Goal: Task Accomplishment & Management: Manage account settings

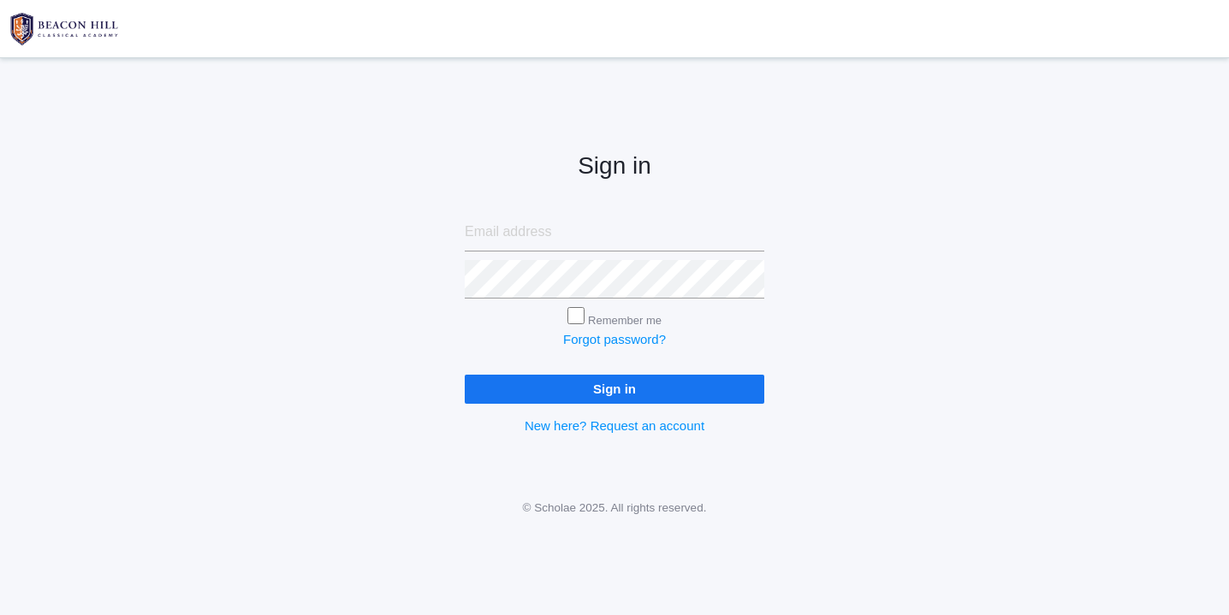
click at [519, 243] on input "email" at bounding box center [614, 232] width 299 height 39
type input "websterjl03@aol.com"
click at [619, 382] on input "Sign in" at bounding box center [614, 389] width 299 height 28
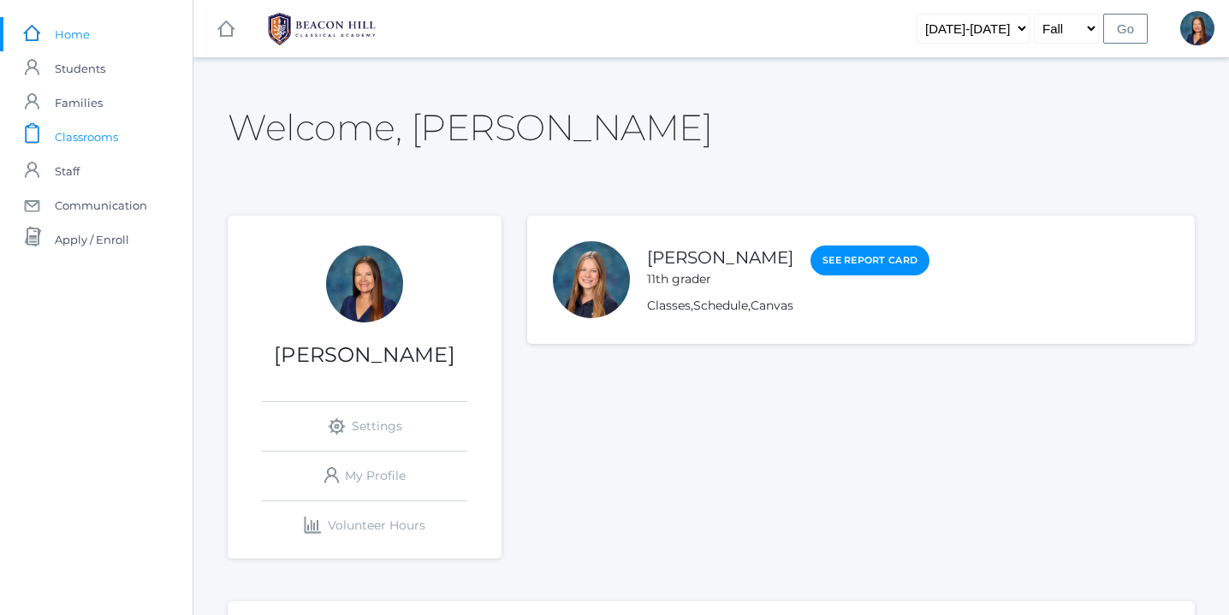
click at [81, 139] on span "Classrooms" at bounding box center [86, 137] width 63 height 34
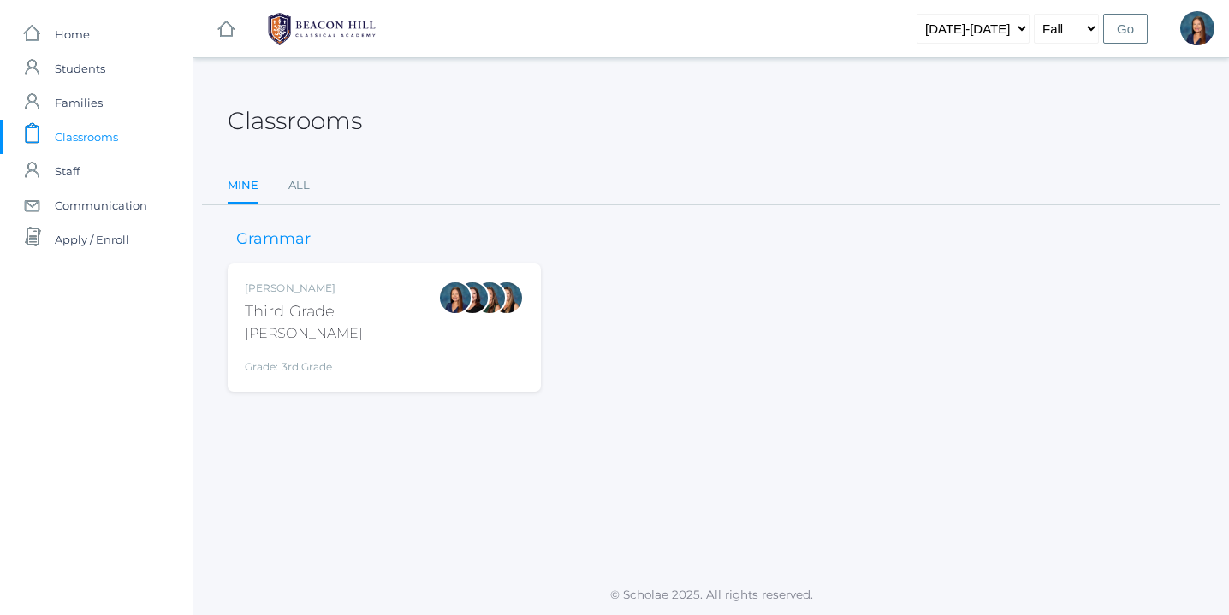
click at [366, 327] on div "Lori Webster Third Grade Webster Grade: 3rd Grade 03LA" at bounding box center [384, 328] width 279 height 94
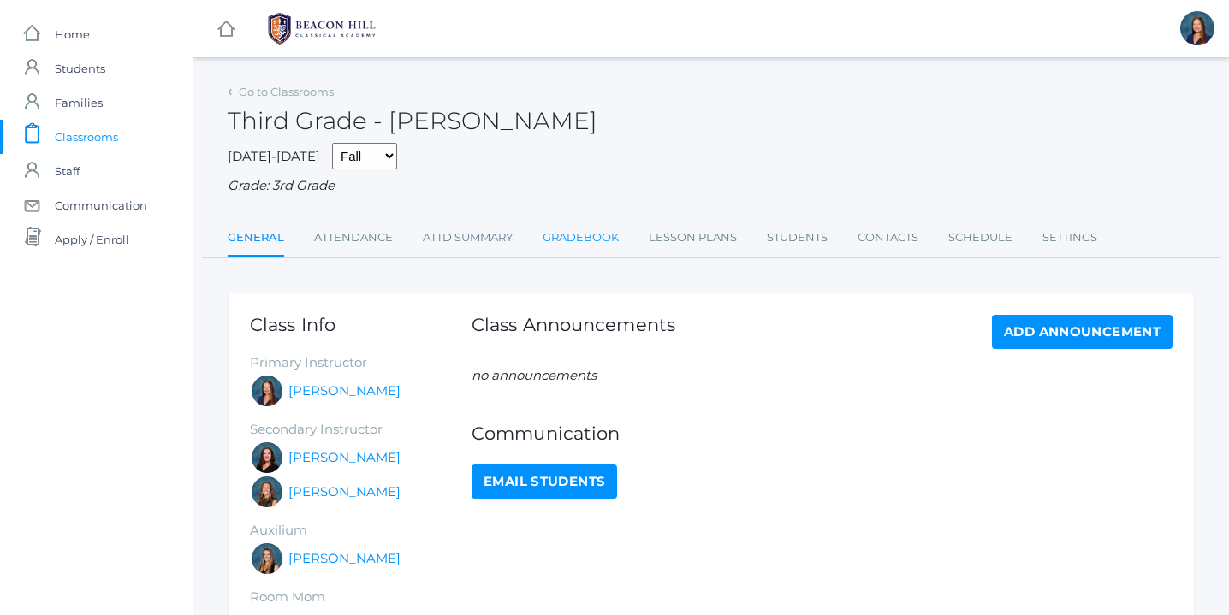
click at [596, 231] on link "Gradebook" at bounding box center [580, 238] width 76 height 34
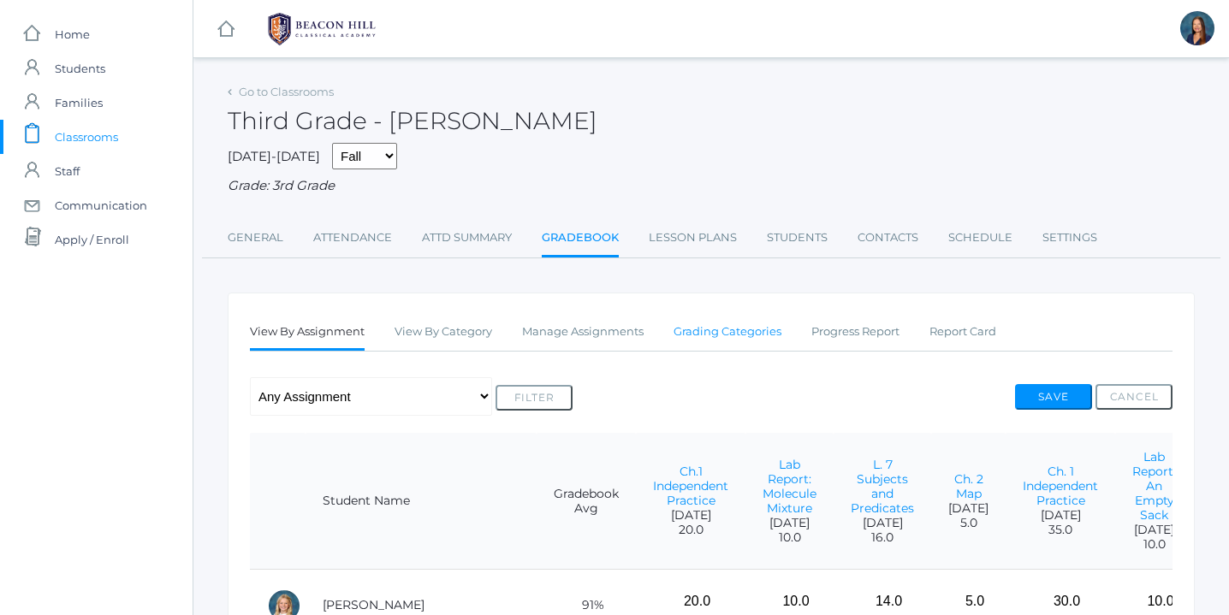
click at [743, 332] on link "Grading Categories" at bounding box center [727, 332] width 108 height 34
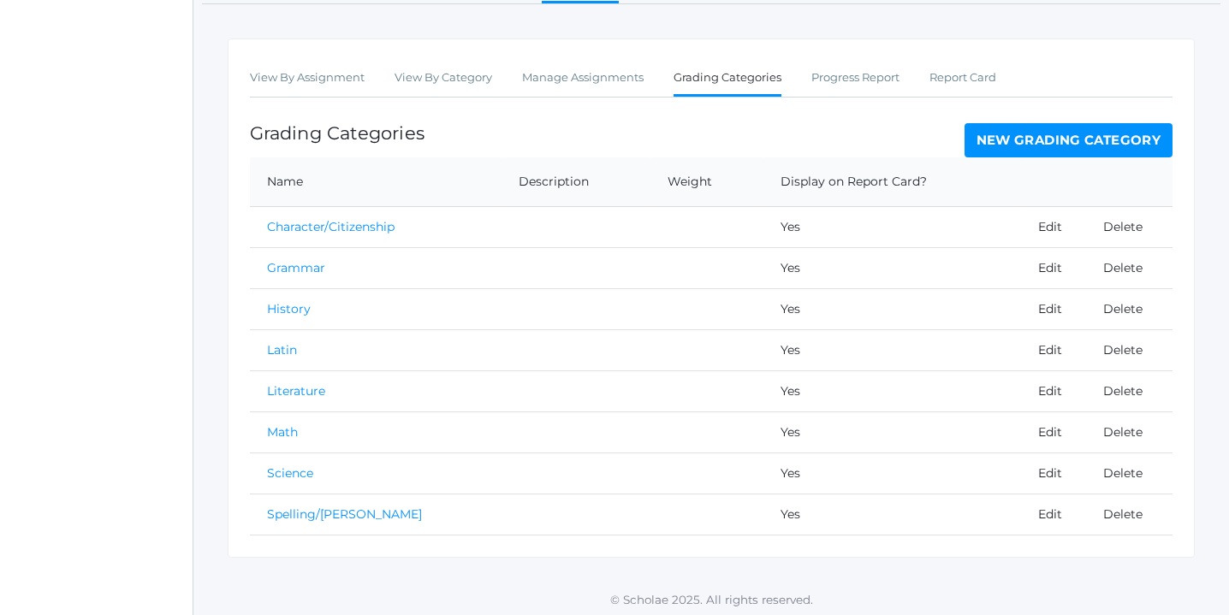
scroll to position [259, 0]
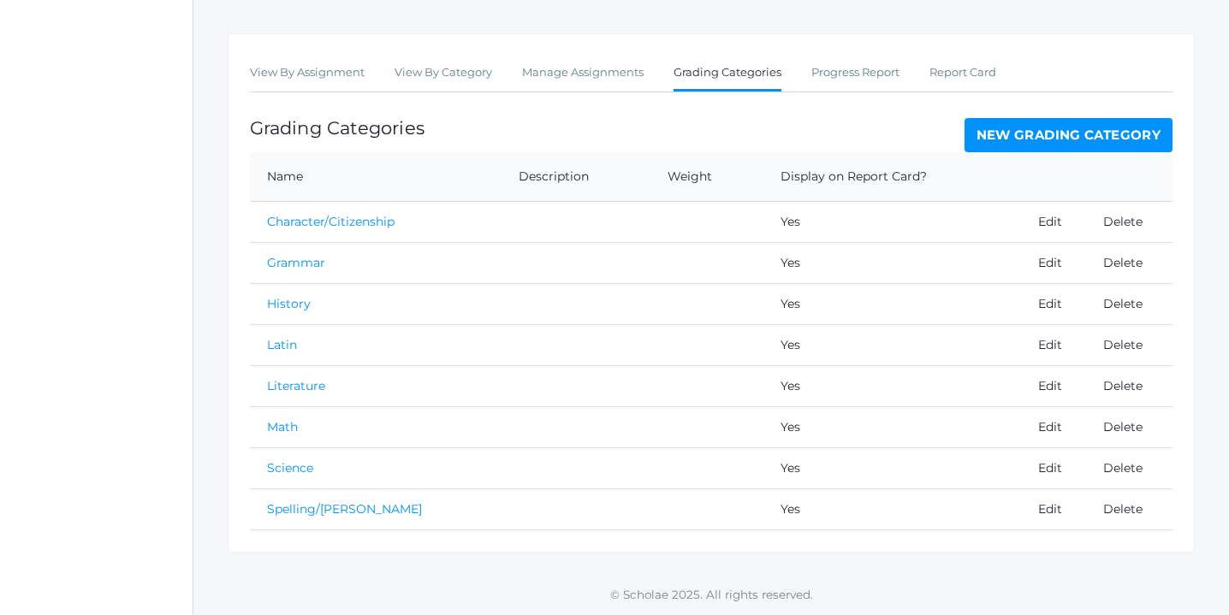
click at [1068, 137] on link "New Grading Category" at bounding box center [1068, 135] width 209 height 34
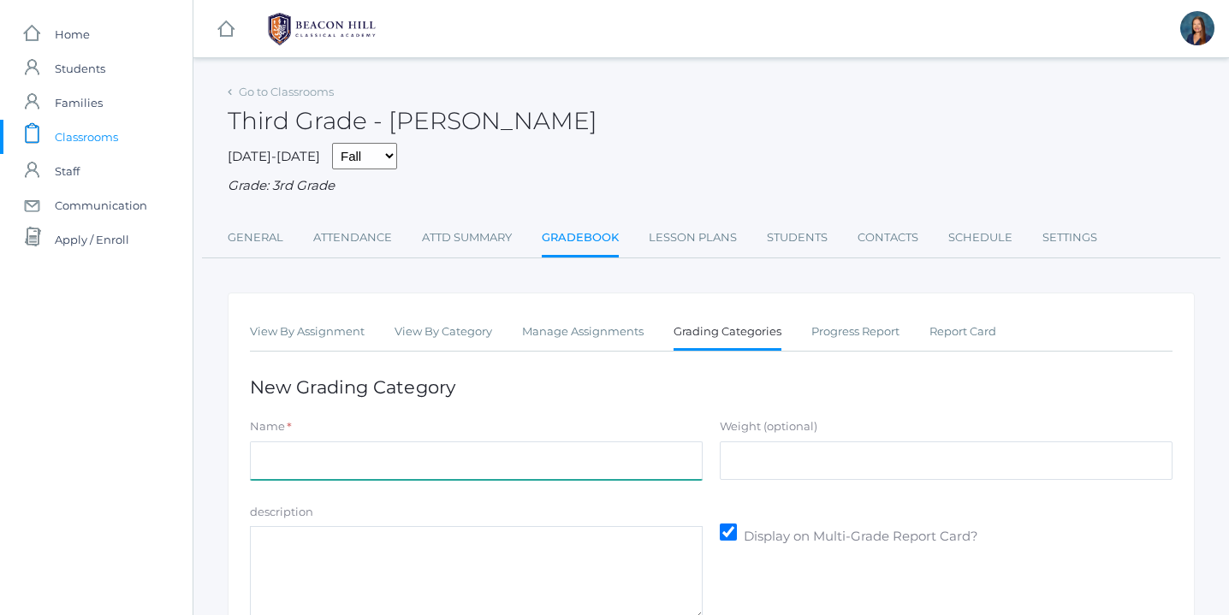
click at [457, 458] on input "Name" at bounding box center [476, 461] width 453 height 39
type input "Memory Work"
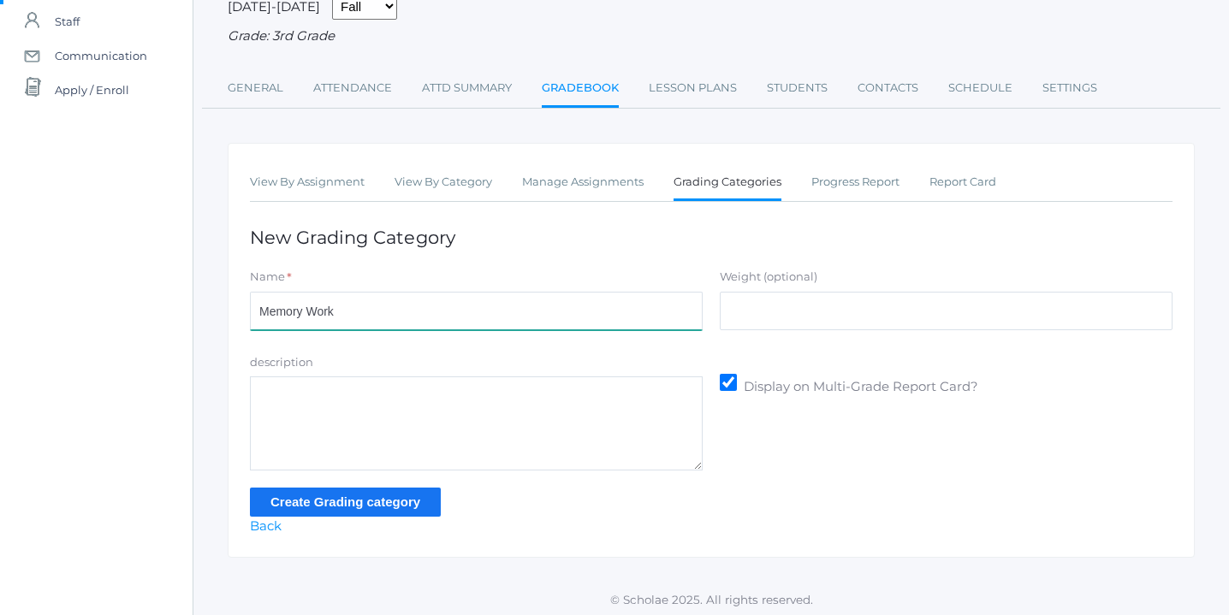
scroll to position [155, 0]
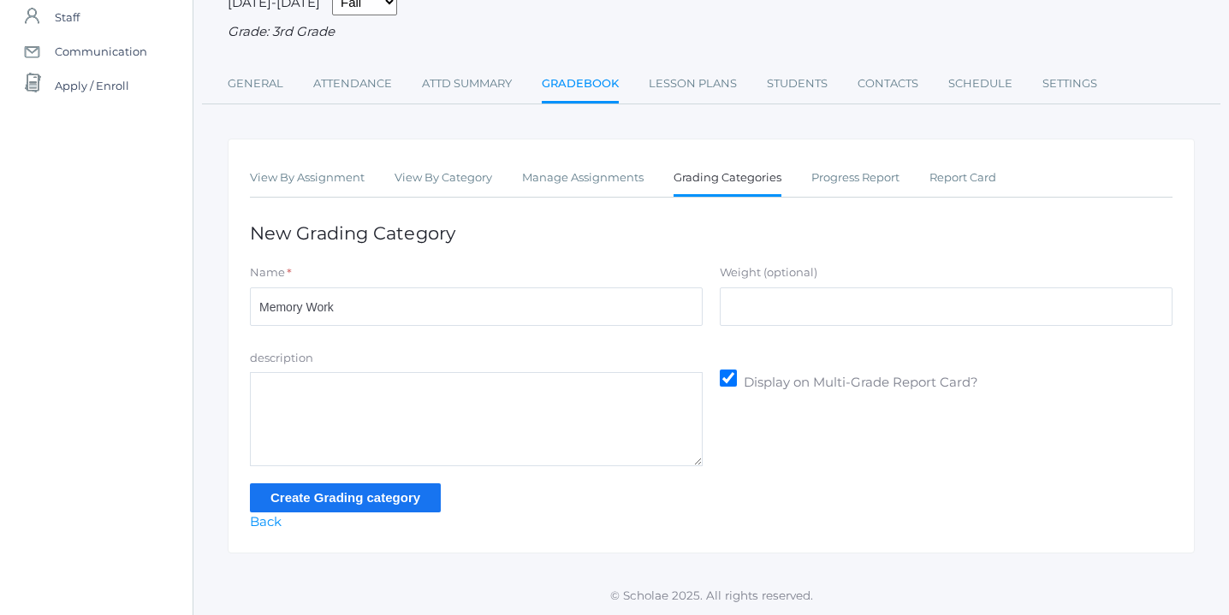
click at [400, 492] on input "Create Grading category" at bounding box center [345, 497] width 191 height 28
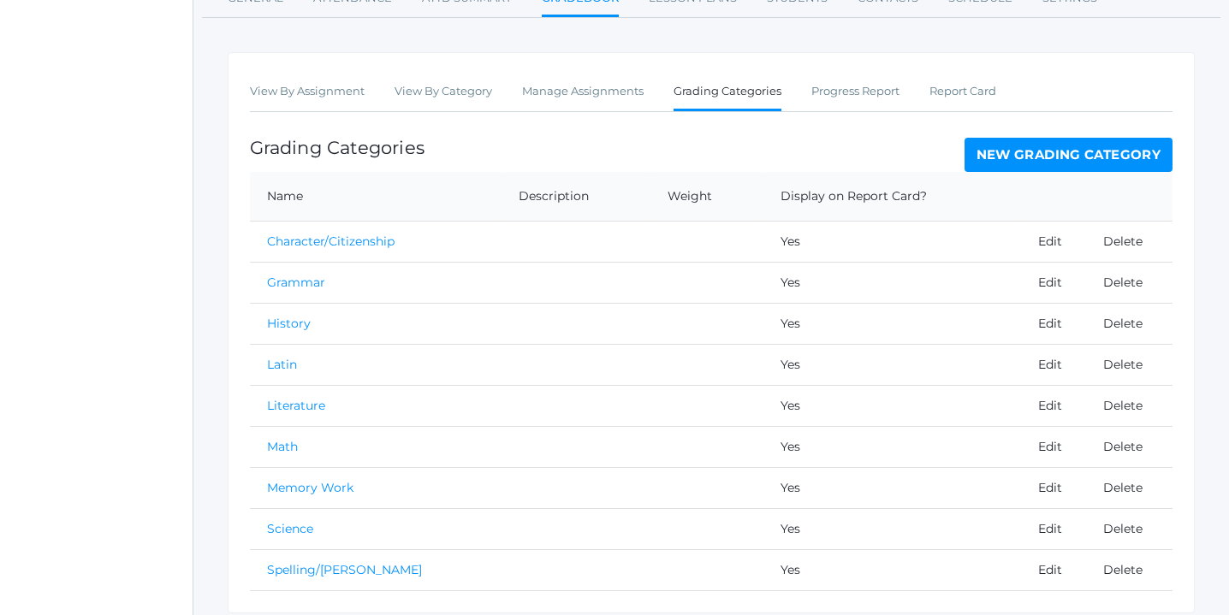
scroll to position [340, 0]
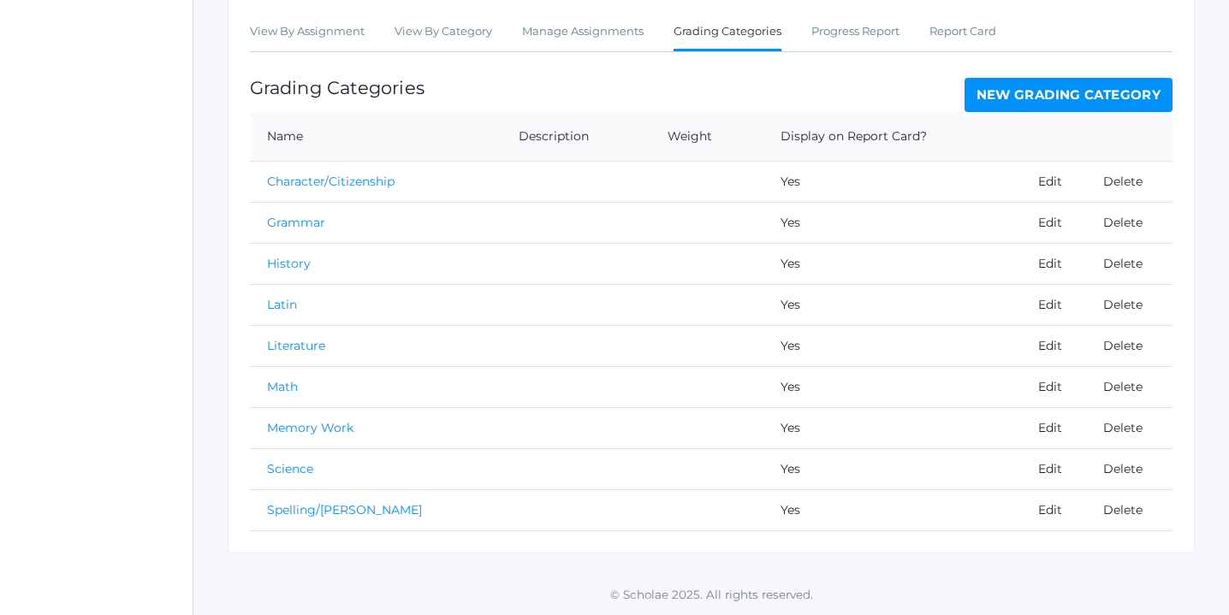
click at [1058, 94] on link "New Grading Category" at bounding box center [1068, 95] width 209 height 34
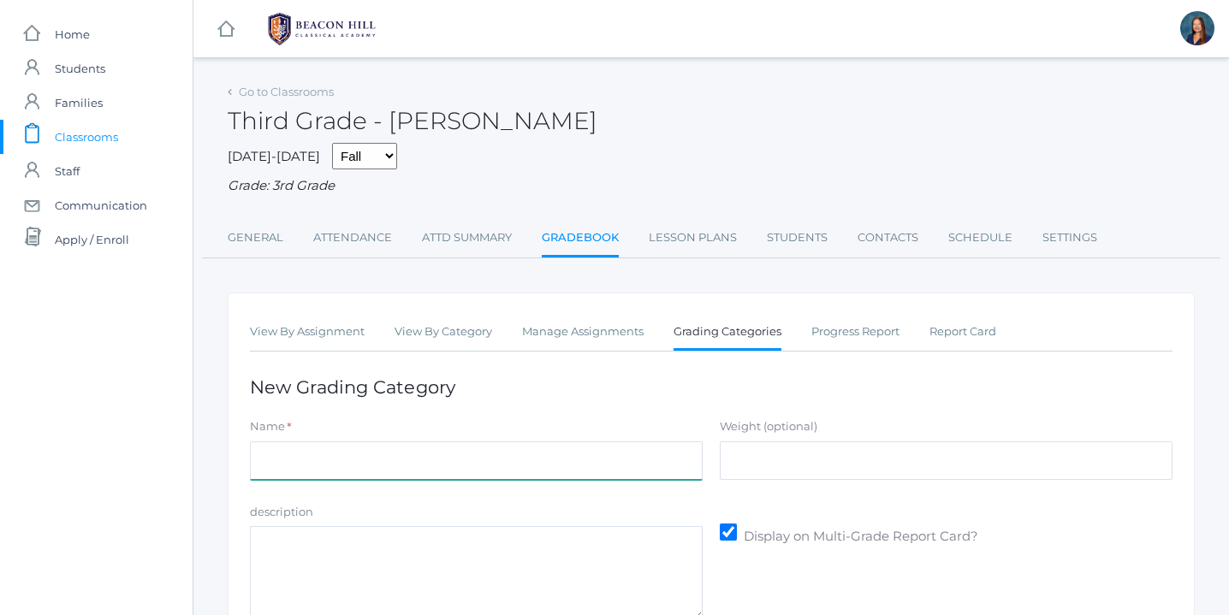
click at [517, 459] on input "Name" at bounding box center [476, 461] width 453 height 39
type input "Writing"
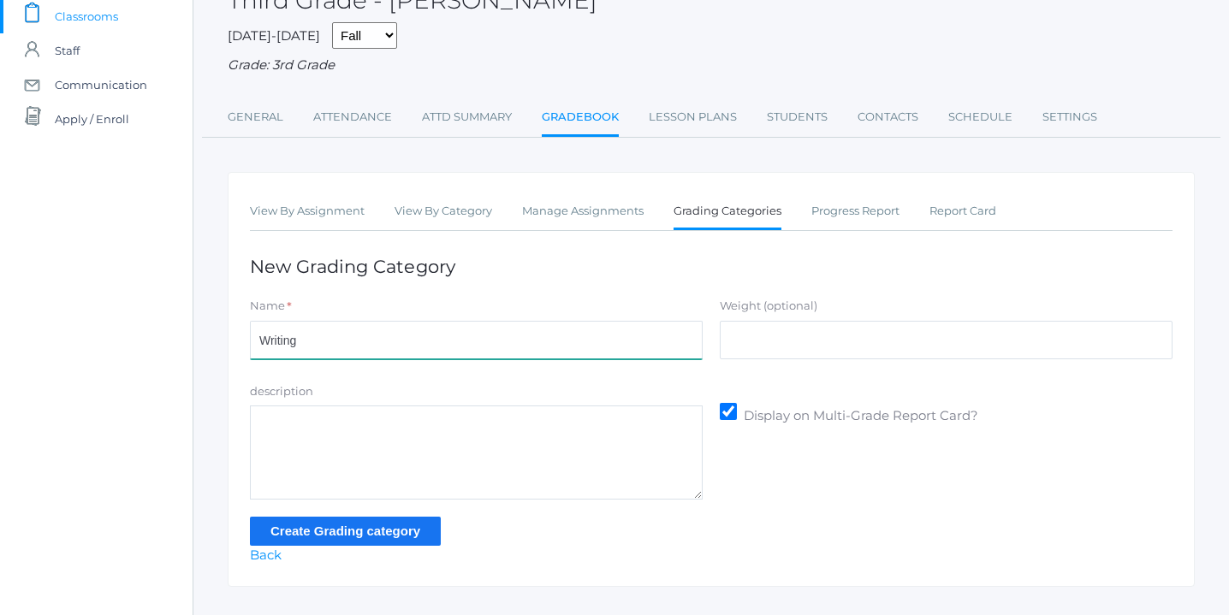
scroll to position [155, 0]
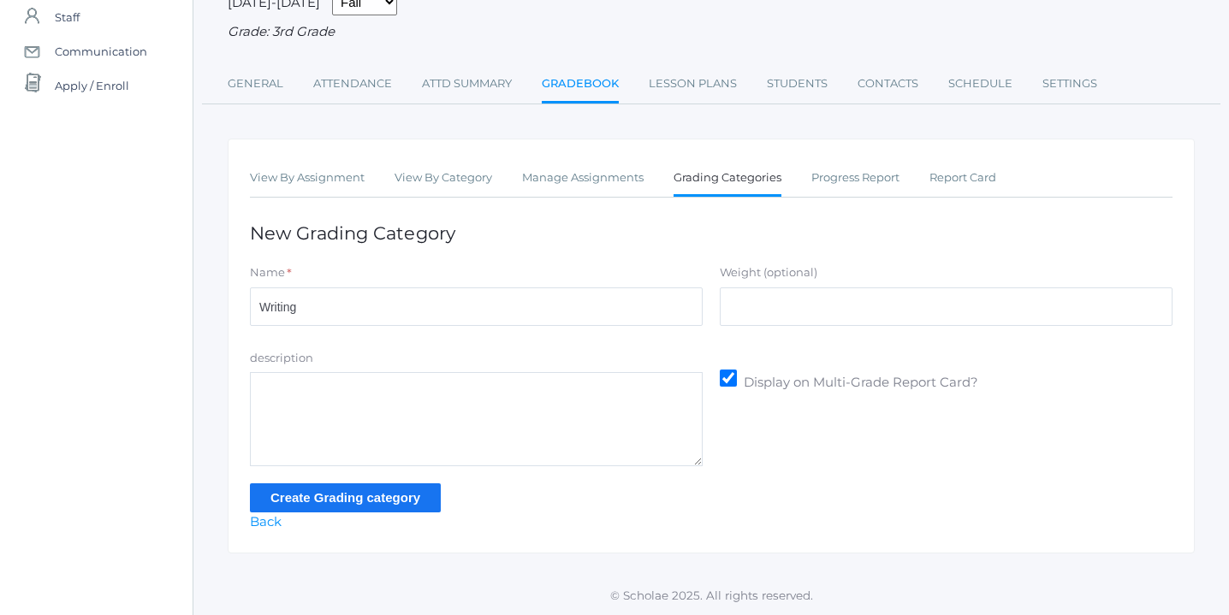
click at [376, 497] on input "Create Grading category" at bounding box center [345, 497] width 191 height 28
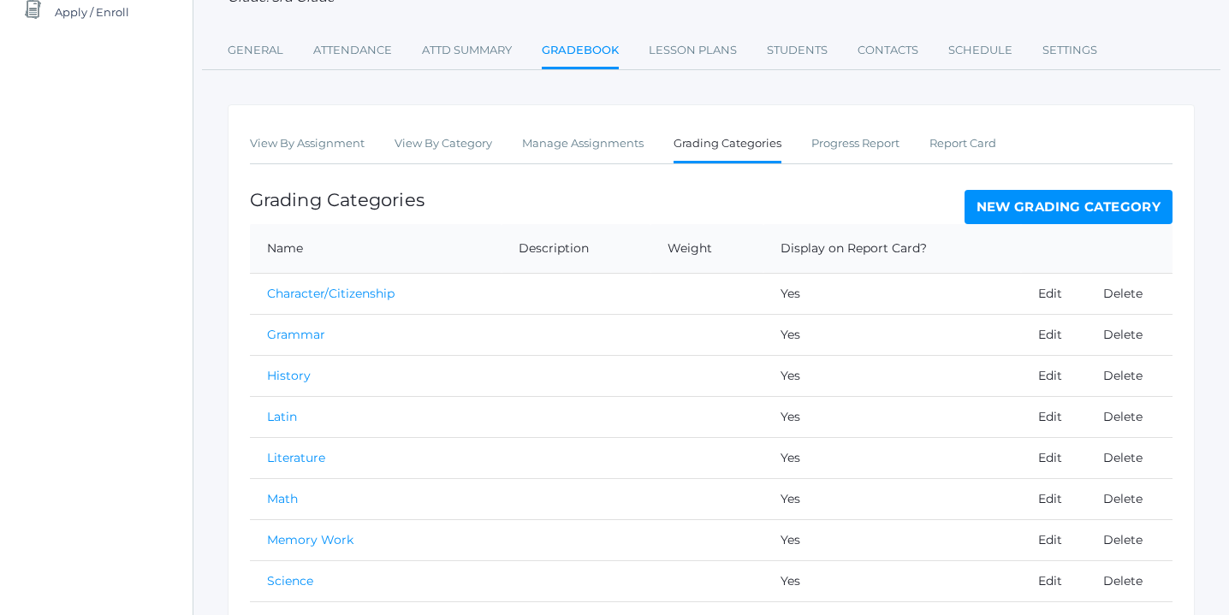
scroll to position [229, 0]
click at [459, 144] on link "View By Category" at bounding box center [443, 142] width 98 height 34
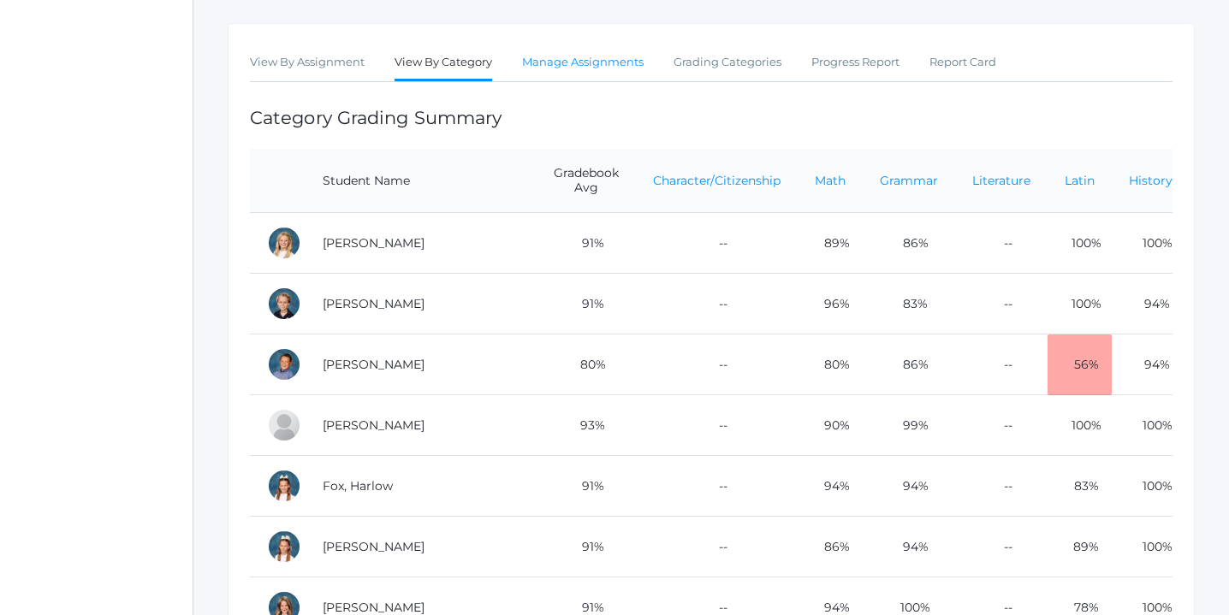
click at [605, 64] on link "Manage Assignments" at bounding box center [582, 62] width 121 height 34
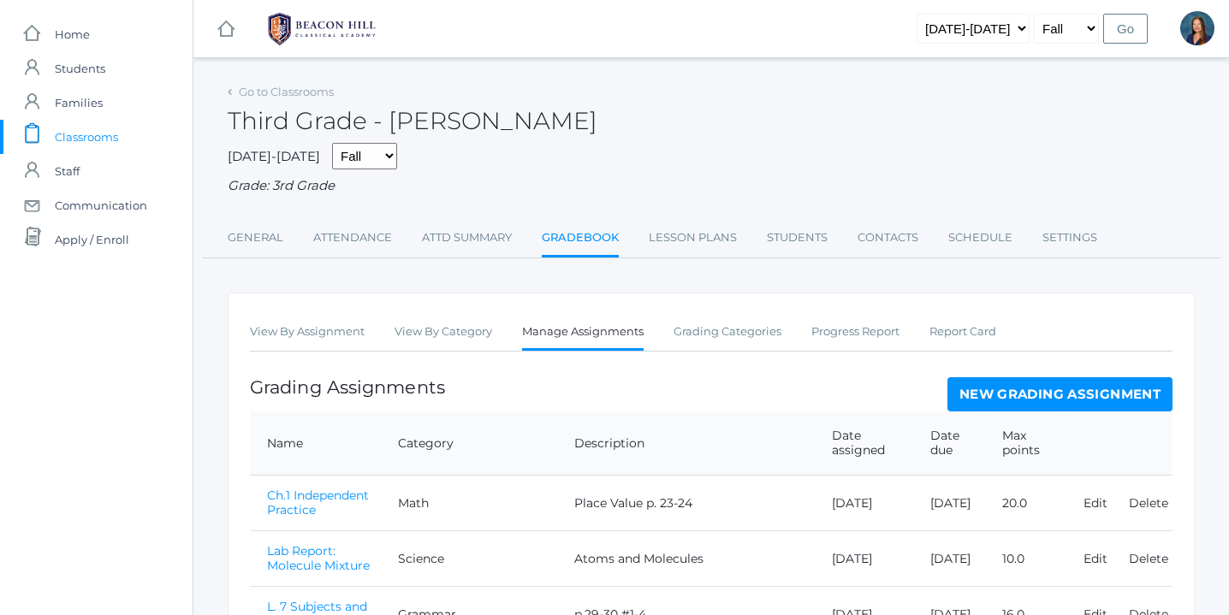
click at [1043, 395] on link "New Grading Assignment" at bounding box center [1059, 394] width 225 height 34
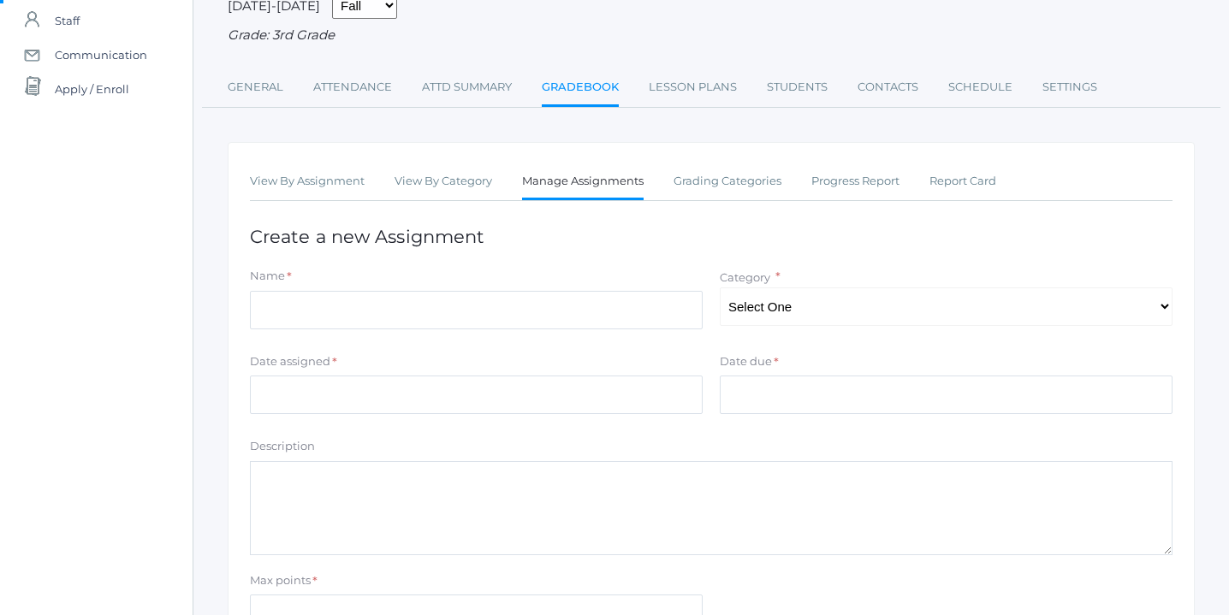
scroll to position [165, 0]
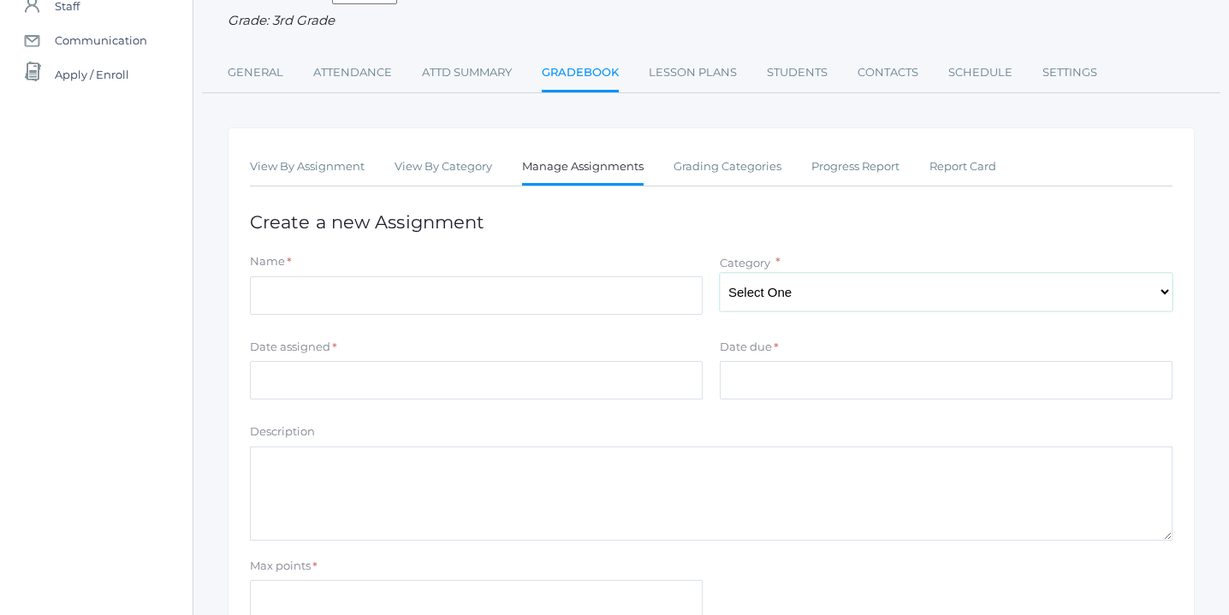
click at [1152, 294] on select "Select One Character/Citizenship Math Grammar Literature Latin History Science …" at bounding box center [946, 292] width 453 height 39
select select "1268"
click at [720, 273] on select "Select One Character/Citizenship Math Grammar Literature Latin History Science …" at bounding box center [946, 292] width 453 height 39
click at [442, 308] on input "Name" at bounding box center [476, 295] width 453 height 39
type input "3 Young Bulls and a Lion"
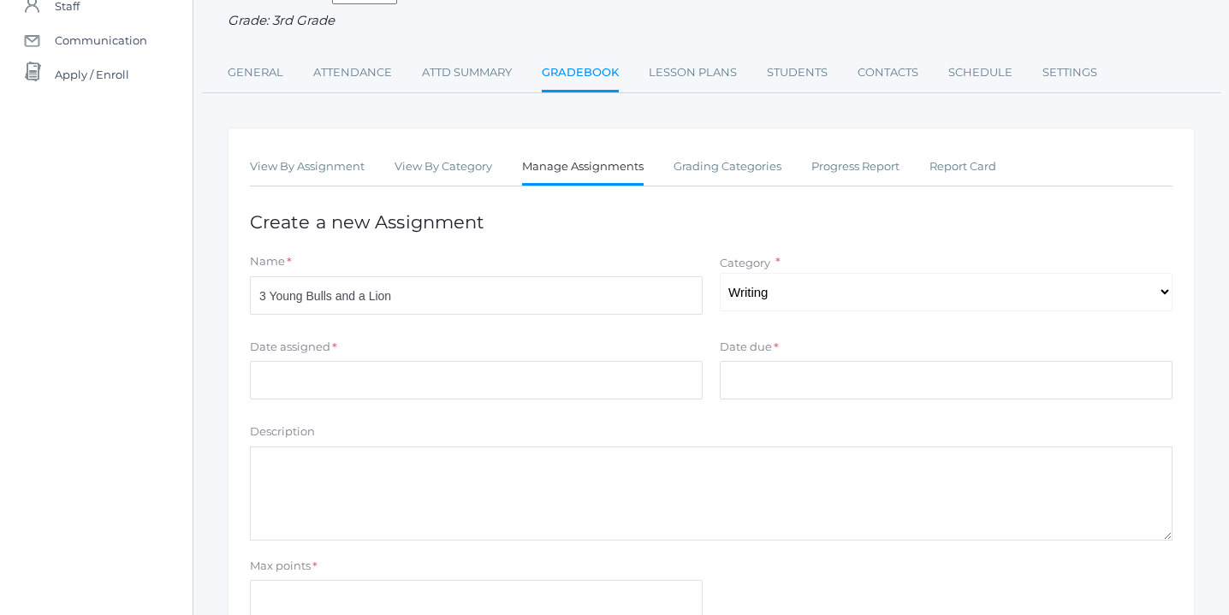
click at [415, 489] on textarea "Description" at bounding box center [711, 494] width 922 height 94
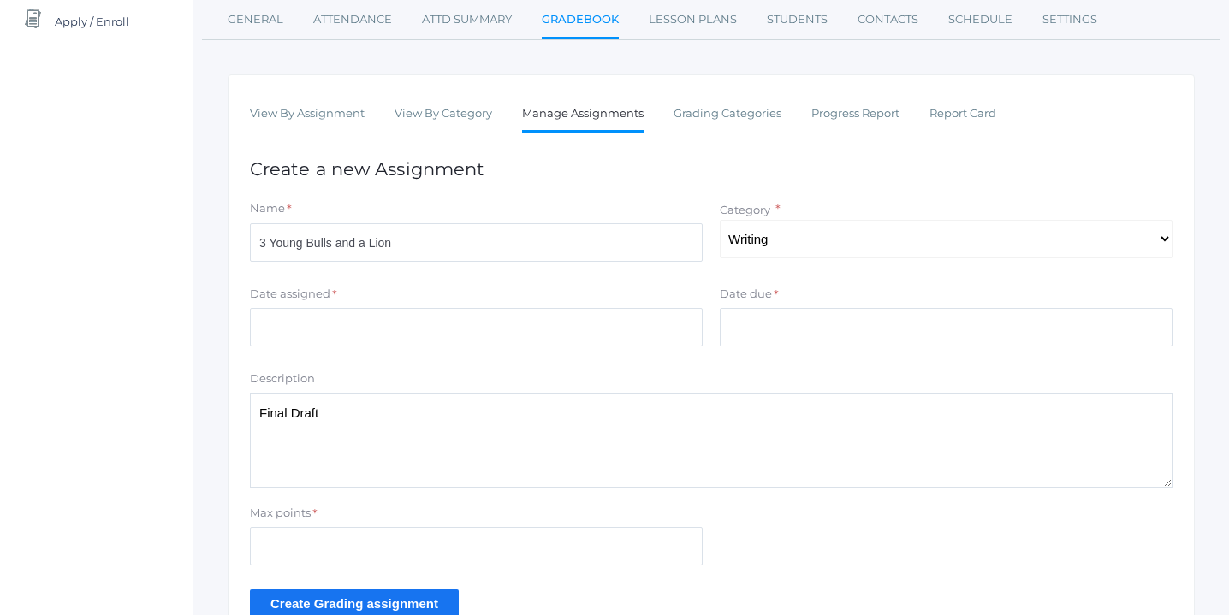
scroll to position [238, 0]
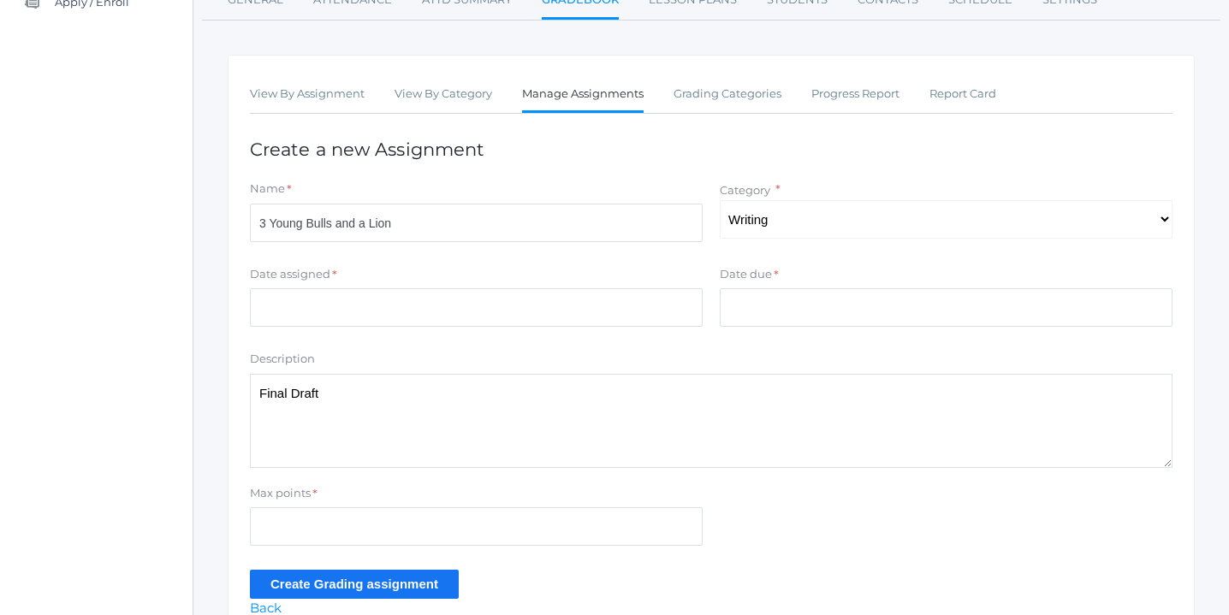
type textarea "Final Draft"
click at [465, 535] on input "Max points" at bounding box center [476, 526] width 453 height 39
type input "20"
click at [545, 300] on input "Date assigned" at bounding box center [476, 307] width 453 height 39
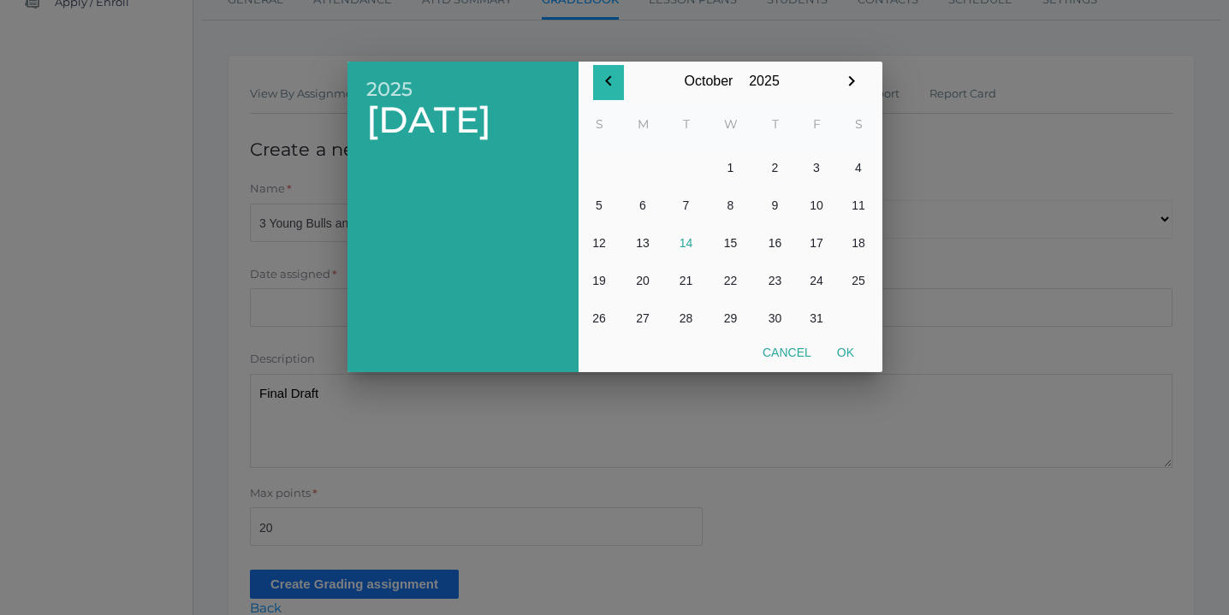
click at [613, 75] on icon "button" at bounding box center [608, 81] width 21 height 21
click at [810, 244] on button "19" at bounding box center [817, 243] width 42 height 38
click at [845, 353] on button "Ok" at bounding box center [845, 352] width 43 height 31
type input "[DATE]"
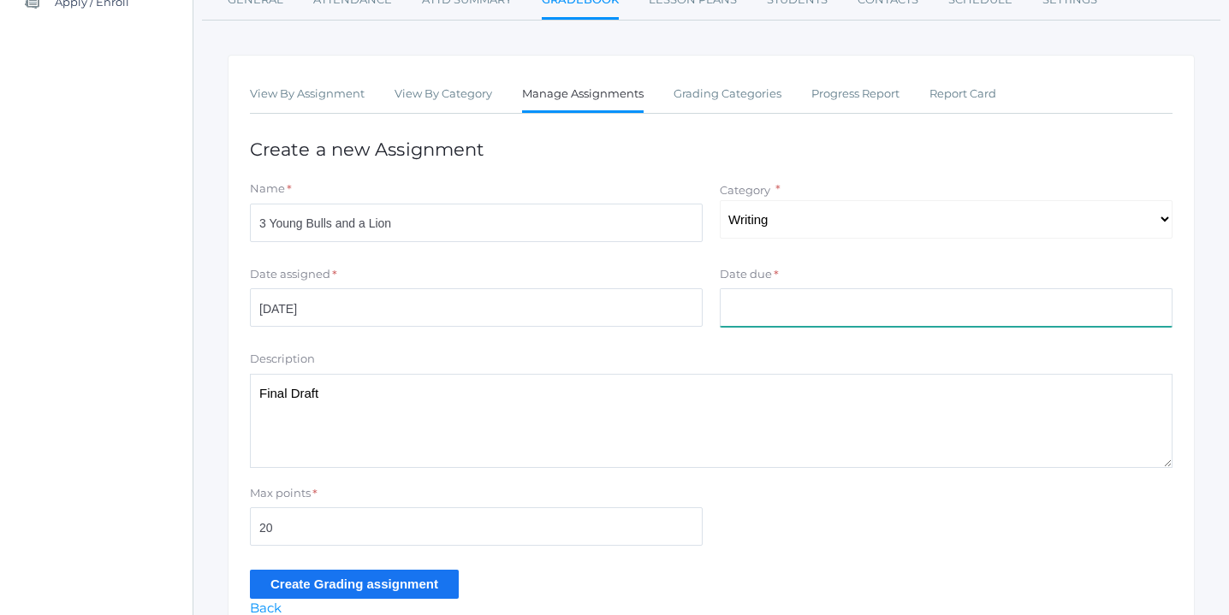
click at [845, 300] on input "Date due" at bounding box center [946, 307] width 453 height 39
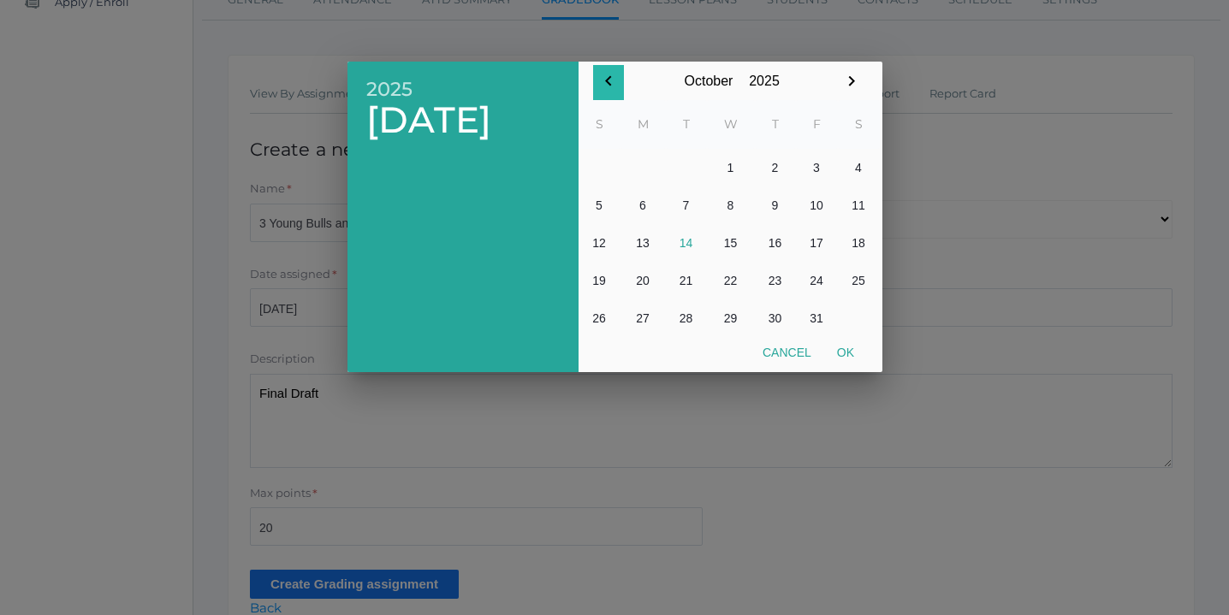
click at [607, 80] on icon "button" at bounding box center [608, 81] width 21 height 21
click at [816, 243] on button "19" at bounding box center [817, 243] width 42 height 38
click at [849, 351] on button "Ok" at bounding box center [845, 352] width 43 height 31
type input "[DATE]"
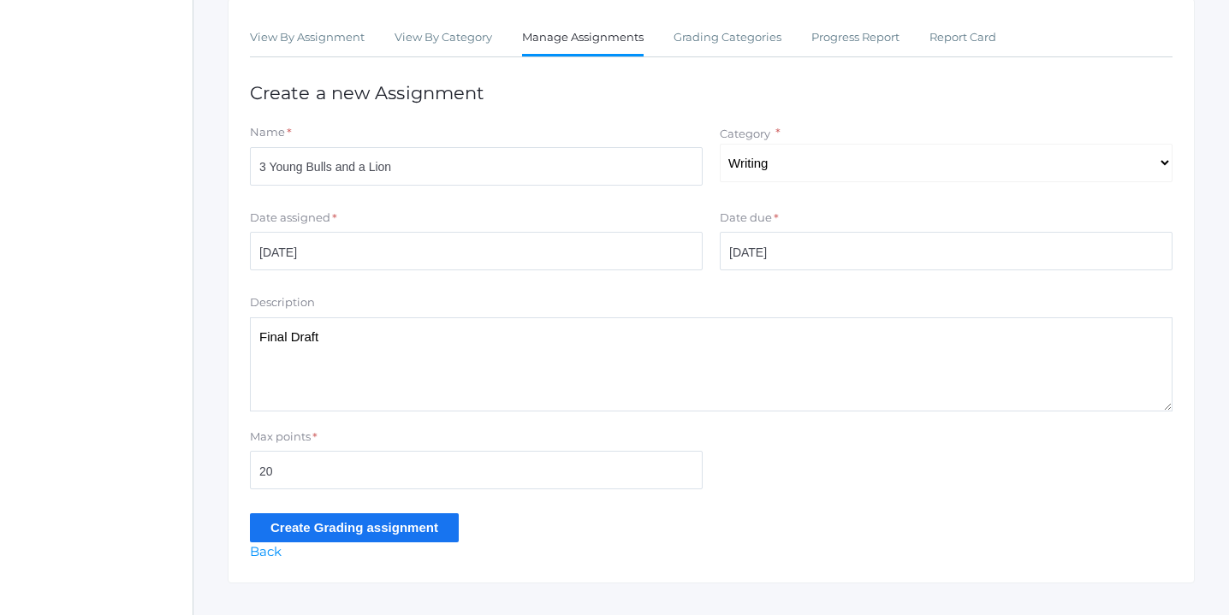
scroll to position [325, 0]
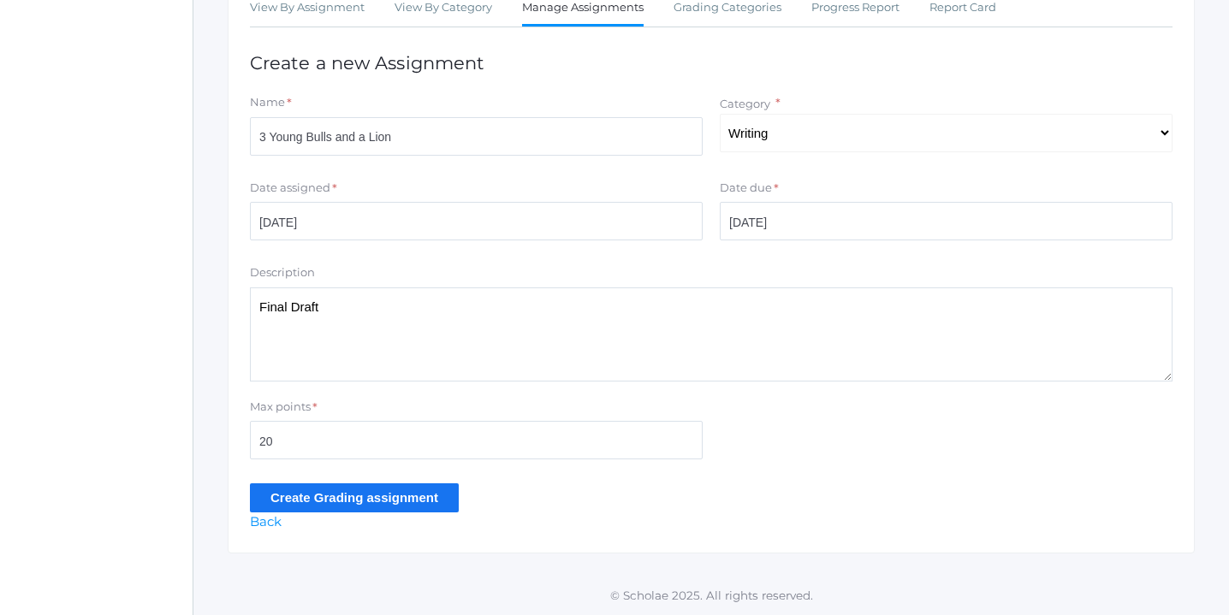
click at [358, 499] on input "Create Grading assignment" at bounding box center [354, 497] width 209 height 28
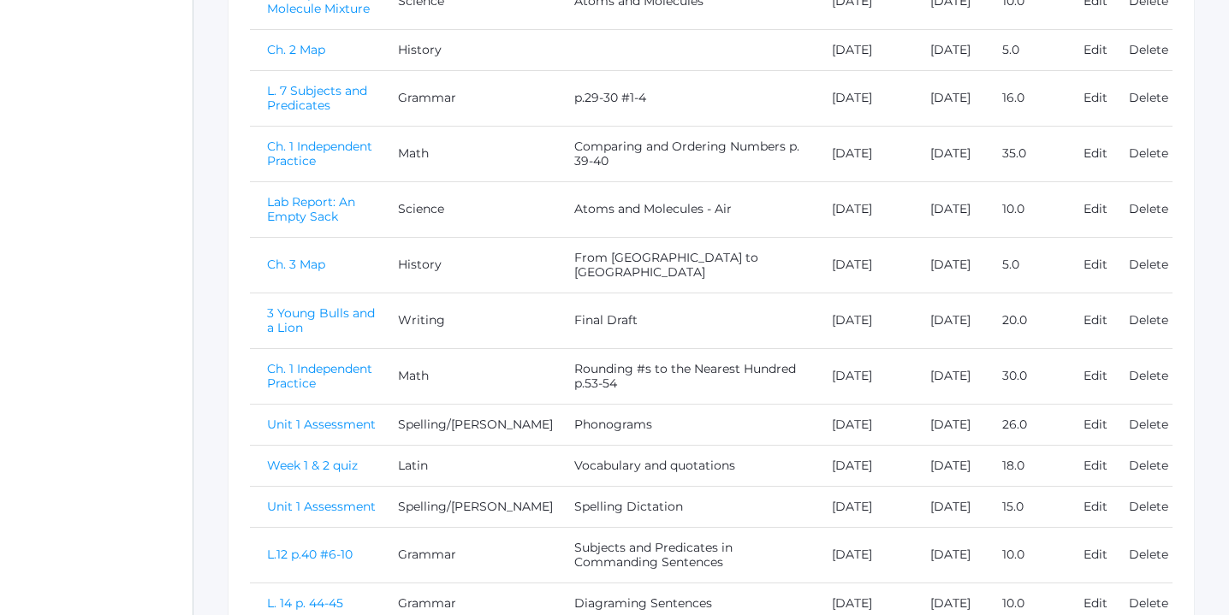
scroll to position [595, 0]
click at [334, 330] on link "3 Young Bulls and a Lion" at bounding box center [321, 323] width 108 height 30
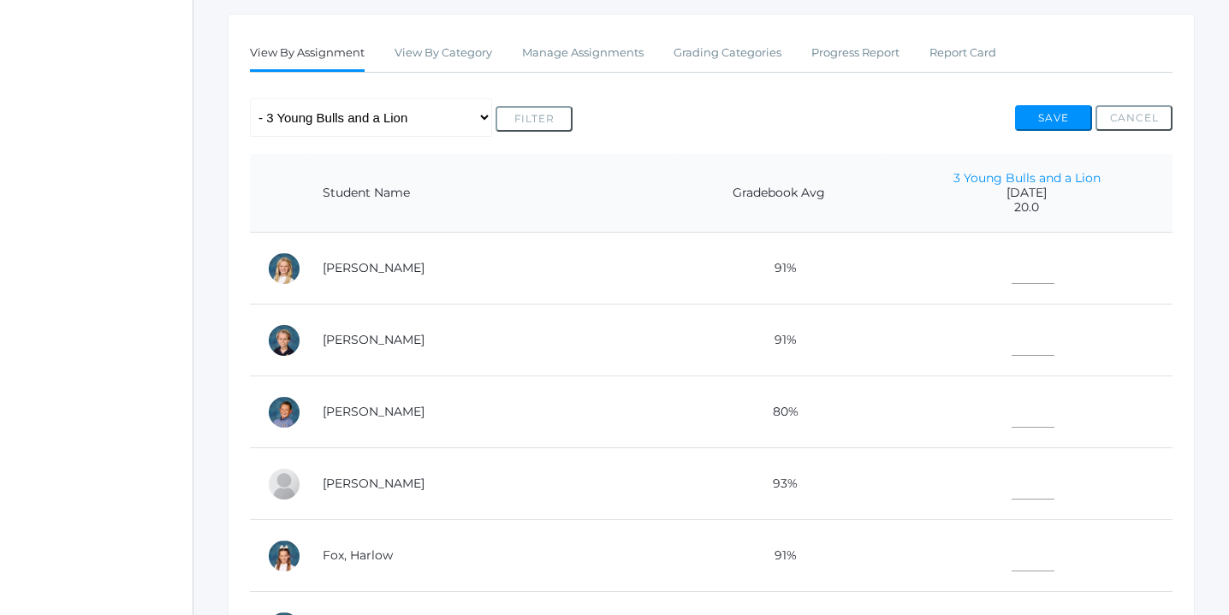
scroll to position [282, 0]
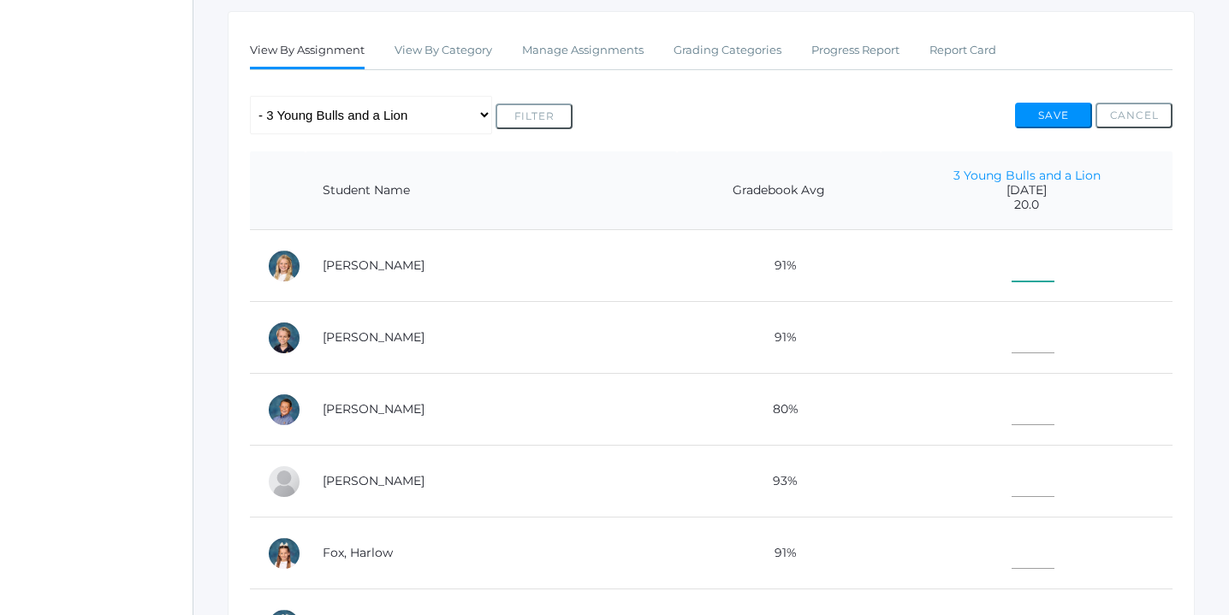
click at [1011, 265] on input"] "text" at bounding box center [1032, 262] width 43 height 39
type input"] "19"
click at [1011, 334] on input"] "text" at bounding box center [1032, 334] width 43 height 39
type input"] "17"
click at [1011, 404] on input"] "text" at bounding box center [1032, 406] width 43 height 39
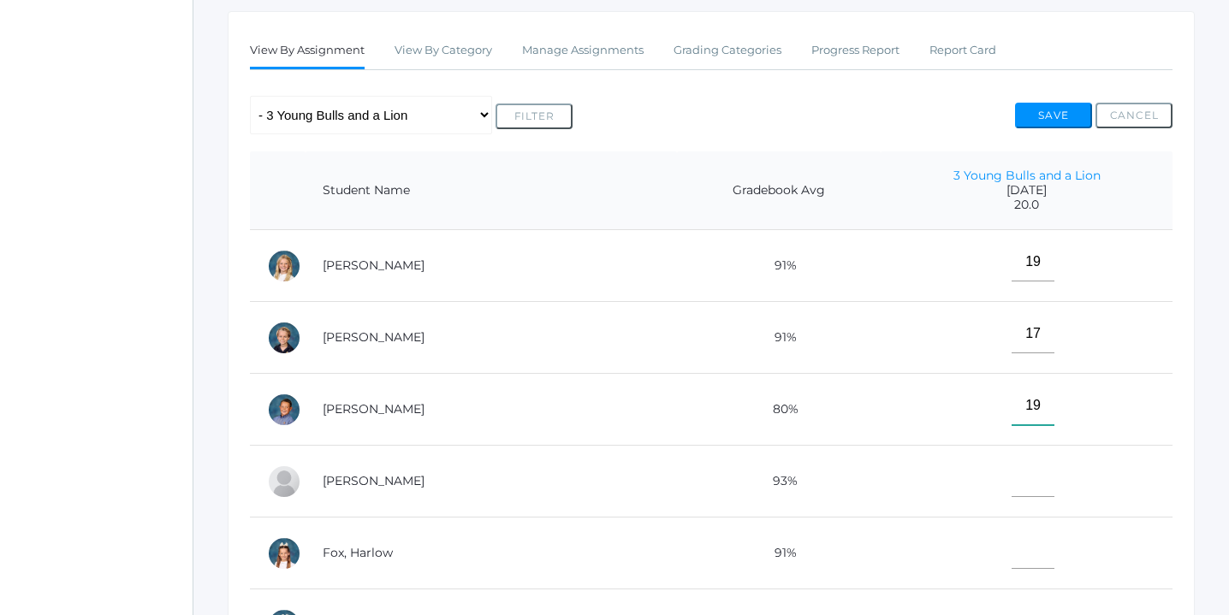
type input"] "19"
click at [1011, 479] on input"] "text" at bounding box center [1032, 478] width 43 height 39
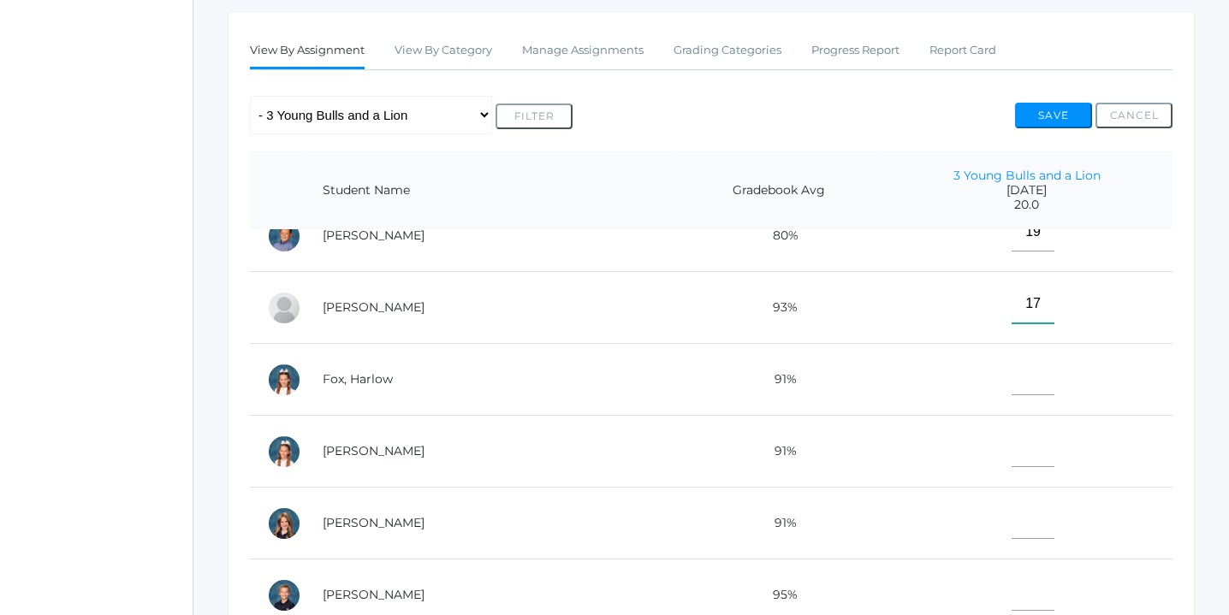
scroll to position [186, 0]
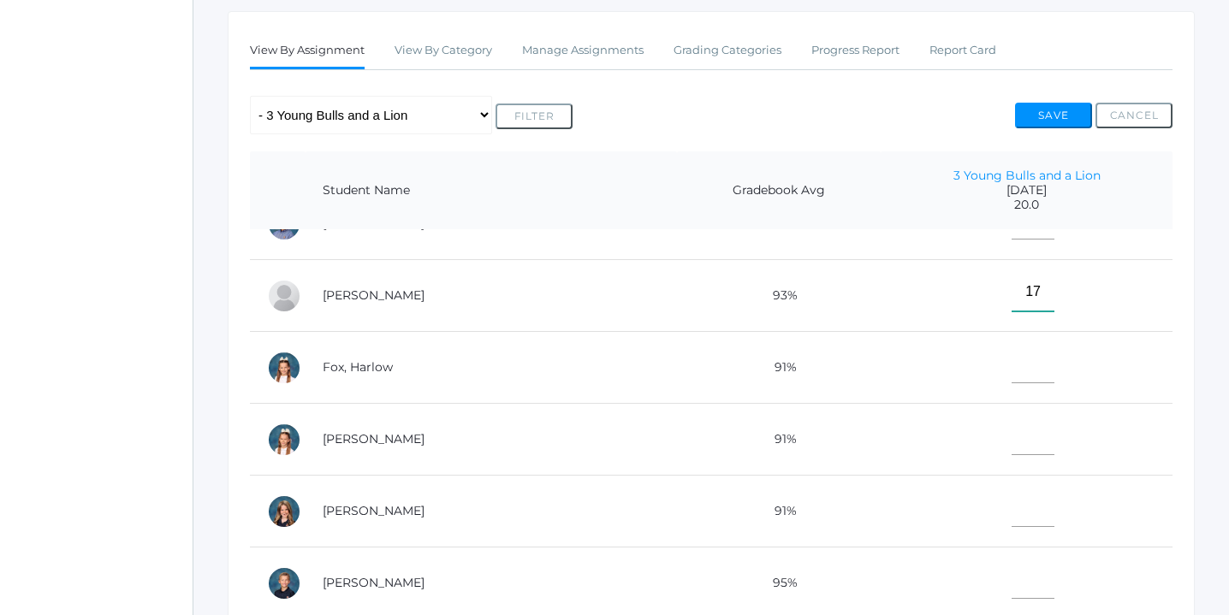
type input"] "17"
click at [1011, 364] on input"] "text" at bounding box center [1032, 364] width 43 height 39
type input"] "20"
click at [1011, 436] on input"] "text" at bounding box center [1032, 436] width 43 height 39
type input"] "19"
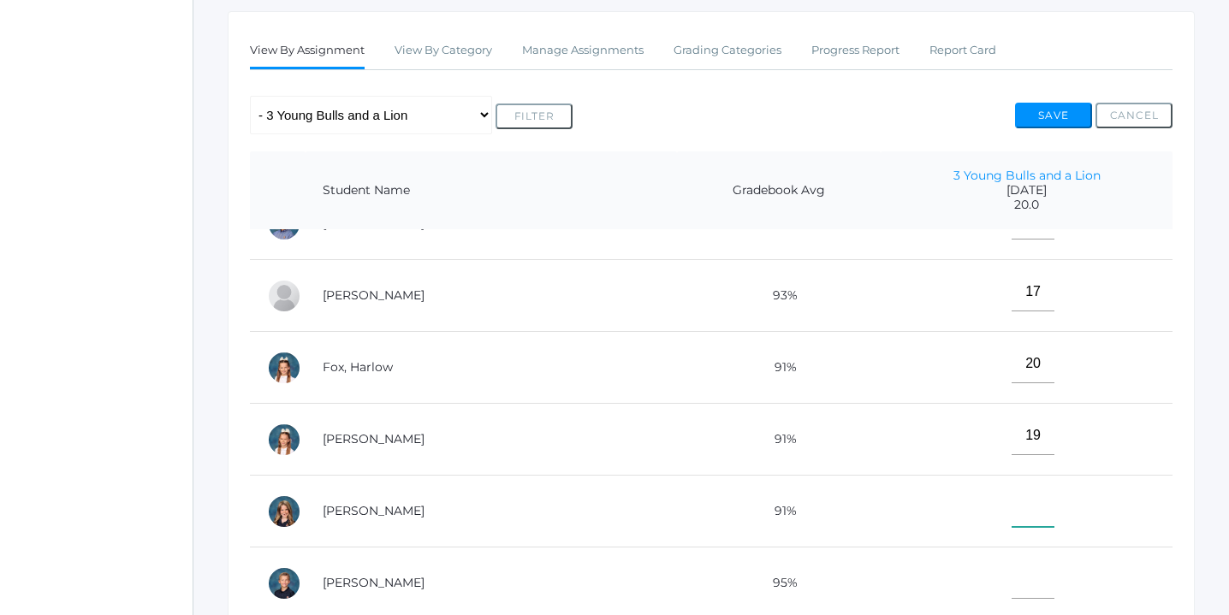
click at [1011, 501] on input"] "text" at bounding box center [1032, 508] width 43 height 39
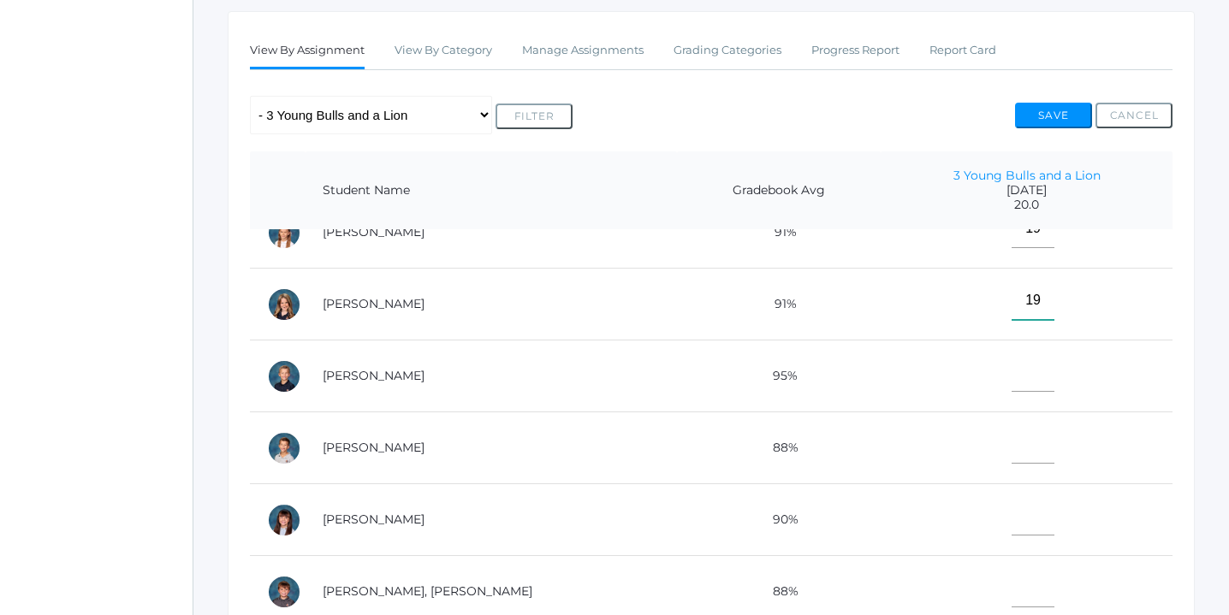
scroll to position [394, 0]
type input"] "19"
click at [1011, 365] on input"] "text" at bounding box center [1032, 372] width 43 height 39
type input"] "20"
click at [1011, 450] on input"] "text" at bounding box center [1032, 443] width 43 height 39
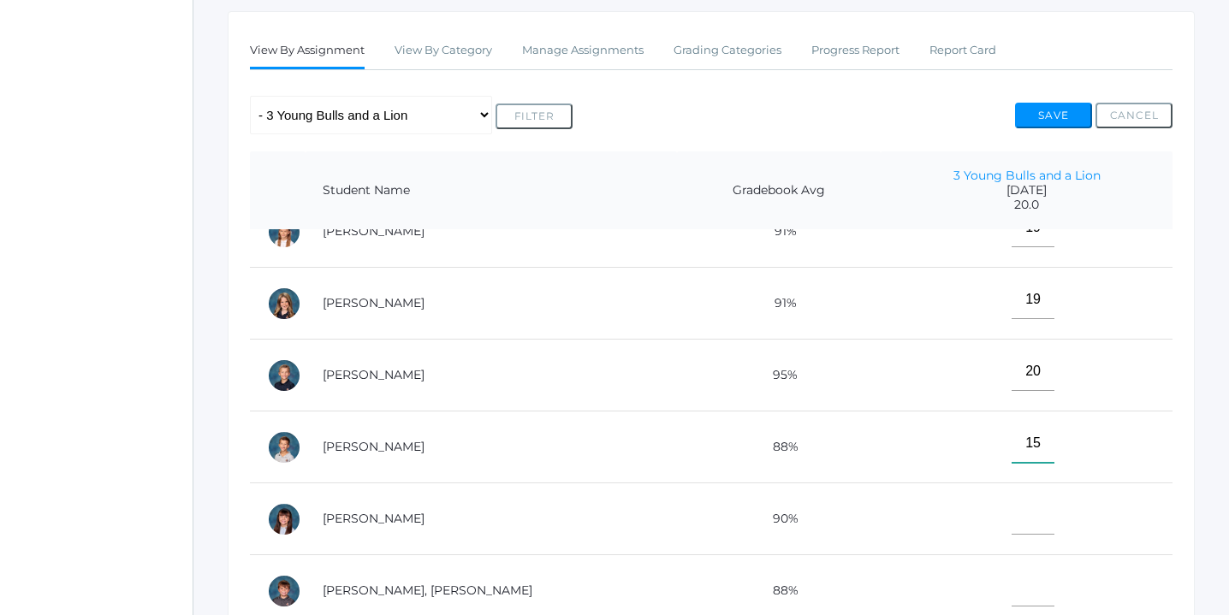
type input"] "15"
click at [1011, 512] on input"] "text" at bounding box center [1032, 515] width 43 height 39
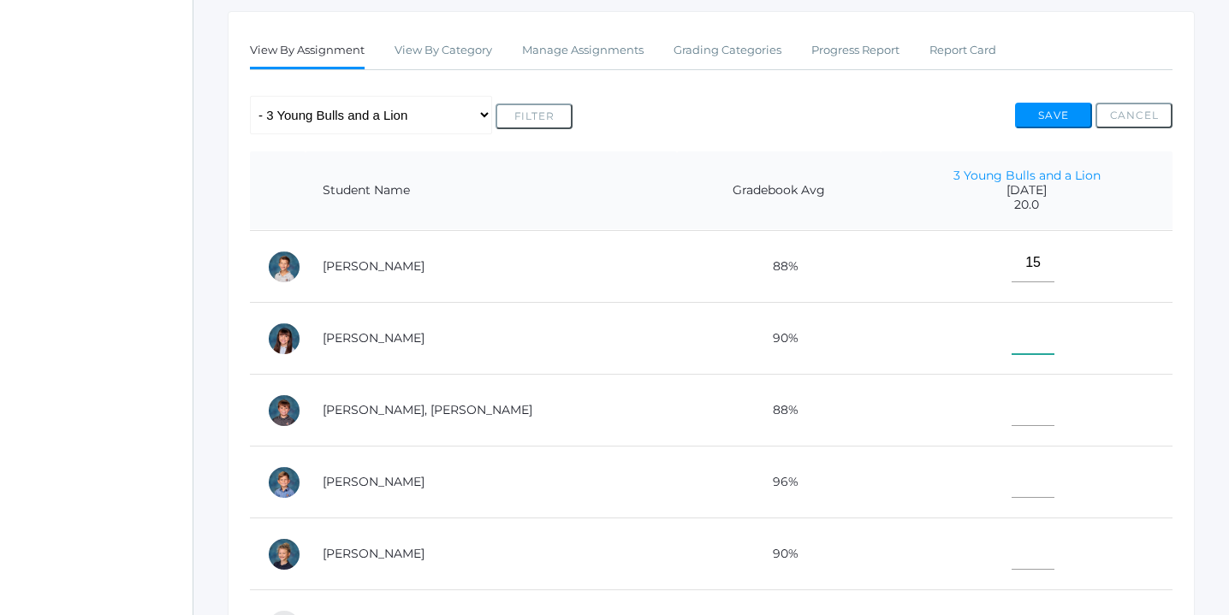
scroll to position [590, 0]
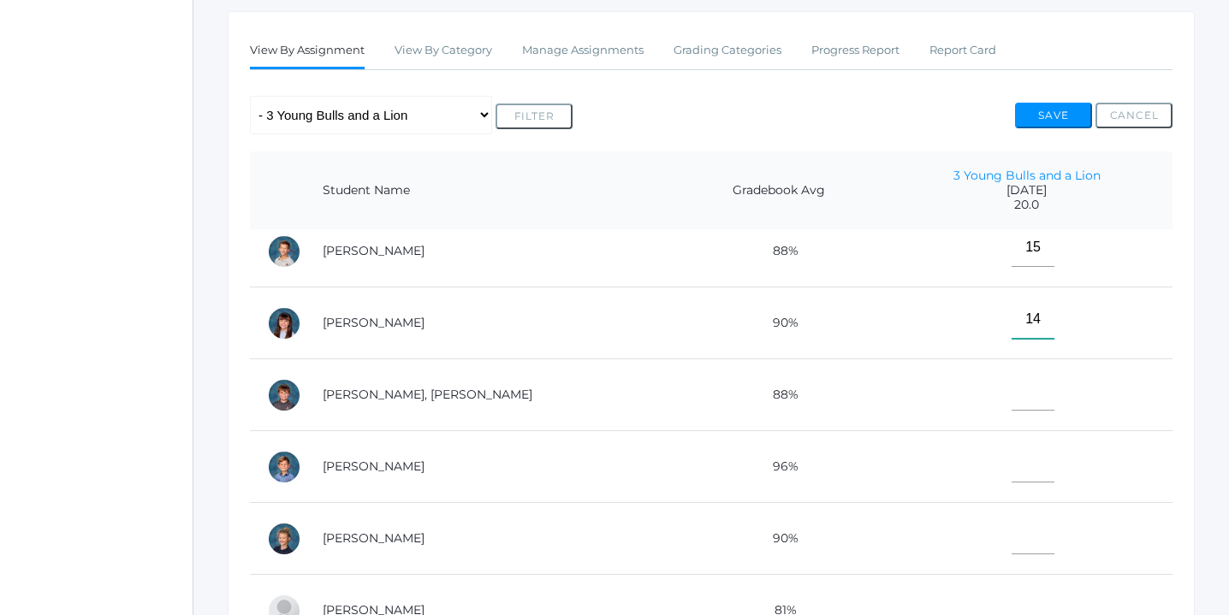
type input"] "14"
click at [1011, 389] on input"] "text" at bounding box center [1032, 391] width 43 height 39
type input"] "17"
click at [1011, 455] on input"] "text" at bounding box center [1032, 463] width 43 height 39
type input"] "20"
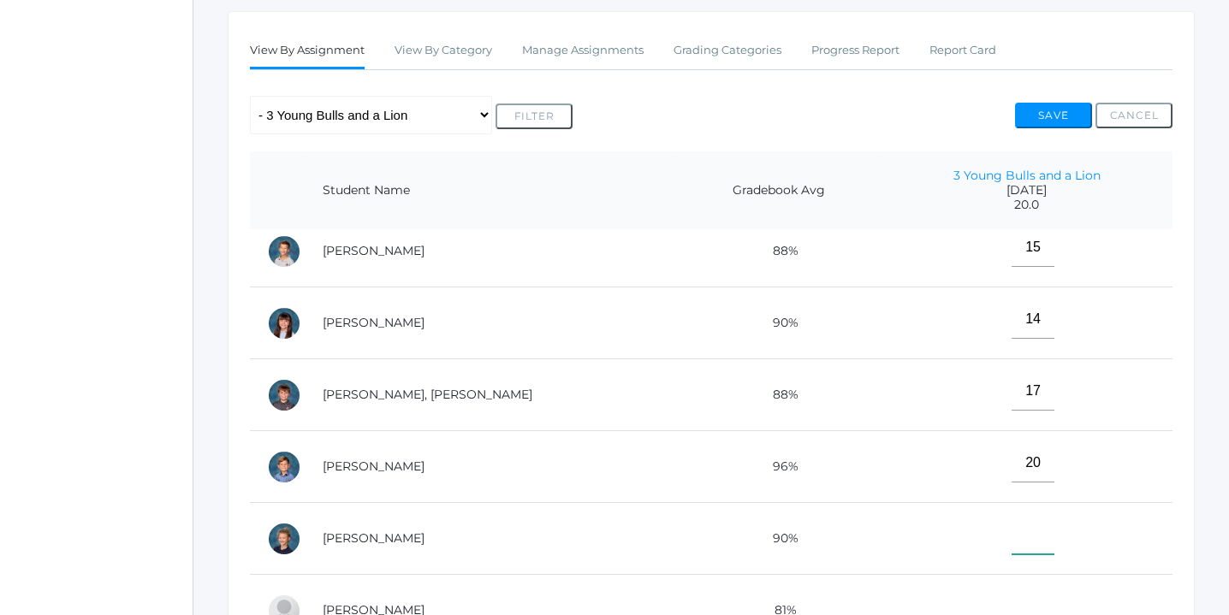
click at [1011, 534] on input"] "text" at bounding box center [1032, 535] width 43 height 39
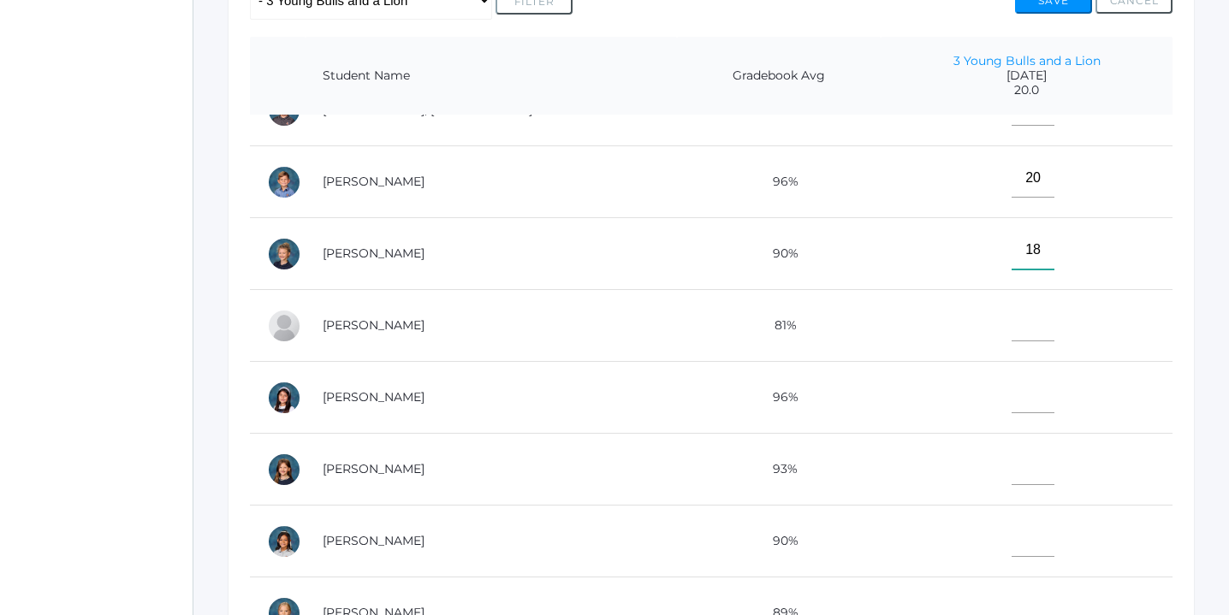
scroll to position [398, 0]
type input"] "18"
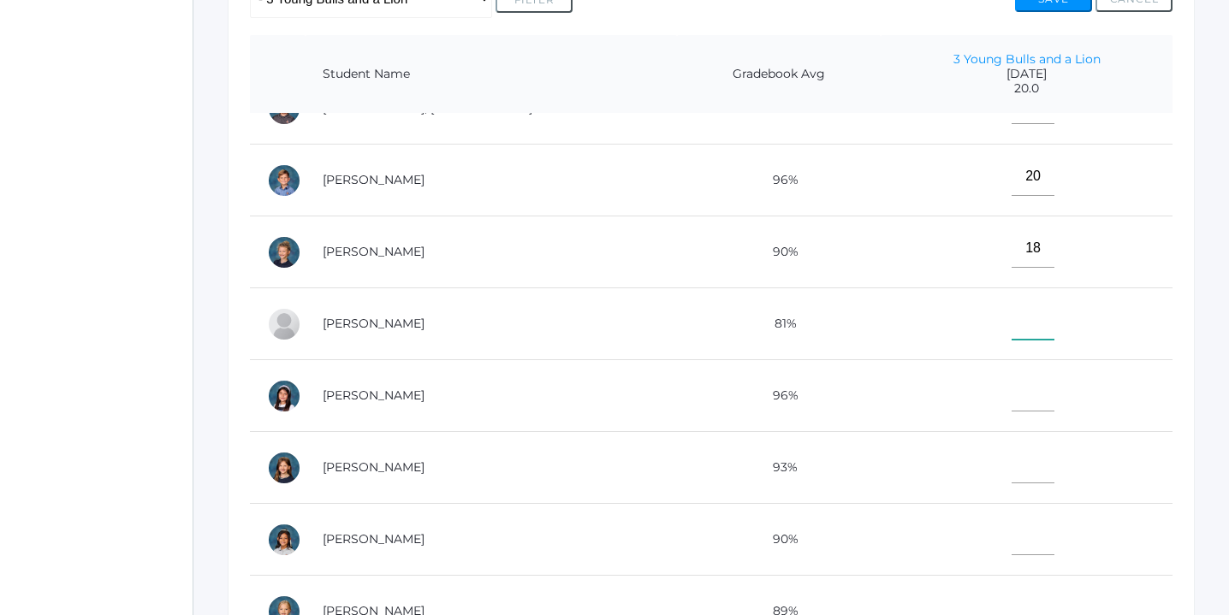
click at [1011, 327] on input"] "text" at bounding box center [1032, 320] width 43 height 39
type input"] "16"
click at [1011, 385] on input"] "text" at bounding box center [1032, 392] width 43 height 39
type input"] "19"
click at [1011, 458] on input"] "text" at bounding box center [1032, 464] width 43 height 39
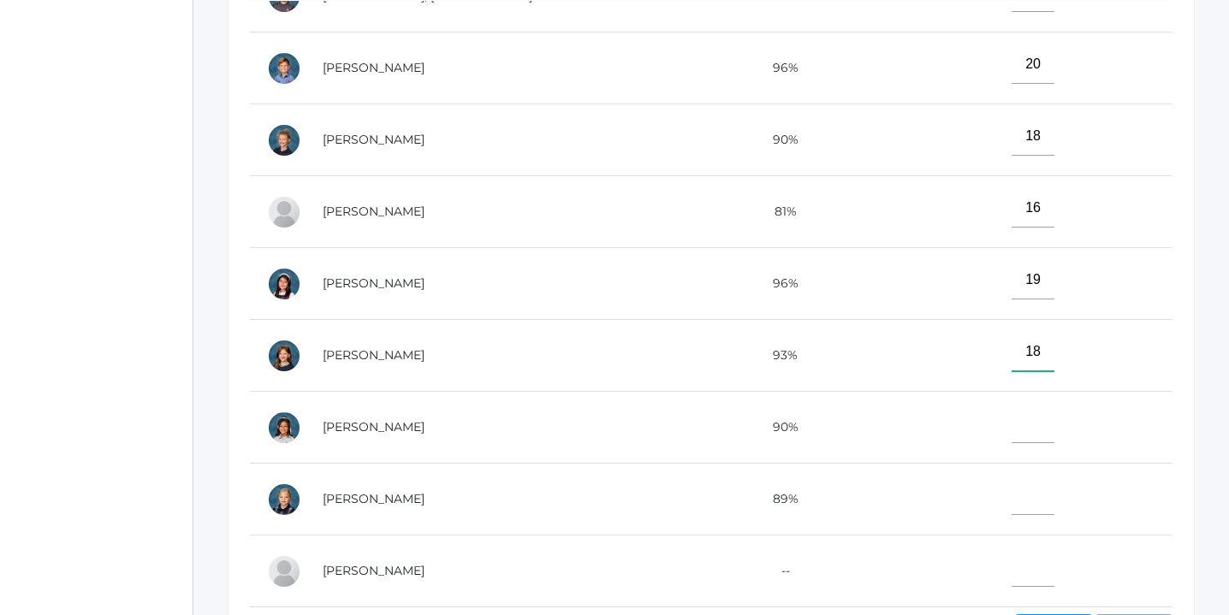
scroll to position [577, 0]
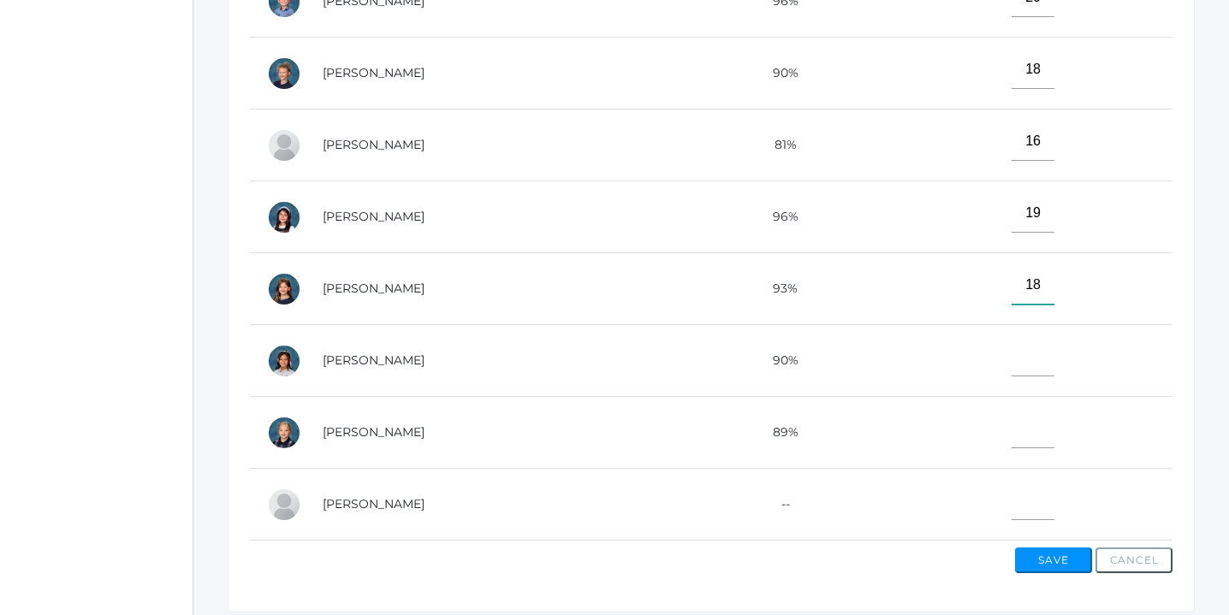
type input"] "18"
click at [1011, 360] on input"] "text" at bounding box center [1032, 357] width 43 height 39
type input"] "17"
click at [1011, 424] on input"] "text" at bounding box center [1032, 429] width 43 height 39
type input"] "18"
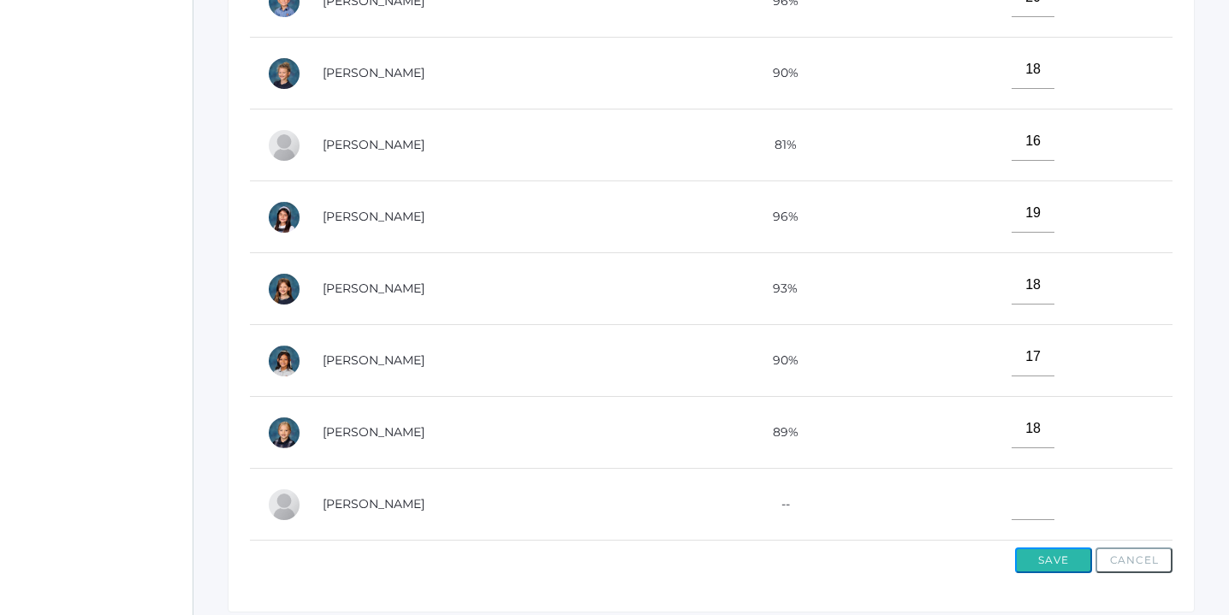
click at [1059, 557] on button "Save" at bounding box center [1053, 561] width 77 height 26
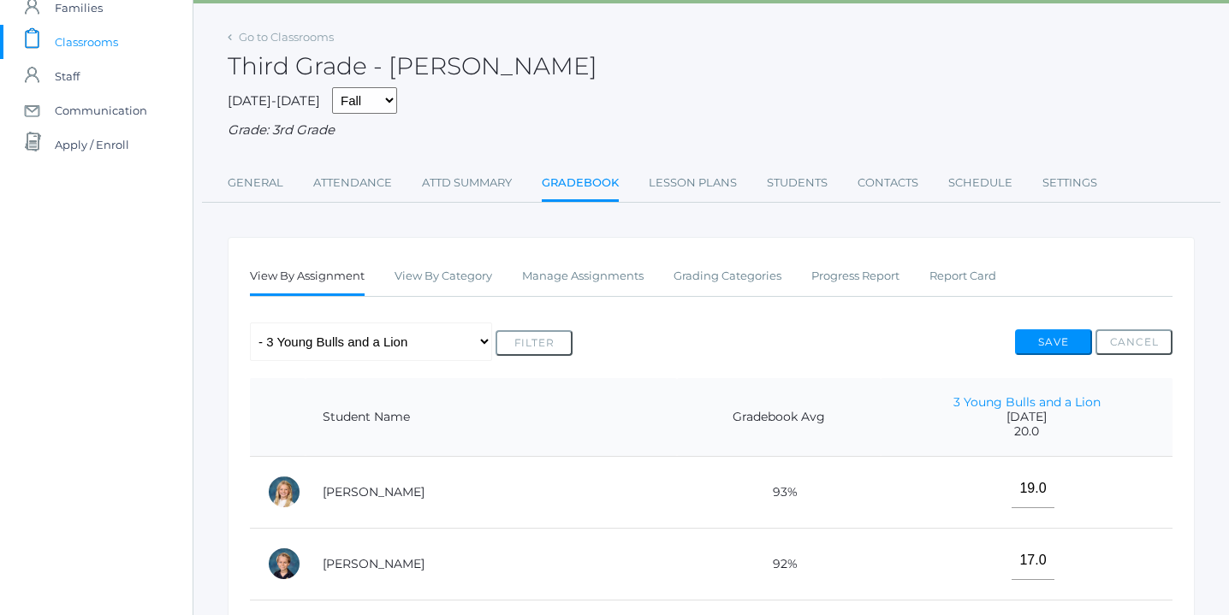
scroll to position [79, 0]
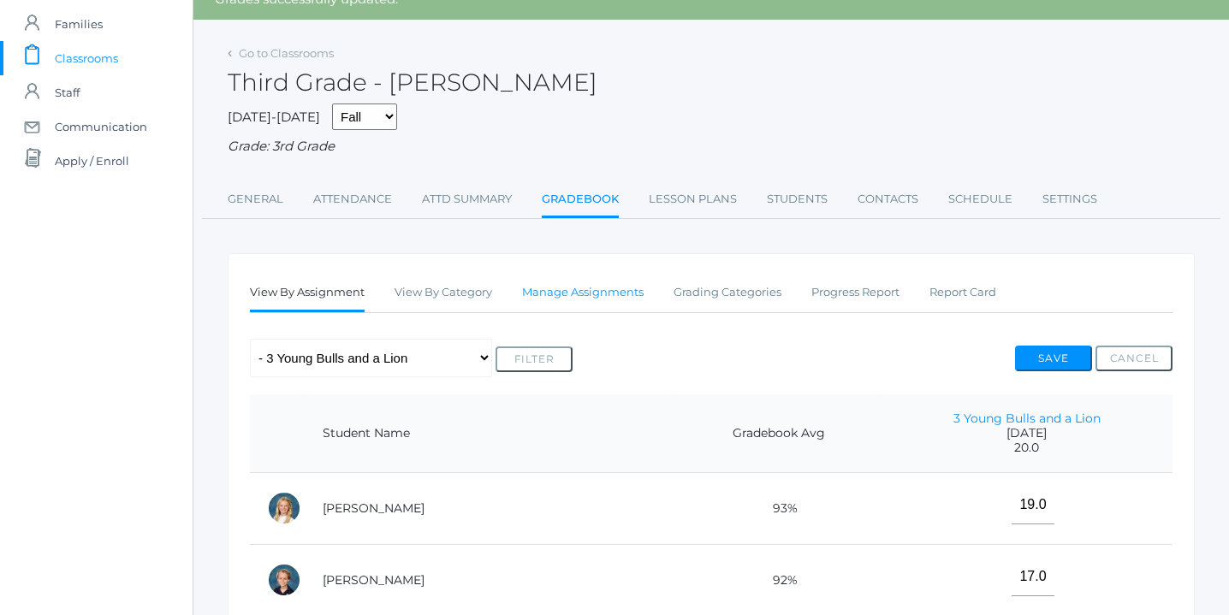
click at [608, 290] on link "Manage Assignments" at bounding box center [582, 293] width 121 height 34
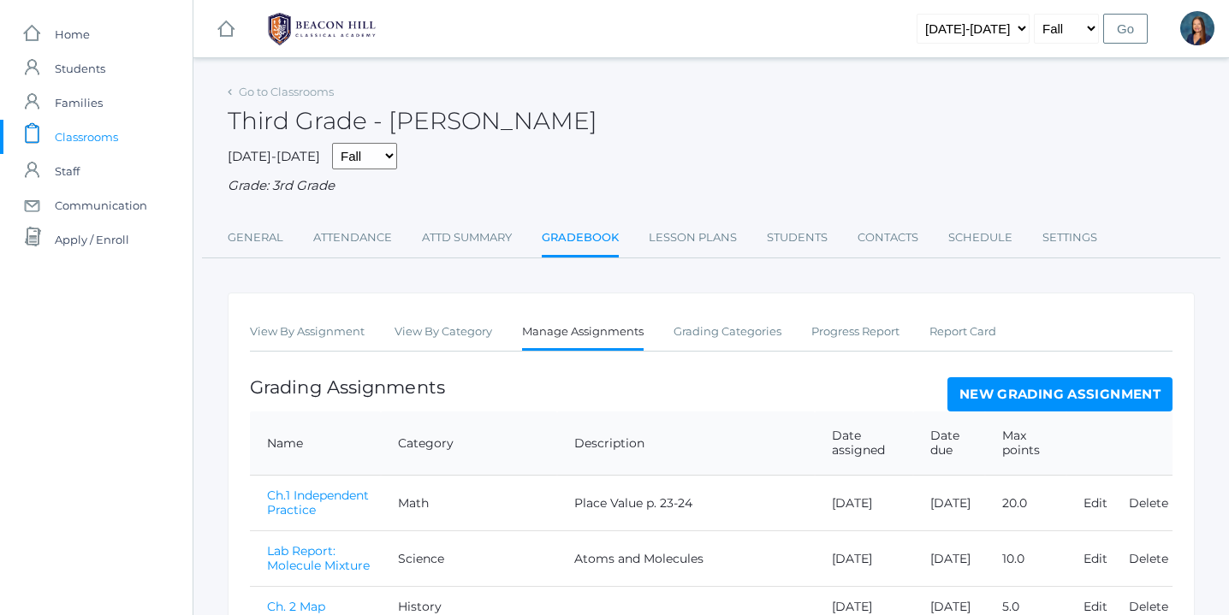
click at [1087, 394] on link "New Grading Assignment" at bounding box center [1059, 394] width 225 height 34
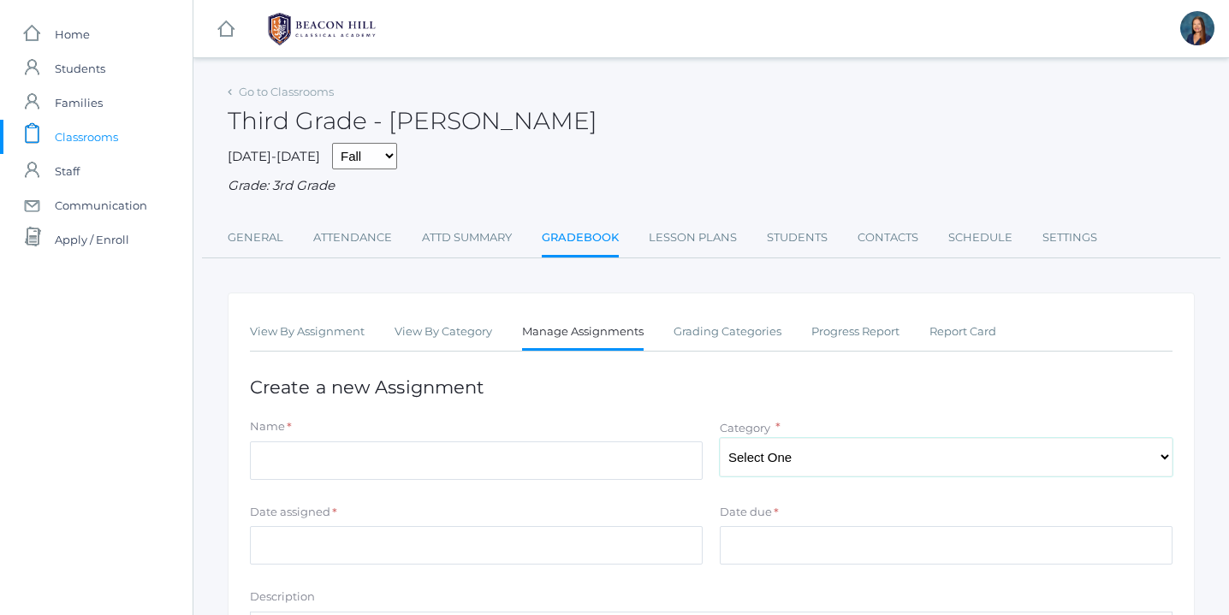
click at [931, 447] on select "Select One Character/Citizenship Math Grammar Literature Latin History Science …" at bounding box center [946, 457] width 453 height 39
select select "1268"
click at [720, 438] on select "Select One Character/Citizenship Math Grammar Literature Latin History Science …" at bounding box center [946, 457] width 453 height 39
click at [594, 462] on input "Name" at bounding box center [476, 461] width 453 height 39
type input "The Crow and the Pitcher"
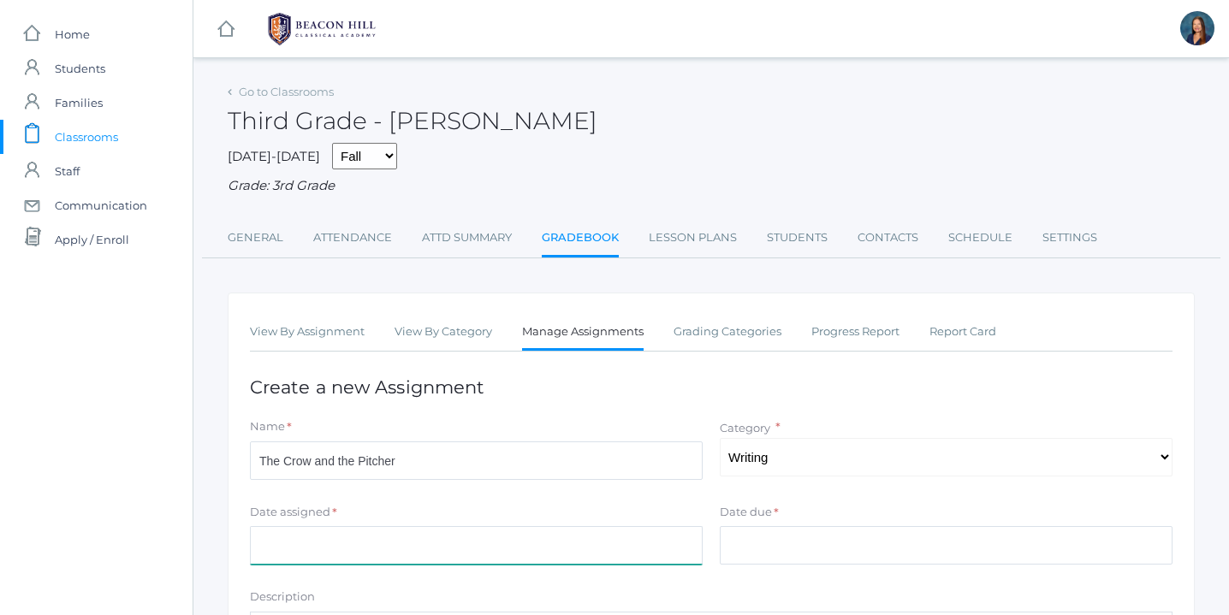
click at [518, 542] on input "Date assigned" at bounding box center [476, 545] width 453 height 39
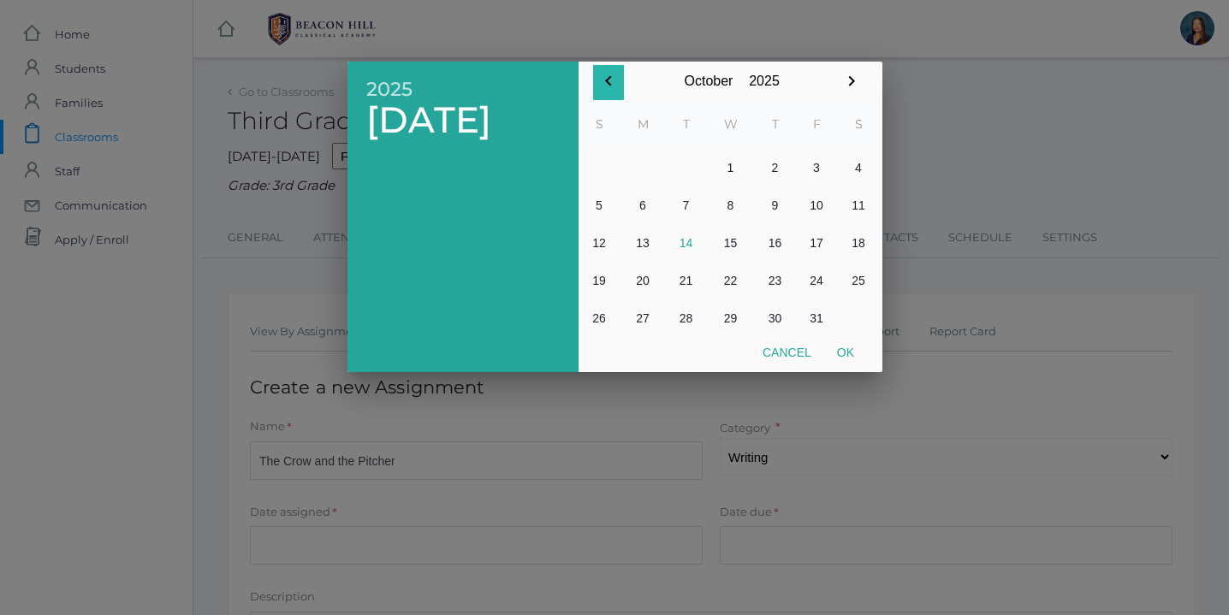
click at [609, 81] on icon "button" at bounding box center [608, 81] width 21 height 21
click at [820, 278] on button "26" at bounding box center [817, 281] width 42 height 38
click at [848, 352] on button "Ok" at bounding box center [845, 352] width 43 height 31
type input "[DATE]"
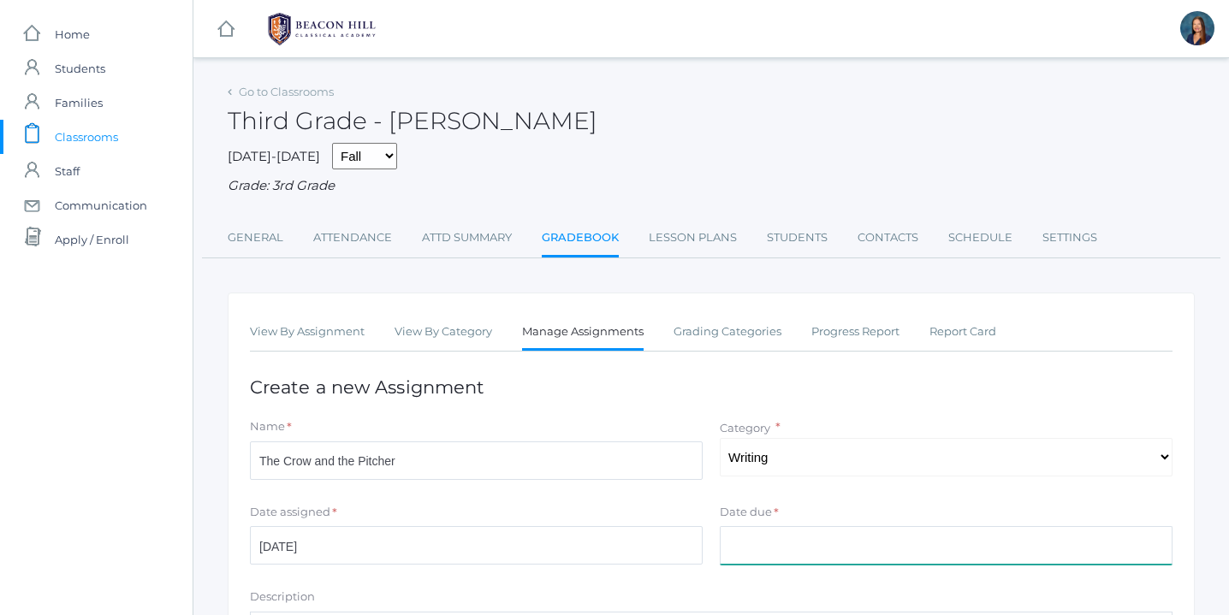
click at [836, 551] on input "Date due" at bounding box center [946, 545] width 453 height 39
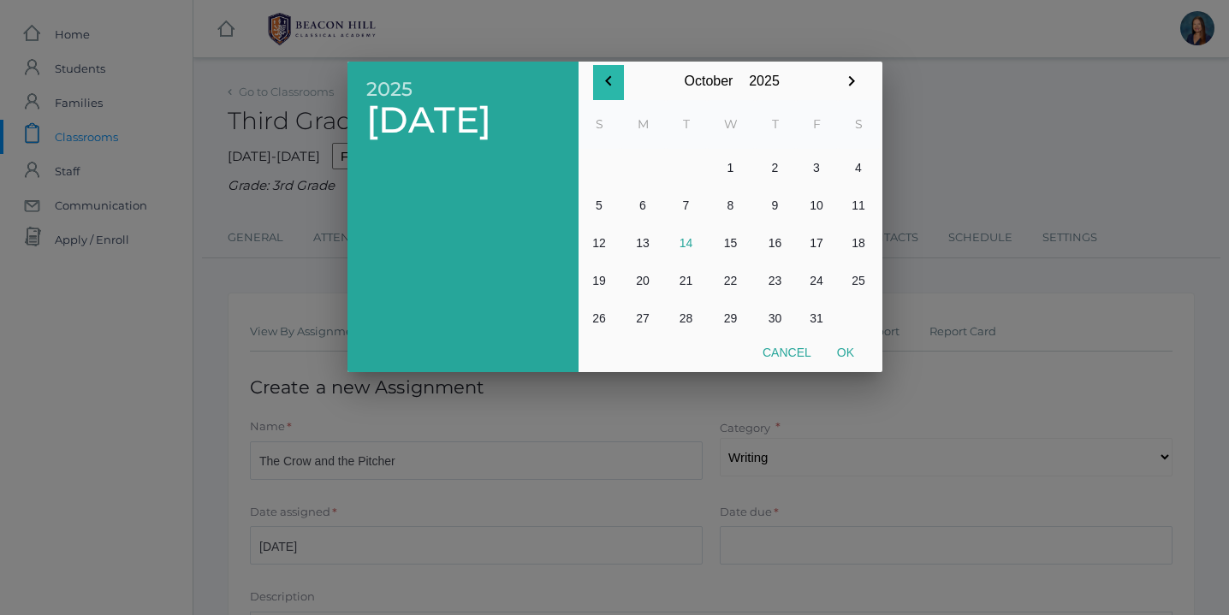
click at [611, 83] on icon "button" at bounding box center [608, 81] width 21 height 21
click at [818, 276] on button "26" at bounding box center [817, 281] width 42 height 38
click at [846, 350] on button "Ok" at bounding box center [845, 352] width 43 height 31
type input "[DATE]"
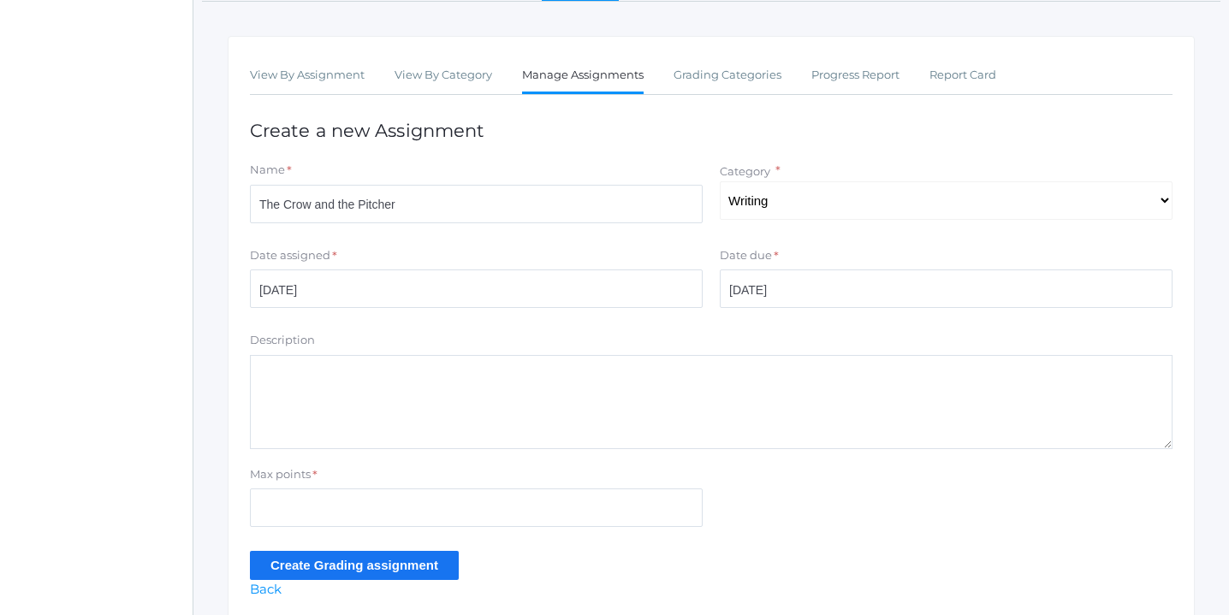
scroll to position [267, 0]
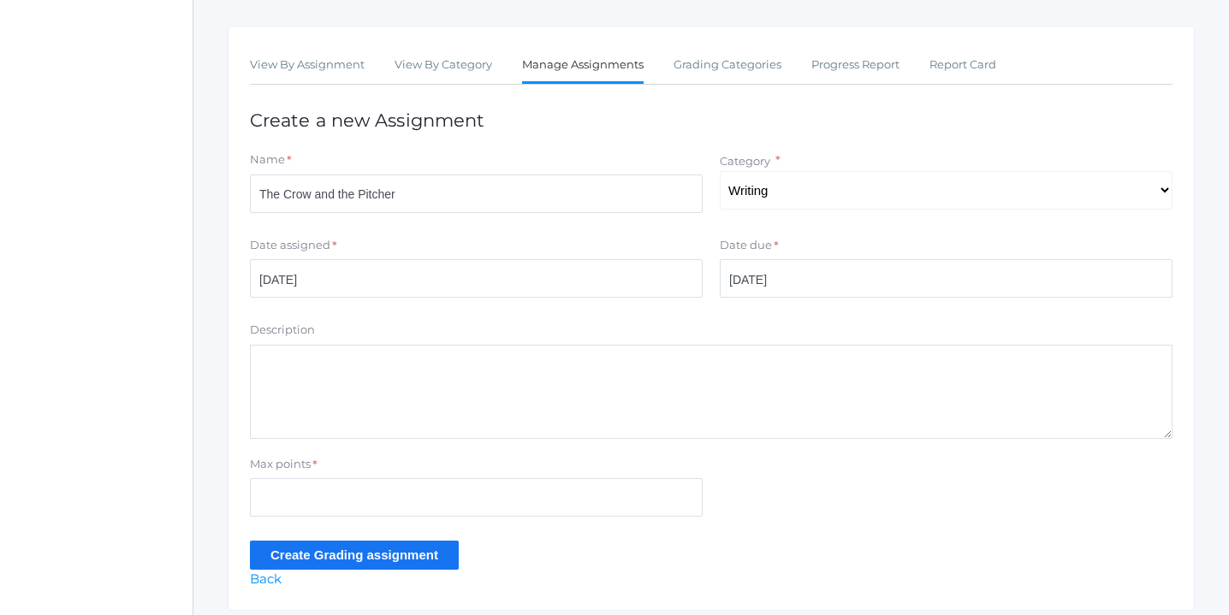
click at [586, 376] on textarea "Description" at bounding box center [711, 392] width 922 height 94
type textarea "Detailed amplification write and read aloud to class"
click at [409, 501] on input "Max points" at bounding box center [476, 497] width 453 height 39
type input "15"
click at [345, 554] on input "Create Grading assignment" at bounding box center [354, 555] width 209 height 28
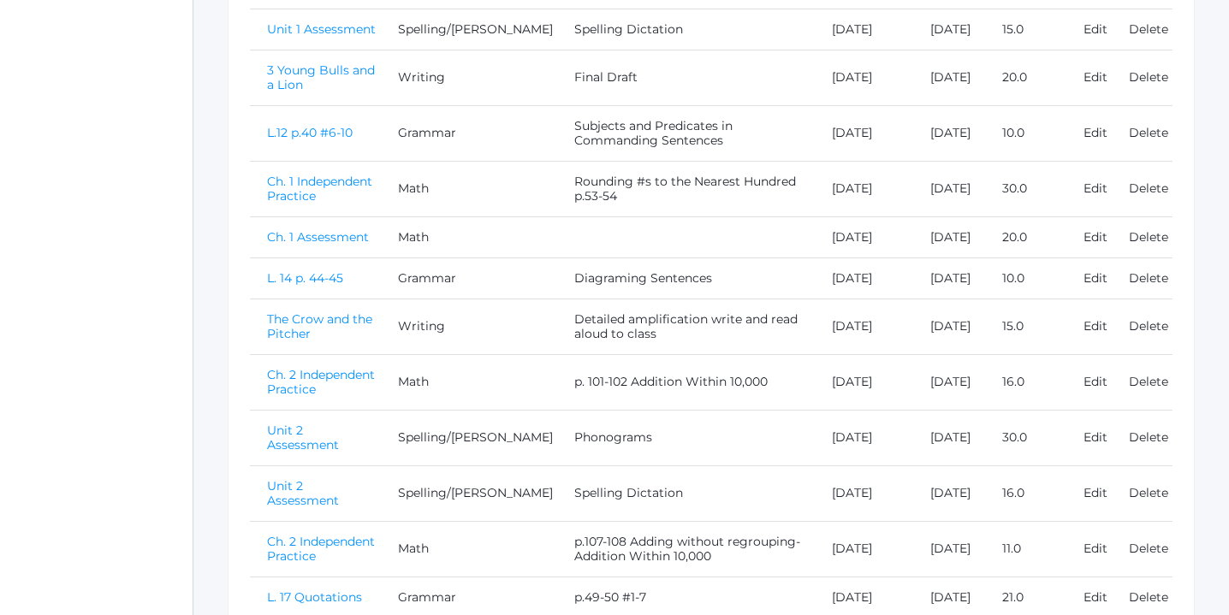
scroll to position [966, 0]
click at [304, 339] on link "The Crow and the Pitcher" at bounding box center [319, 324] width 105 height 30
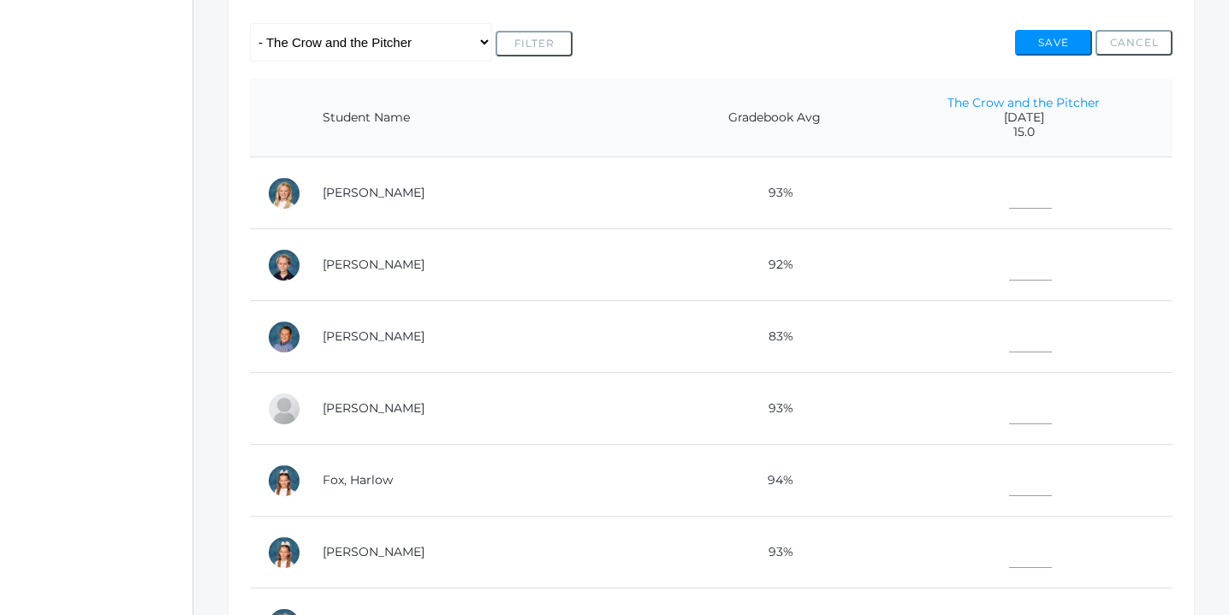
scroll to position [355, 0]
click at [1009, 191] on input"] "text" at bounding box center [1030, 188] width 43 height 39
type input"] "15"
click at [1009, 257] on input"] "text" at bounding box center [1030, 260] width 43 height 39
type input"] "15"
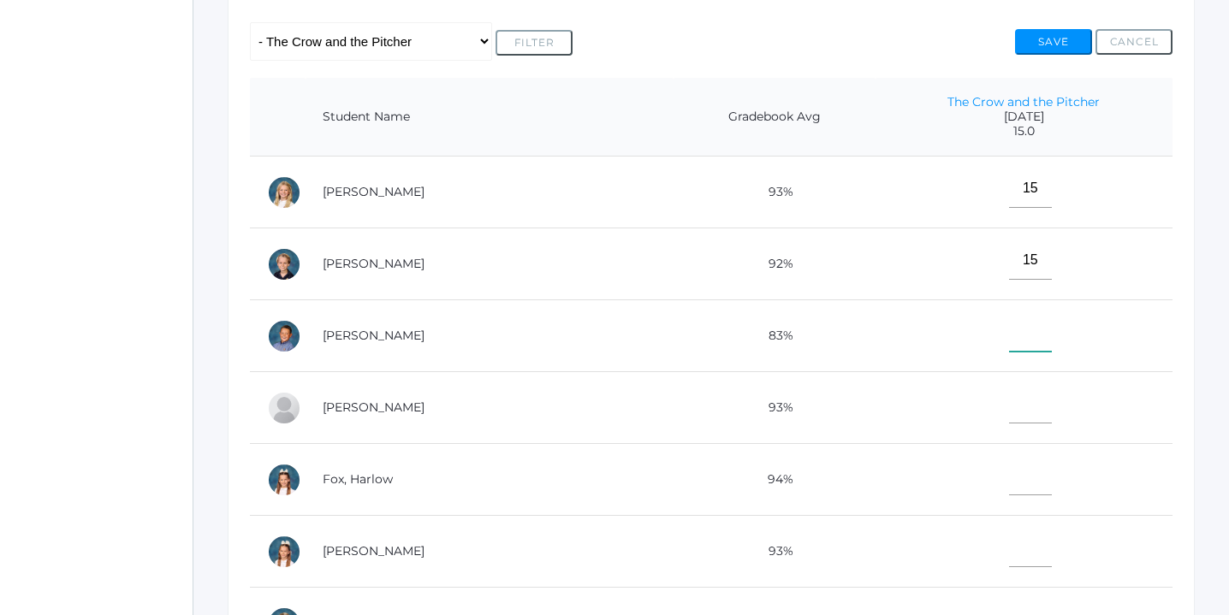
click at [1009, 341] on input"] "text" at bounding box center [1030, 332] width 43 height 39
type input"] "15"
click at [1009, 399] on input"] "text" at bounding box center [1030, 404] width 43 height 39
type input"] "13"
click at [1009, 479] on input"] "text" at bounding box center [1030, 476] width 43 height 39
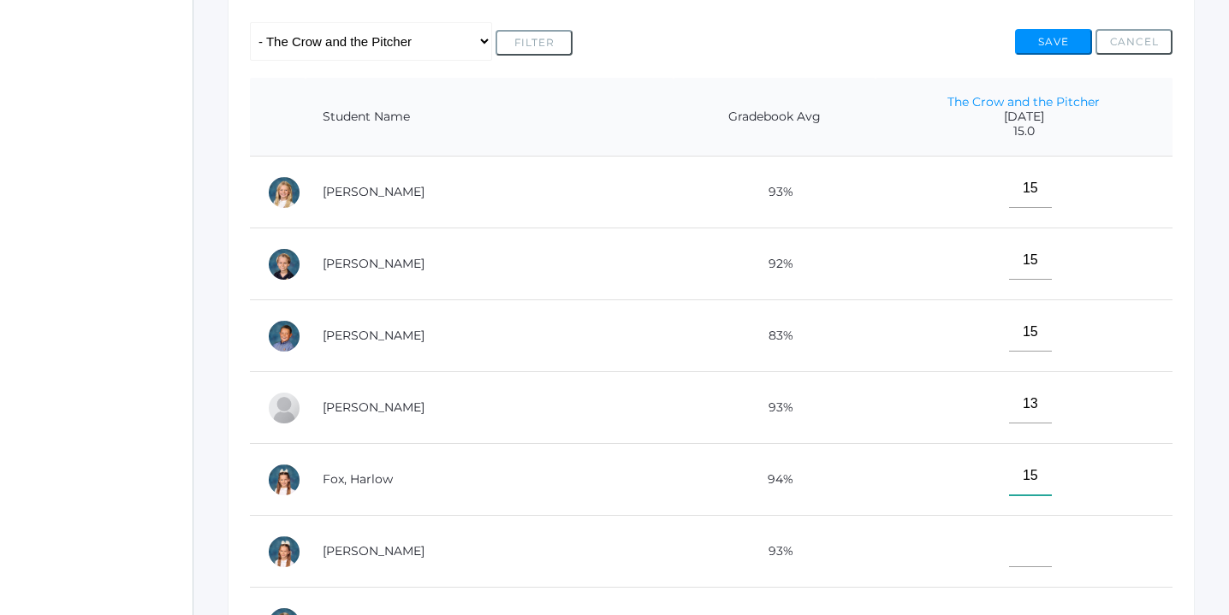
type input"] "15"
click at [1009, 548] on input"] "text" at bounding box center [1030, 548] width 43 height 39
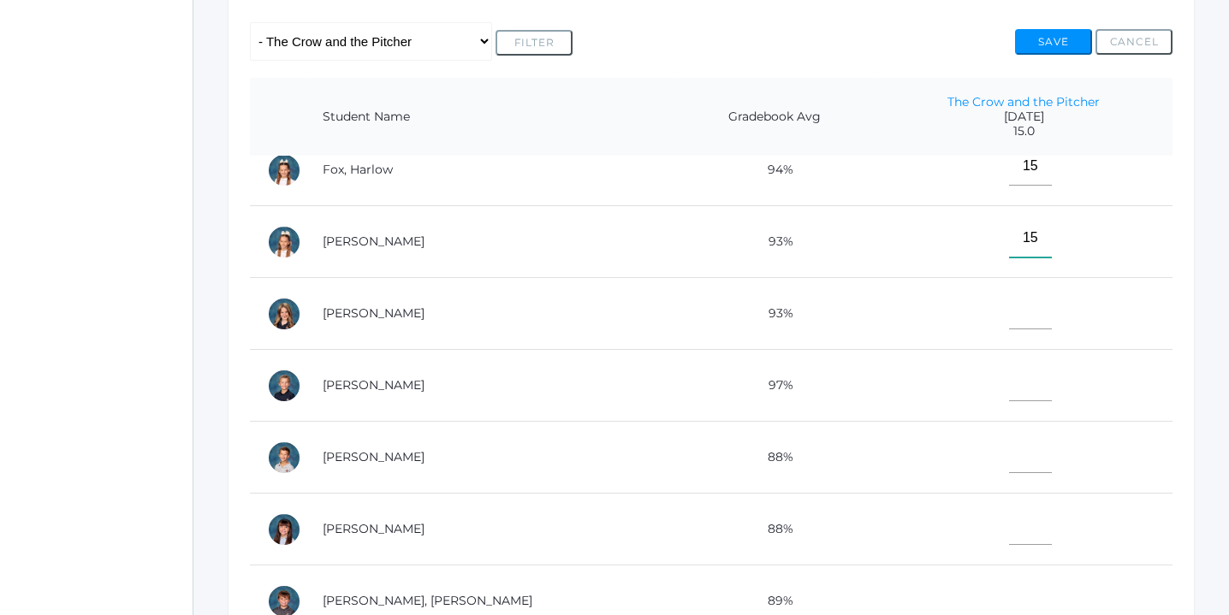
scroll to position [314, 0]
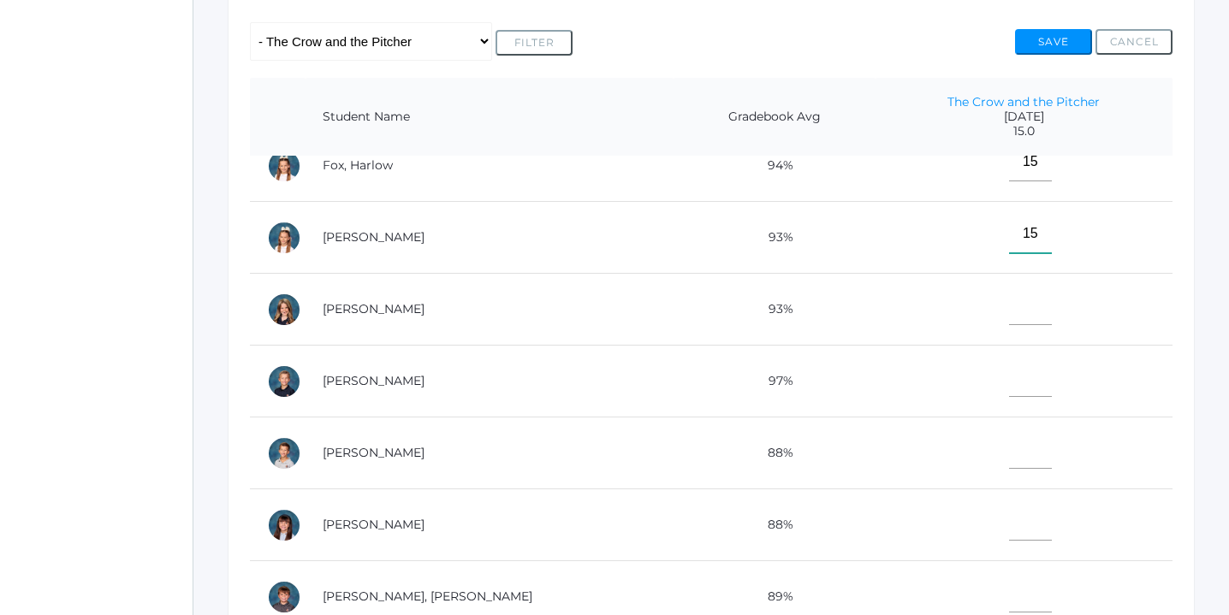
type input"] "15"
click at [1009, 306] on input"] "text" at bounding box center [1030, 306] width 43 height 39
type input"] "1"
type input"] "15"
click at [1009, 376] on input"] "text" at bounding box center [1030, 378] width 43 height 39
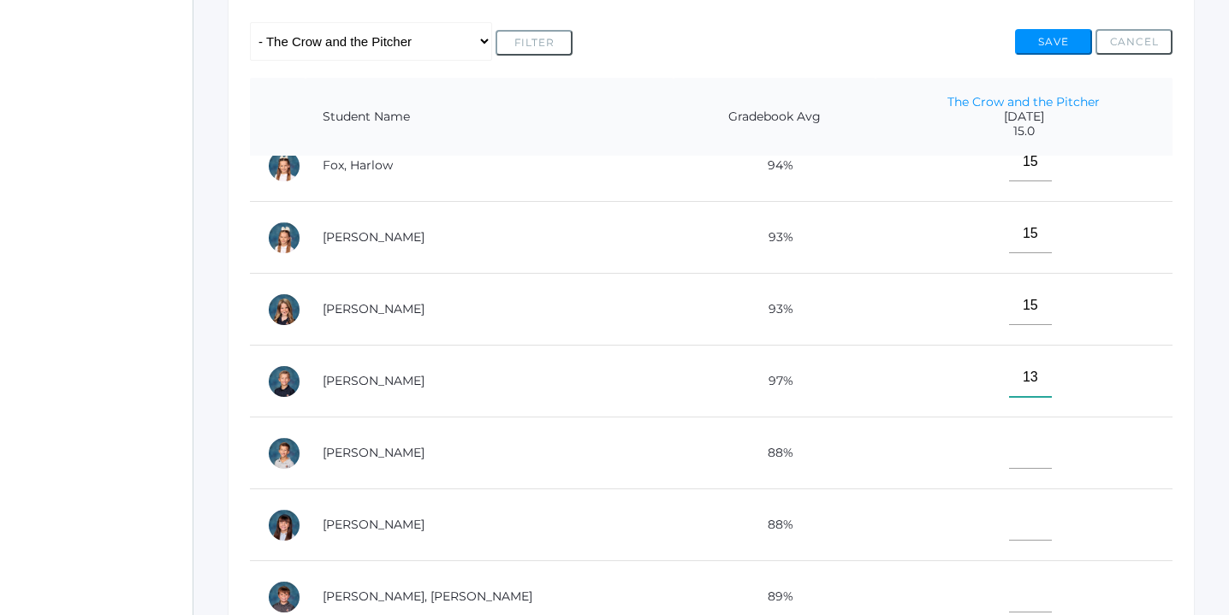
type input"] "13"
click at [1011, 452] on input"] "text" at bounding box center [1030, 449] width 43 height 39
type input"] "15"
click at [1009, 520] on input"] "text" at bounding box center [1030, 521] width 43 height 39
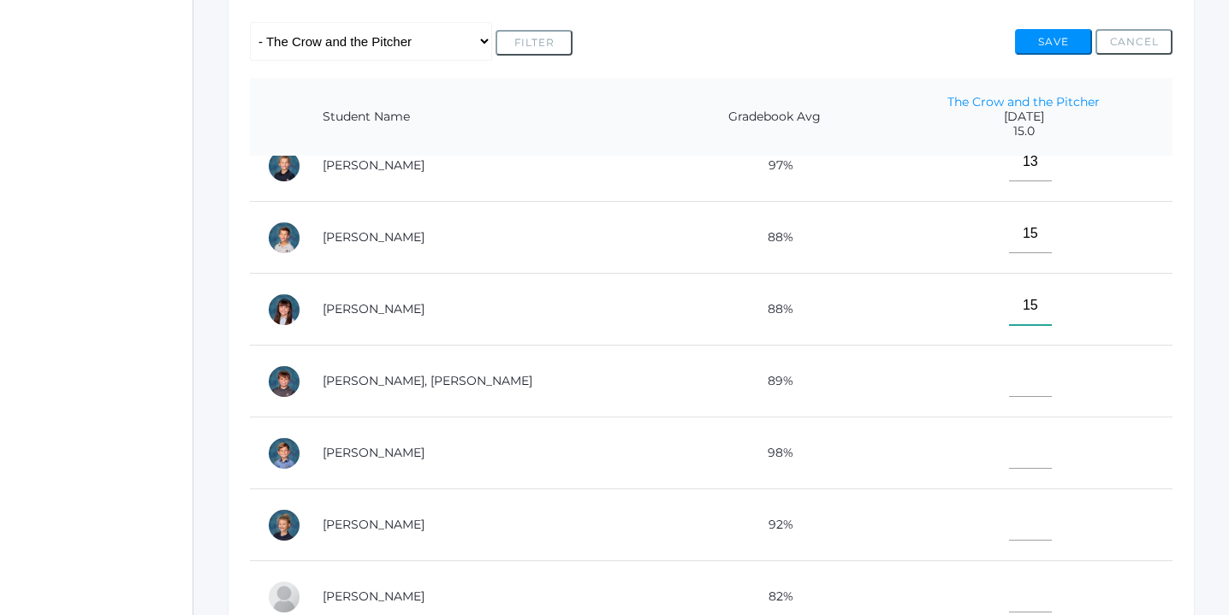
scroll to position [553, 0]
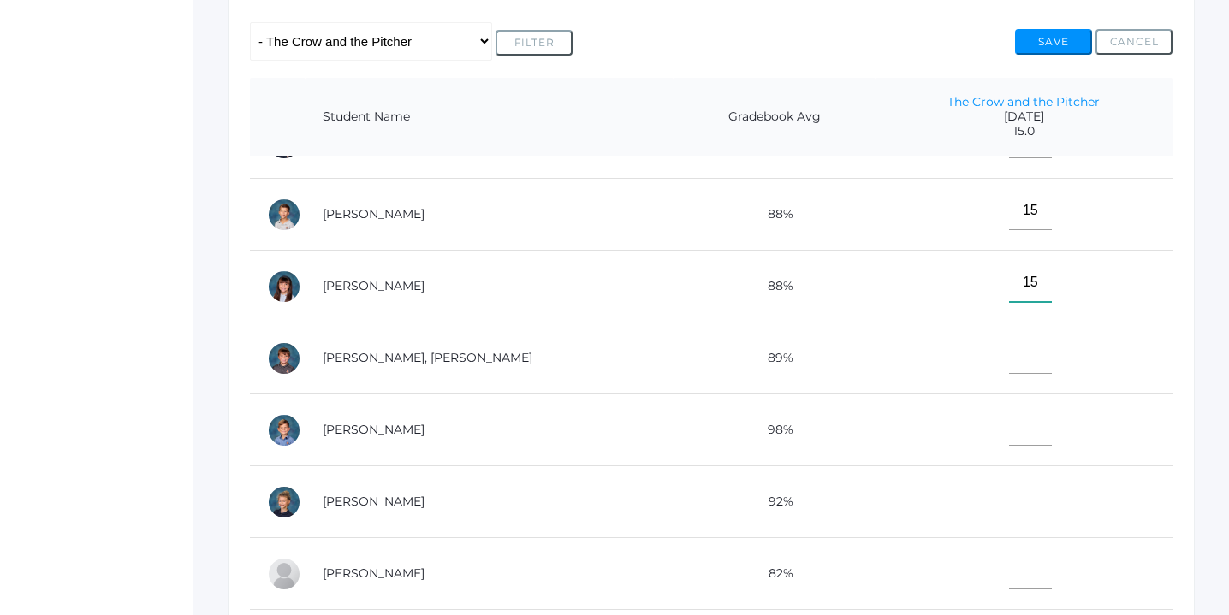
type input"] "15"
click at [1009, 353] on input"] "text" at bounding box center [1030, 354] width 43 height 39
type input"] "13"
click at [1009, 419] on input"] "text" at bounding box center [1030, 426] width 43 height 39
type input"] "15"
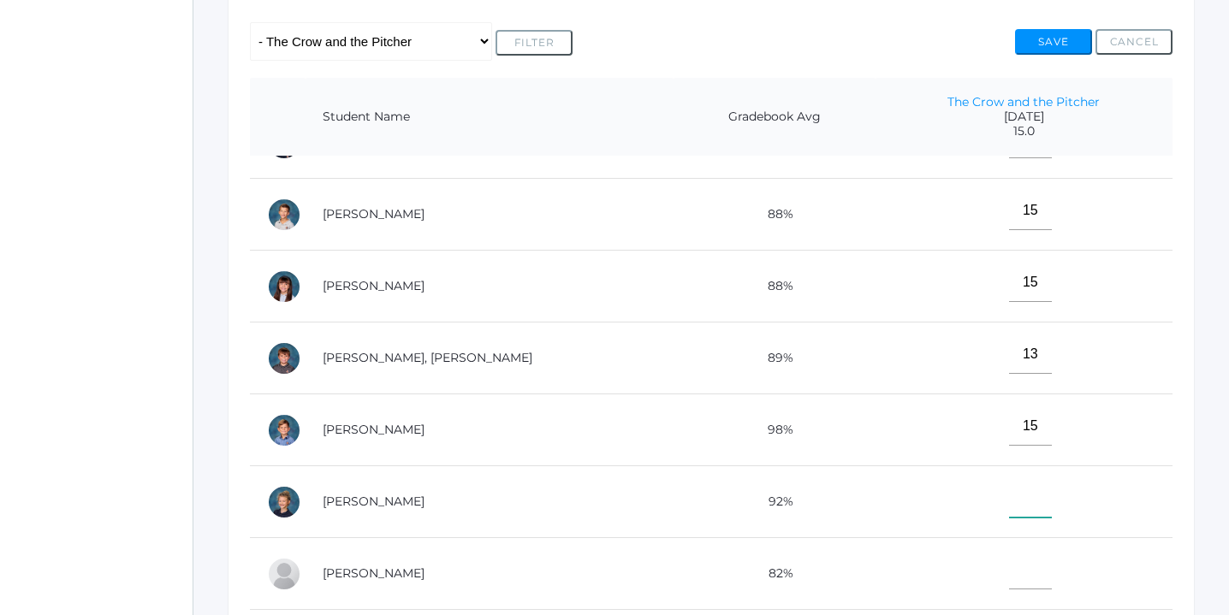
click at [1009, 492] on input"] "text" at bounding box center [1030, 498] width 43 height 39
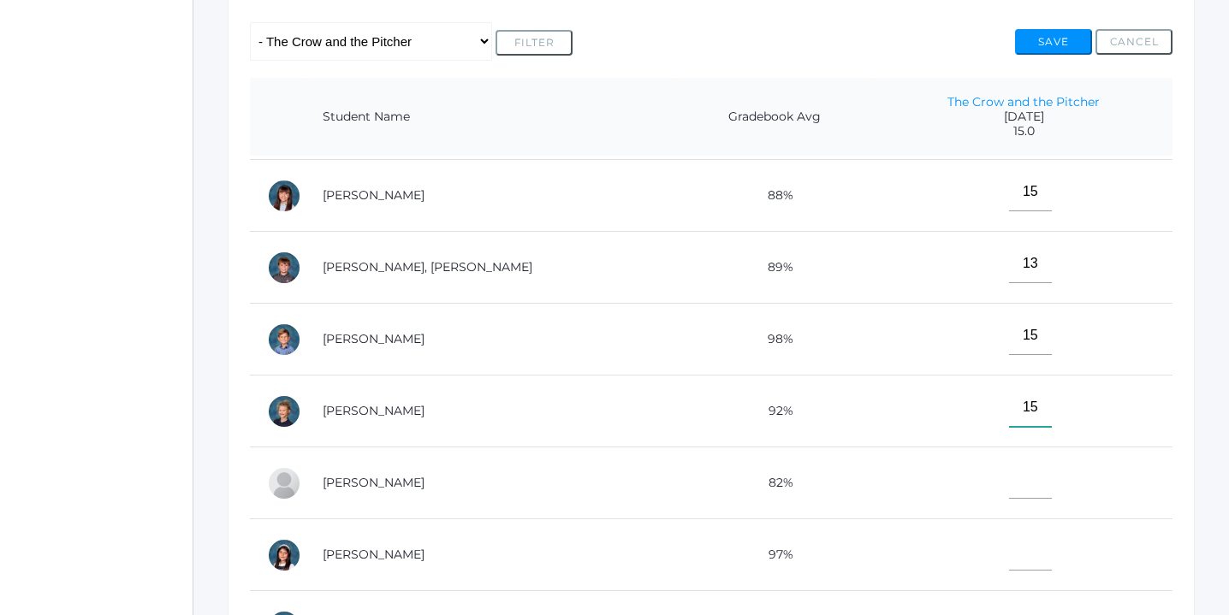
scroll to position [678, 0]
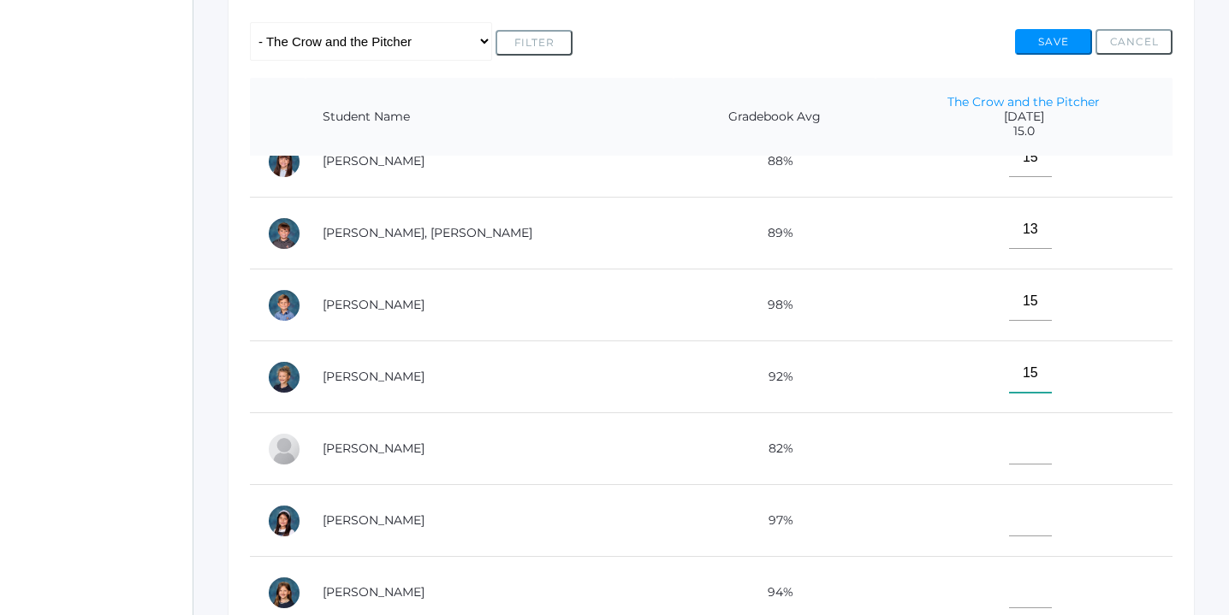
type input"] "15"
click at [1009, 443] on input"] "text" at bounding box center [1030, 445] width 43 height 39
type input"] "14"
click at [1009, 518] on input"] "text" at bounding box center [1030, 517] width 43 height 39
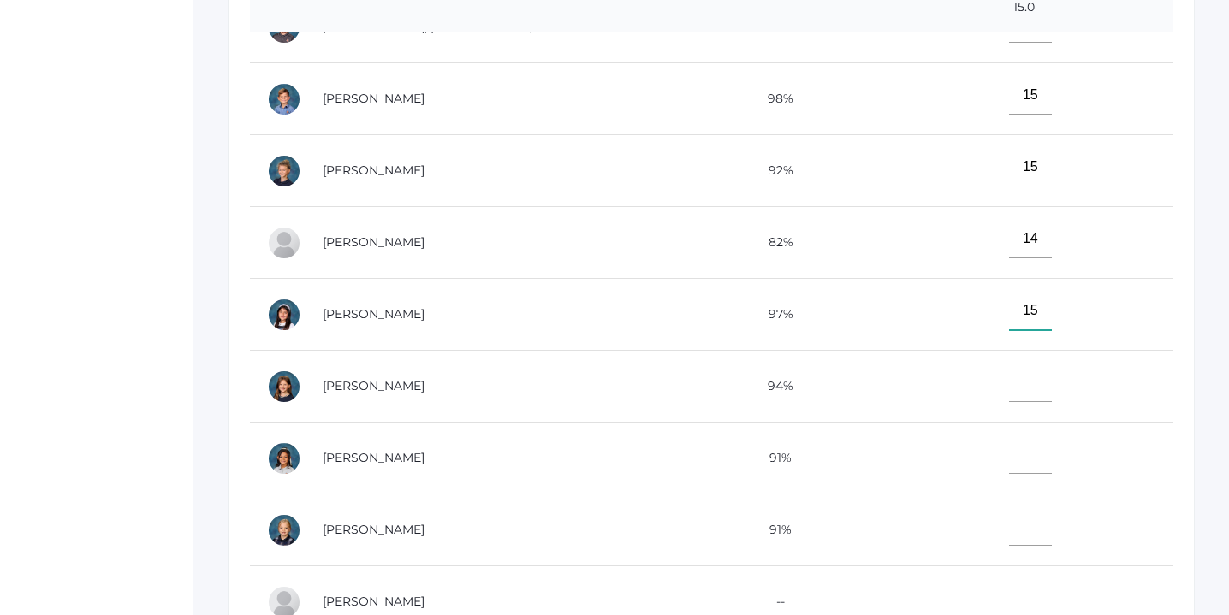
scroll to position [484, 0]
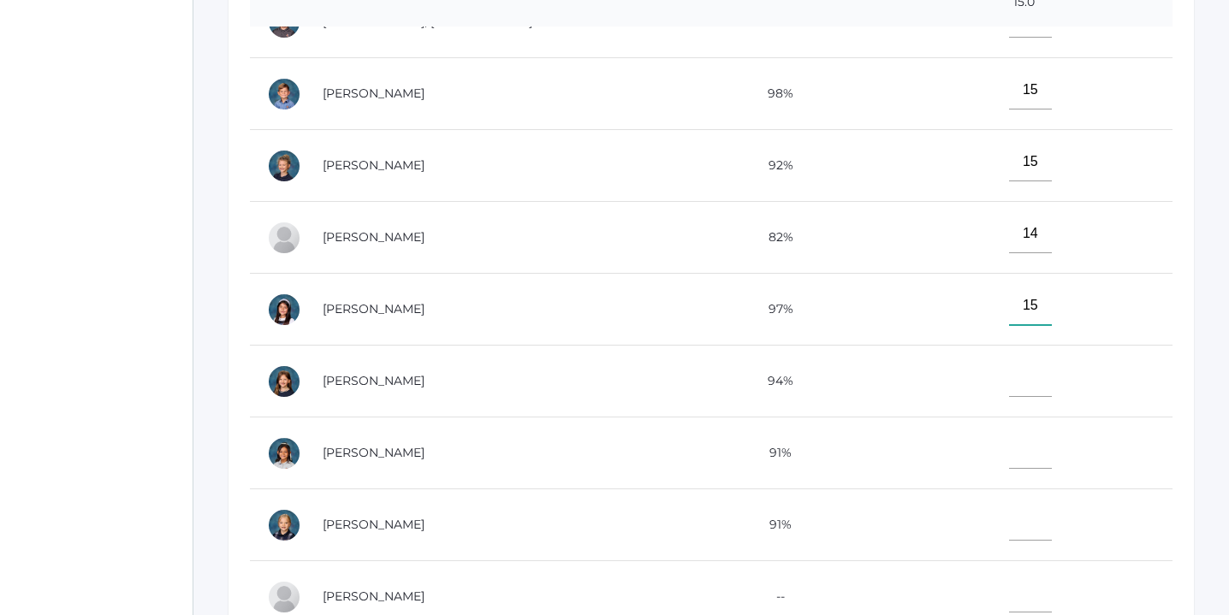
type input"] "15"
click at [1009, 370] on input"] "text" at bounding box center [1030, 378] width 43 height 39
type input"] "15"
click at [1009, 449] on input"] "text" at bounding box center [1030, 449] width 43 height 39
type input"] "15"
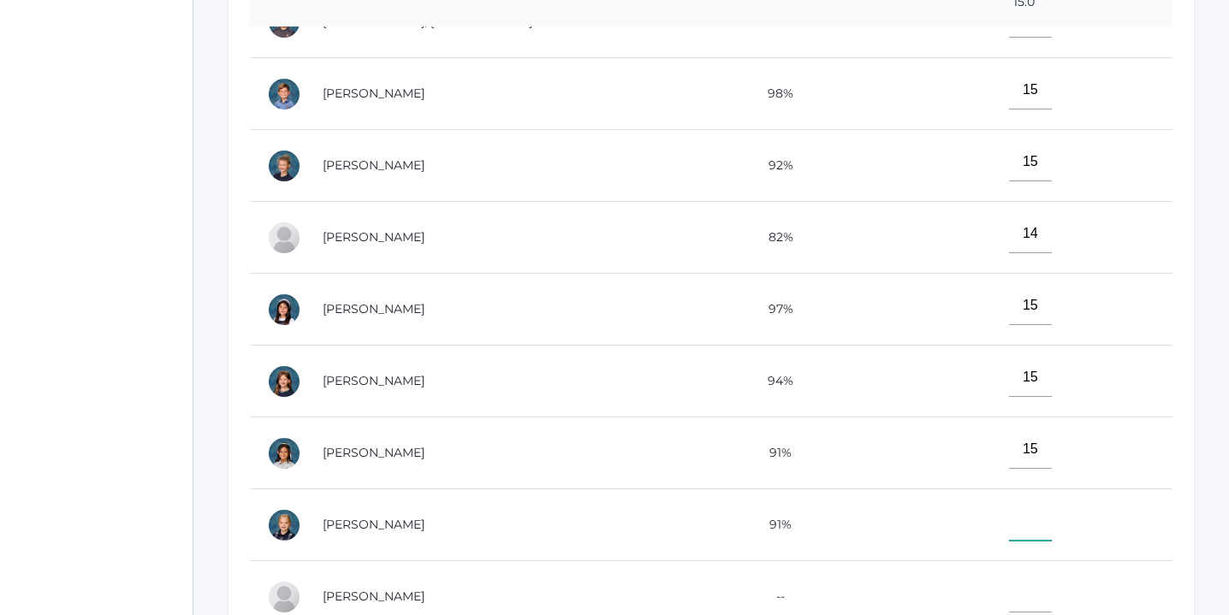
click at [1009, 519] on input"] "text" at bounding box center [1030, 521] width 43 height 39
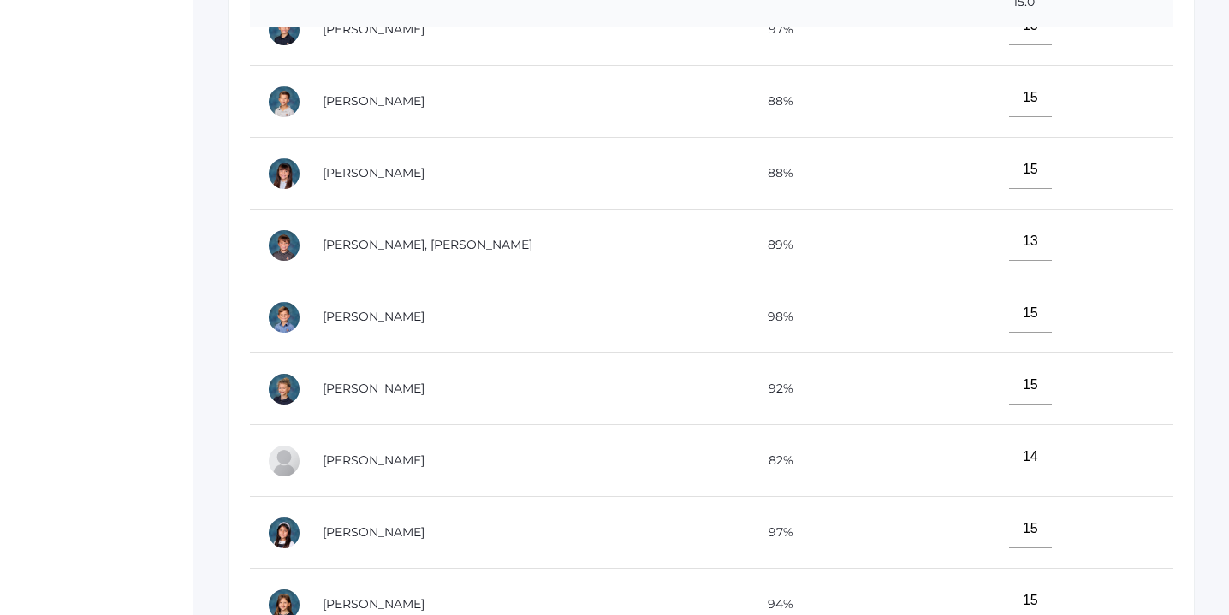
scroll to position [527, 0]
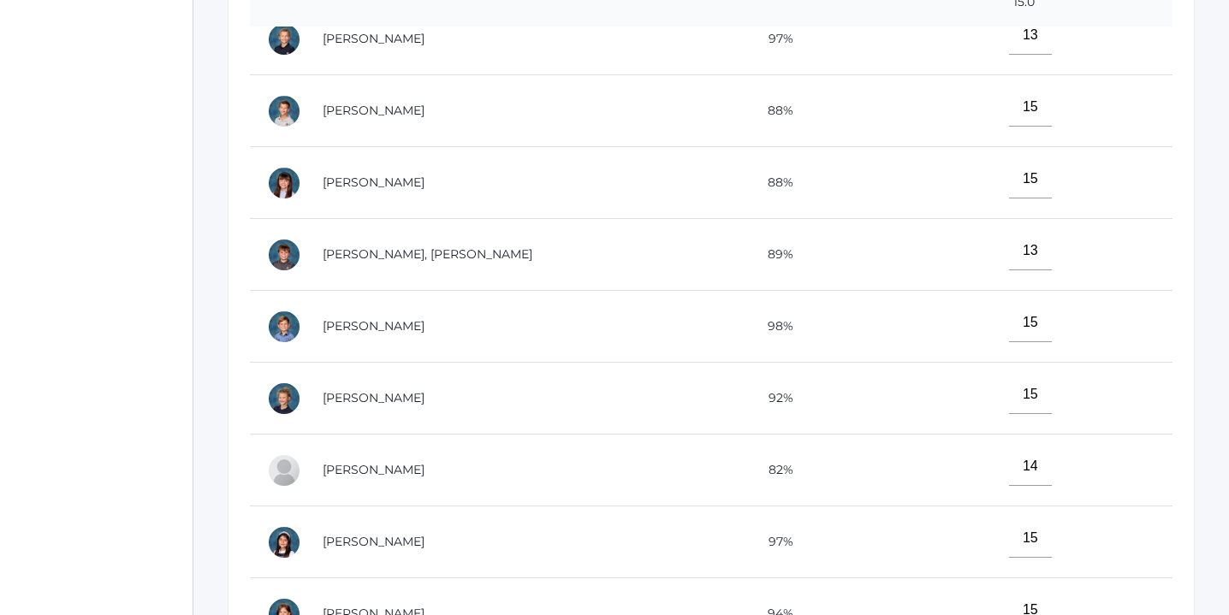
type input"] "15"
click at [1009, 323] on input"] "15" at bounding box center [1030, 323] width 43 height 39
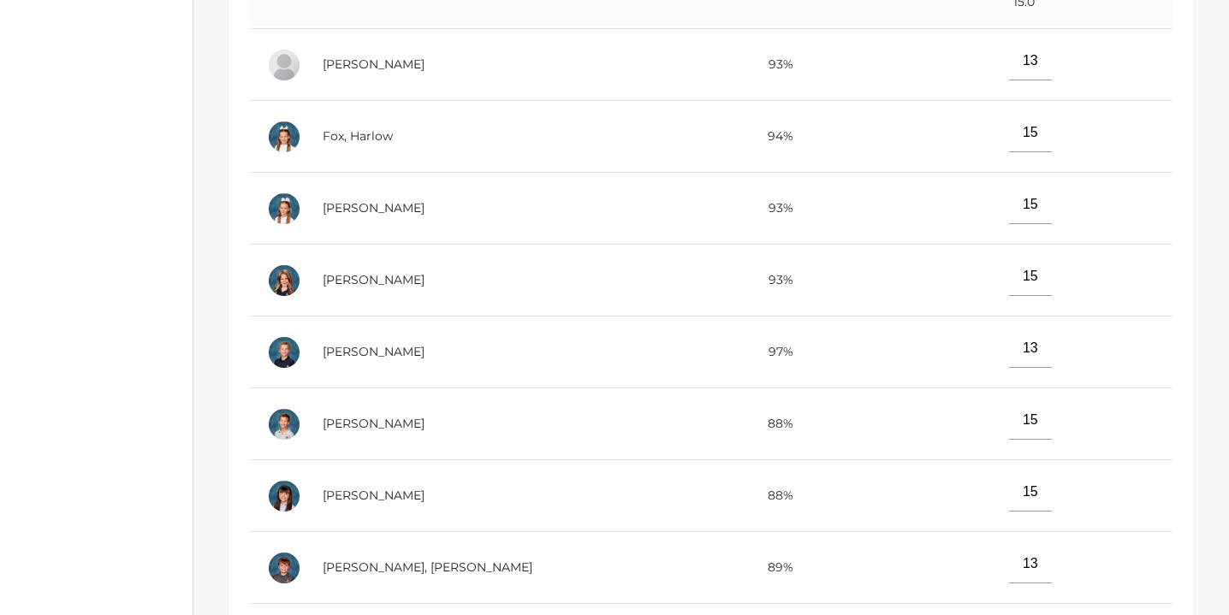
scroll to position [121, 0]
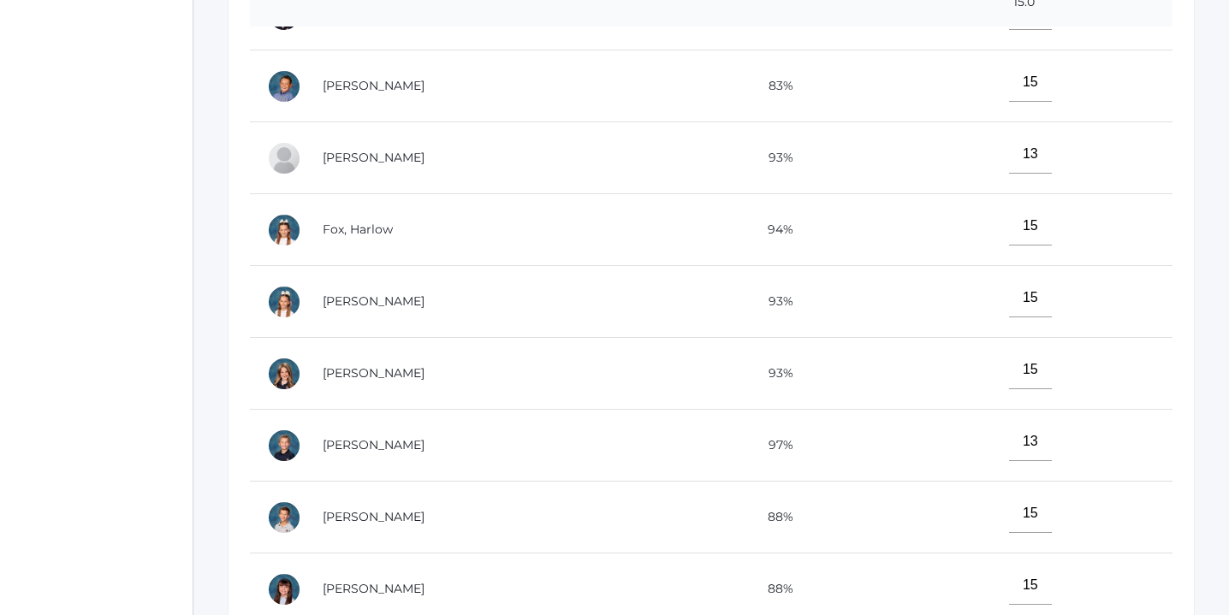
type input"] "14"
click at [1009, 227] on input"] "15" at bounding box center [1030, 226] width 43 height 39
type input"] "14"
click at [1009, 301] on input"] "15" at bounding box center [1030, 298] width 43 height 39
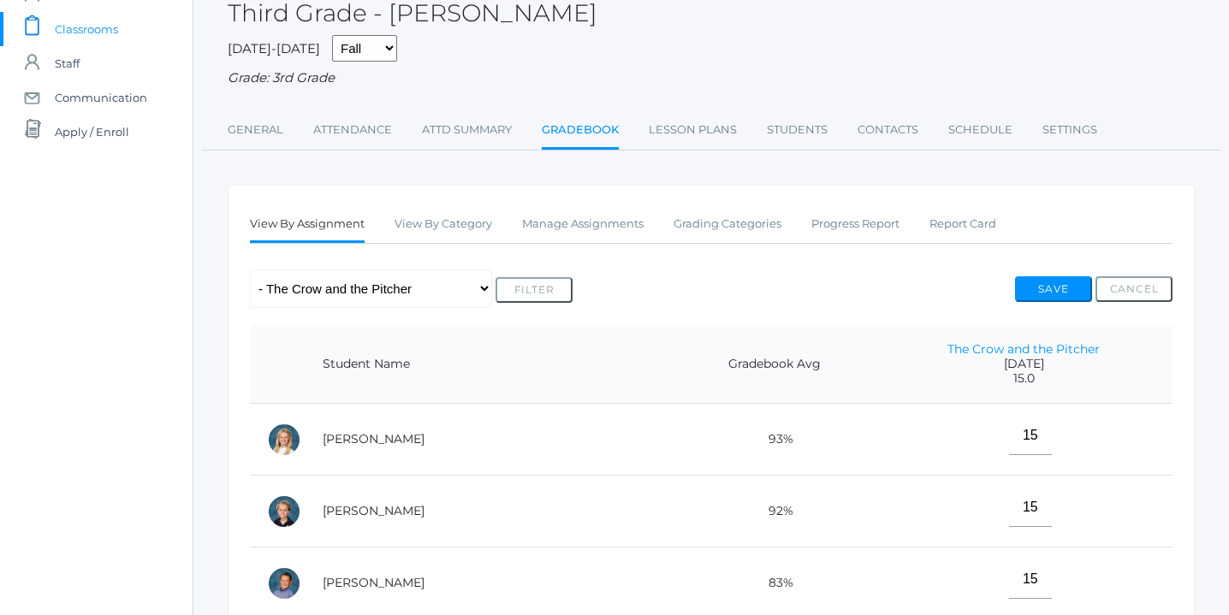
scroll to position [105, 0]
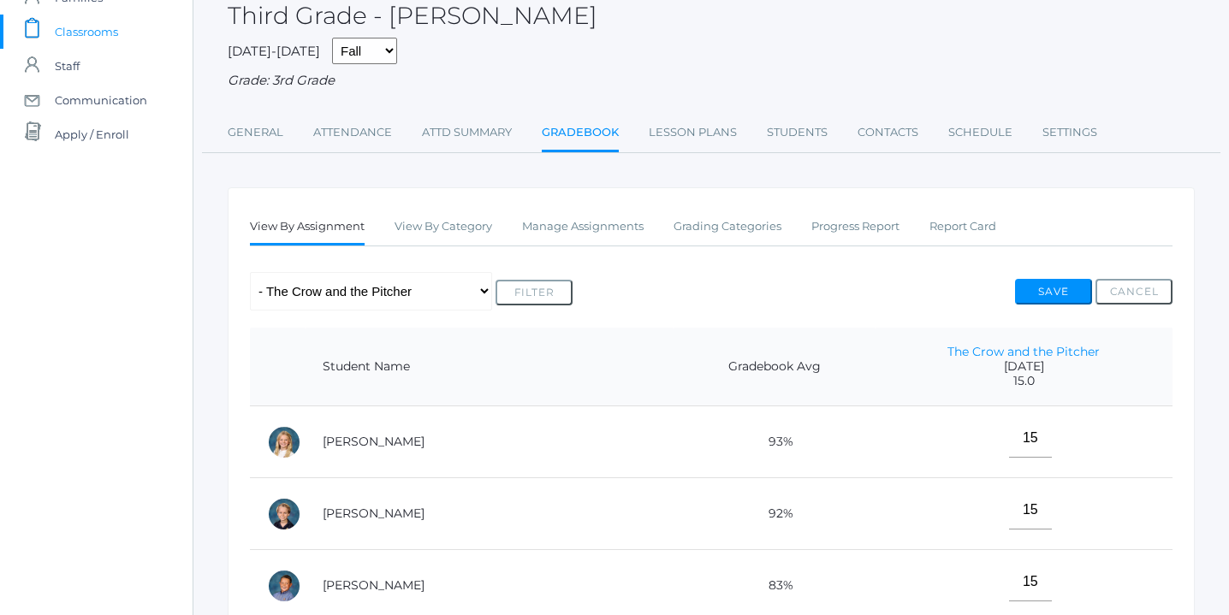
type input"] "14"
click at [1068, 285] on button "Save" at bounding box center [1053, 292] width 77 height 26
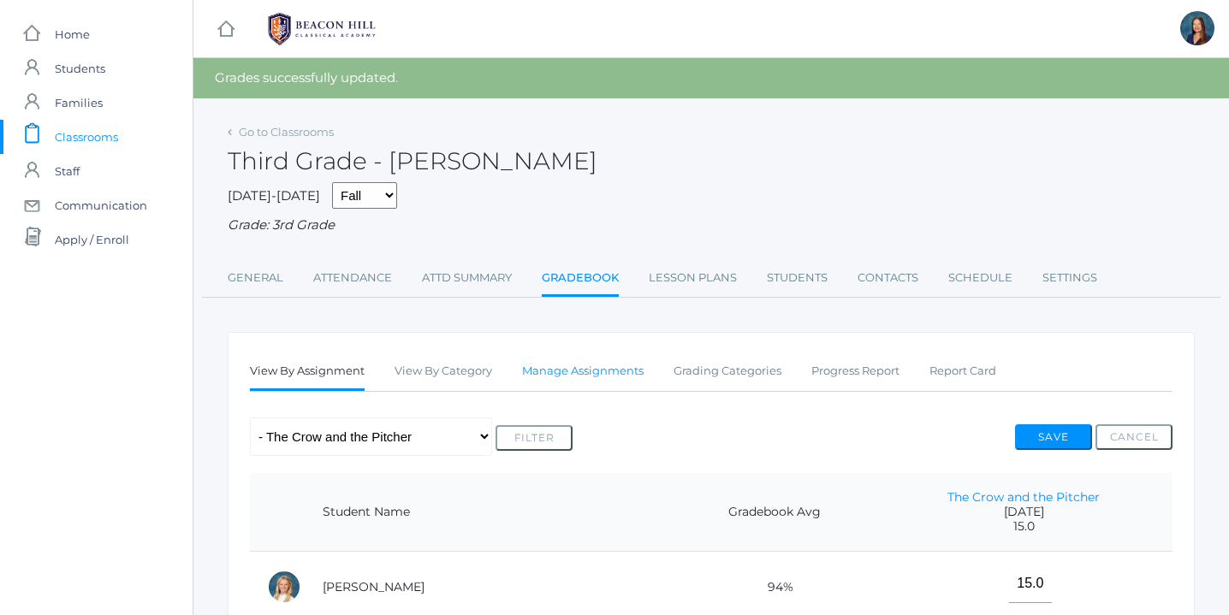
click at [611, 373] on link "Manage Assignments" at bounding box center [582, 371] width 121 height 34
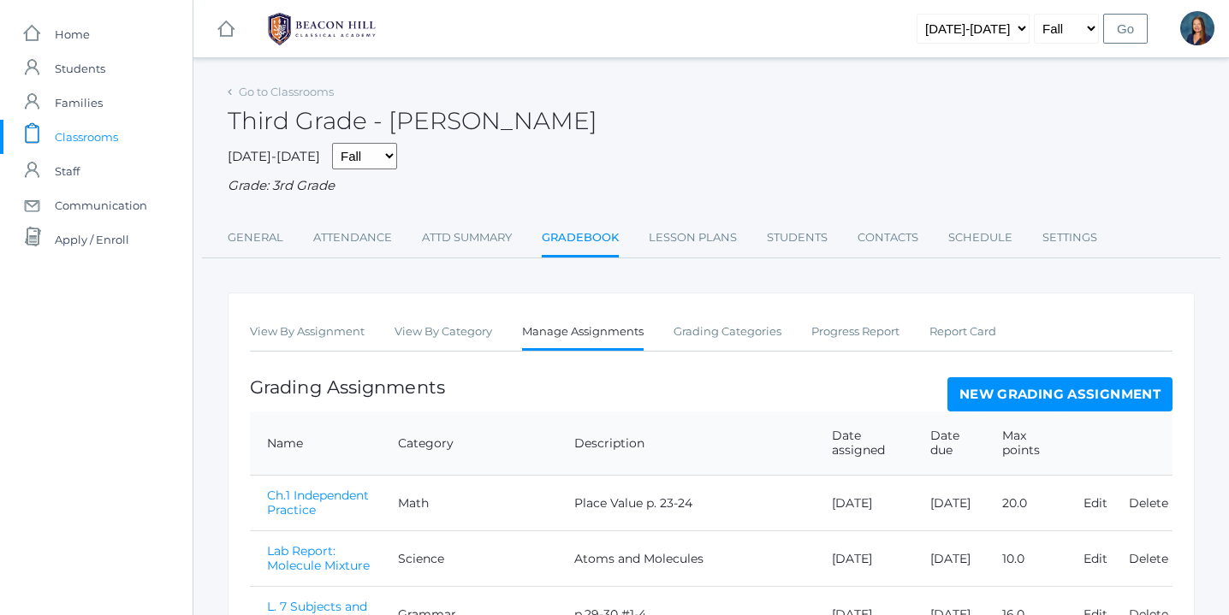
click at [1002, 388] on link "New Grading Assignment" at bounding box center [1059, 394] width 225 height 34
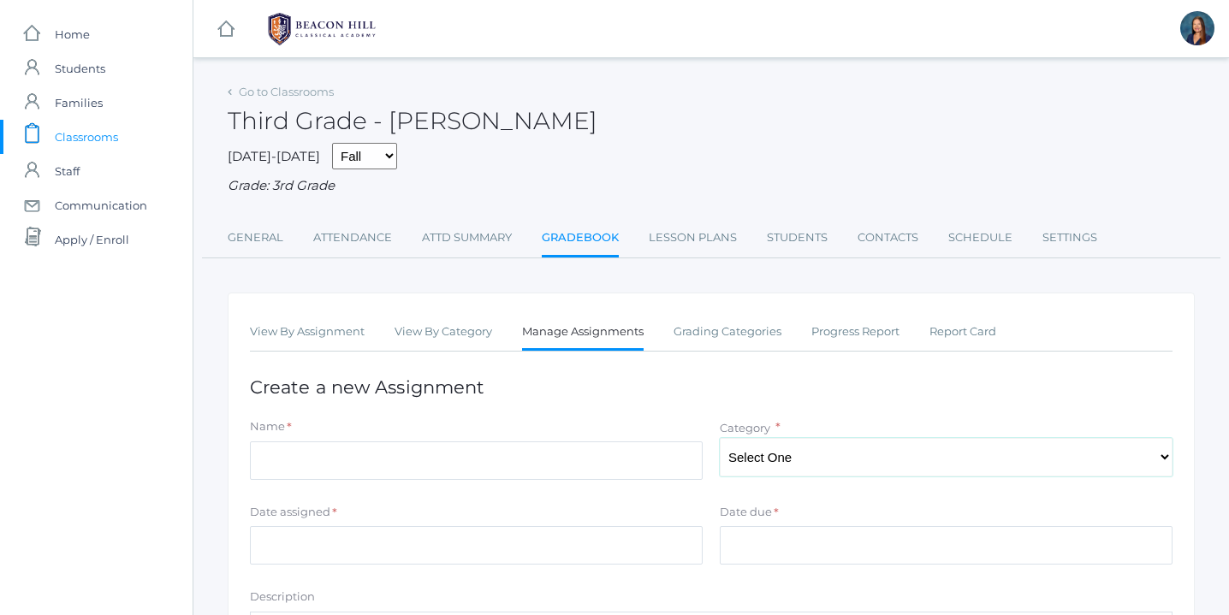
click at [900, 463] on select "Select One Character/Citizenship Math Grammar Literature Latin History Science …" at bounding box center [946, 457] width 453 height 39
select select "1118"
click at [720, 438] on select "Select One Character/Citizenship Math Grammar Literature Latin History Science …" at bounding box center [946, 457] width 453 height 39
click at [645, 455] on input "Name" at bounding box center [476, 461] width 453 height 39
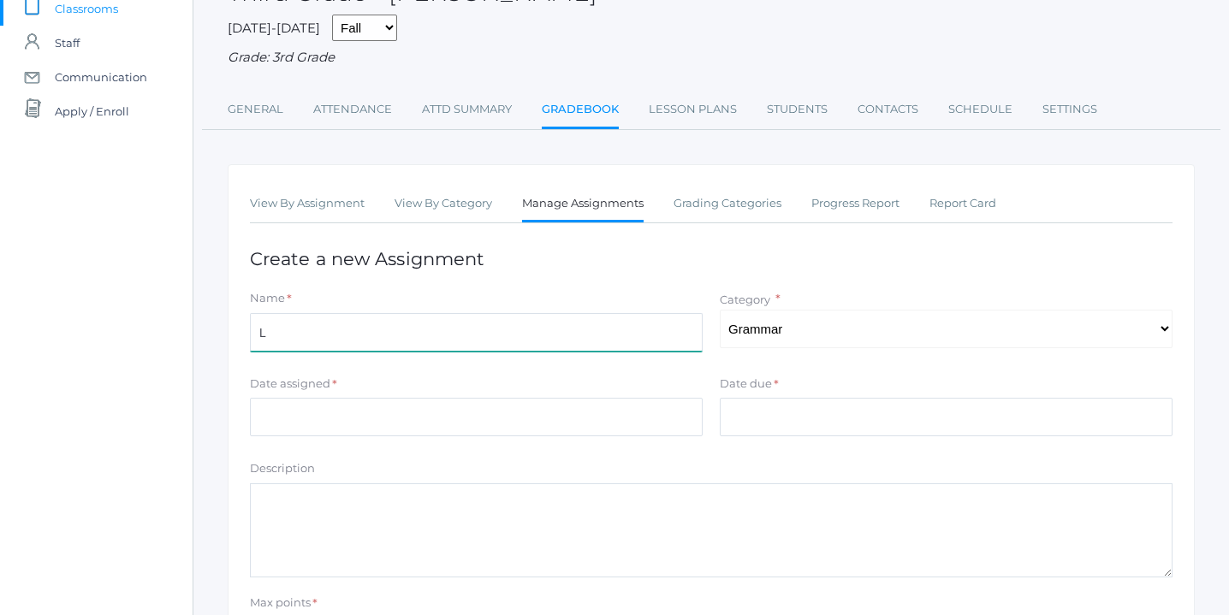
scroll to position [325, 0]
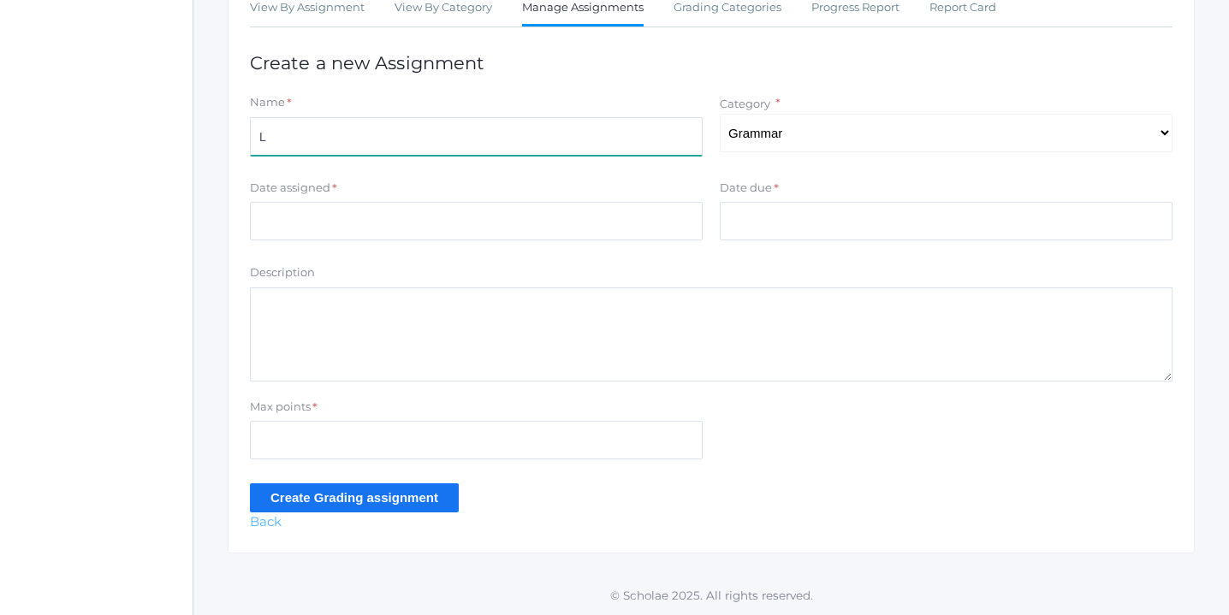
type input "L"
click at [270, 521] on link "Back" at bounding box center [266, 521] width 32 height 16
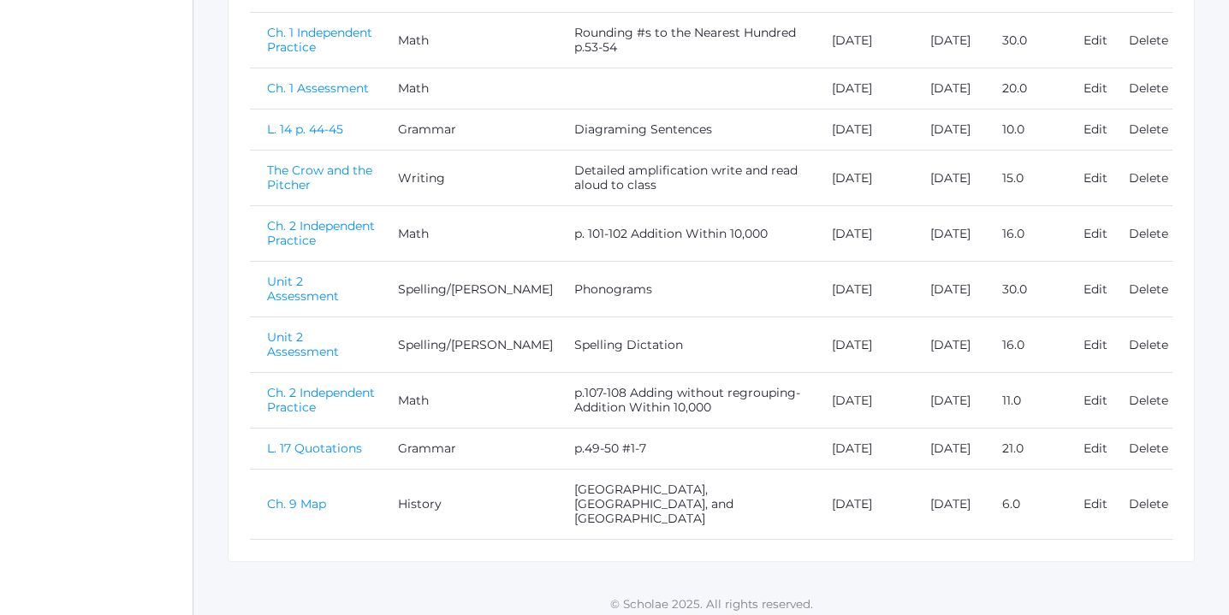
scroll to position [1169, 0]
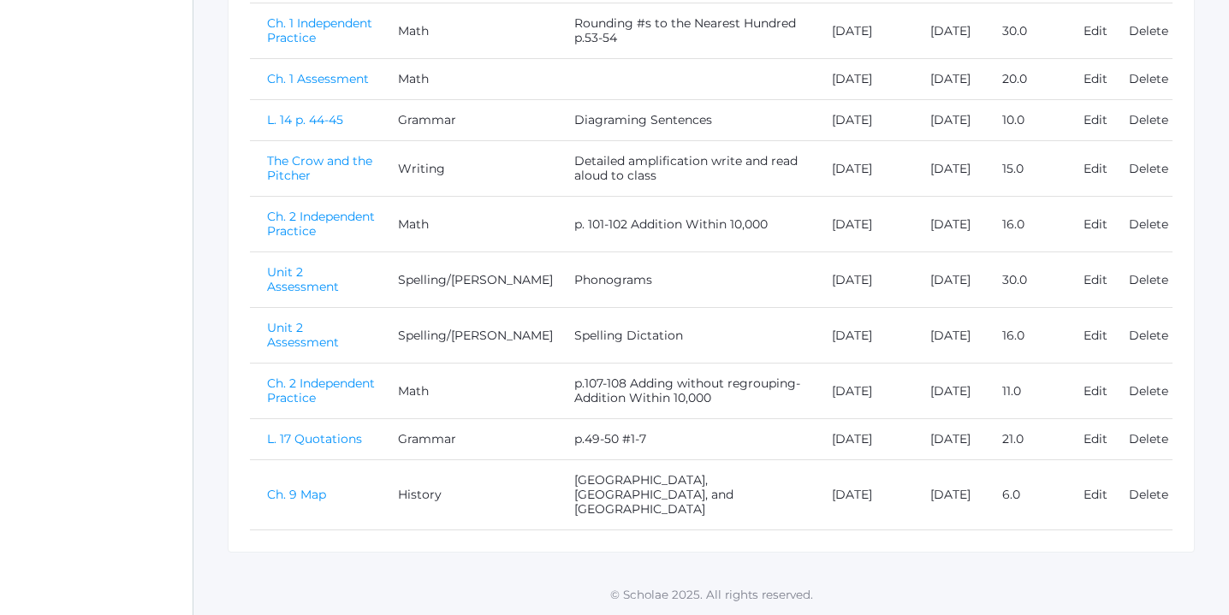
click at [330, 447] on link "L. 17 Quotations" at bounding box center [314, 438] width 95 height 15
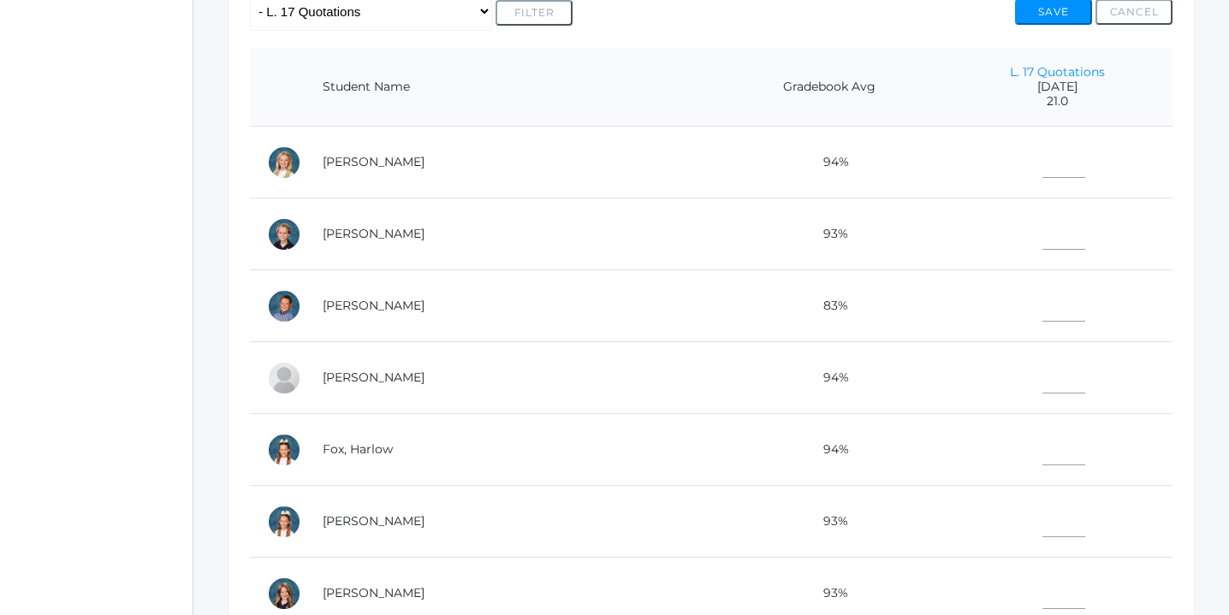
scroll to position [395, 0]
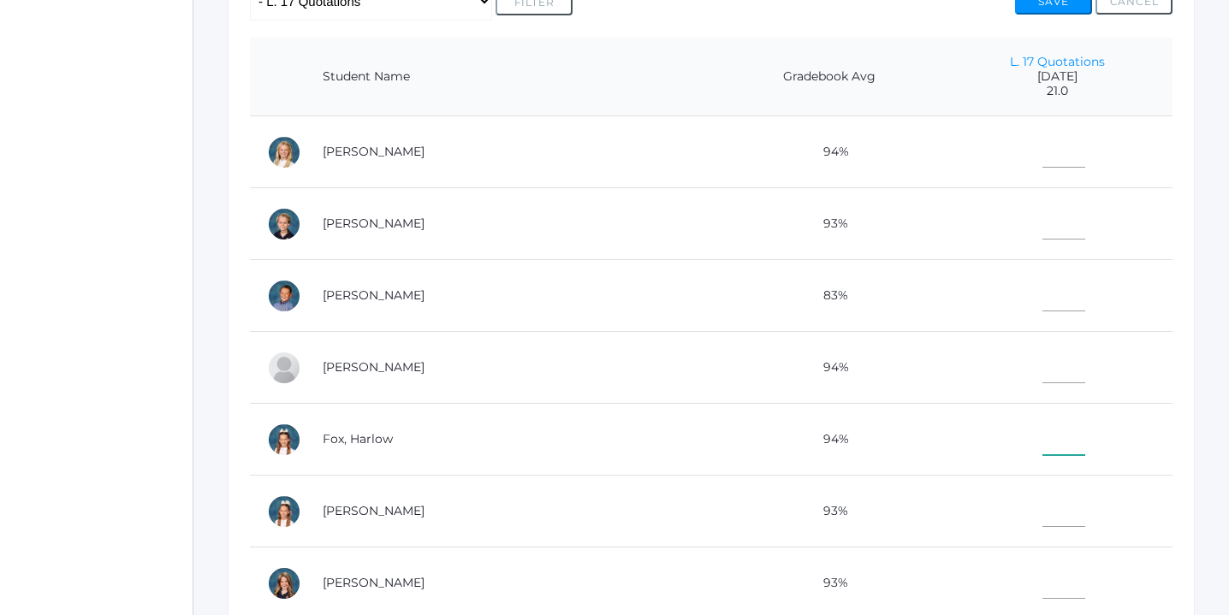
click at [1042, 443] on input"] "text" at bounding box center [1063, 436] width 43 height 39
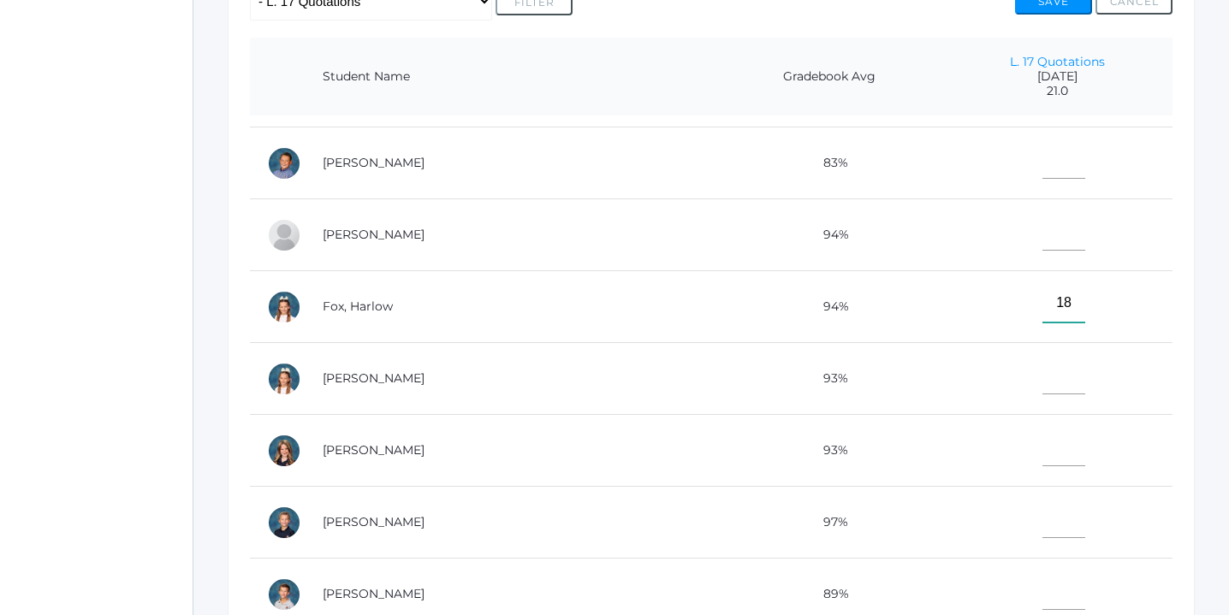
scroll to position [134, 0]
type input"] "18"
click at [1042, 451] on input"] "text" at bounding box center [1063, 445] width 43 height 39
type input"] "18"
click at [1042, 146] on input"] "text" at bounding box center [1063, 158] width 43 height 39
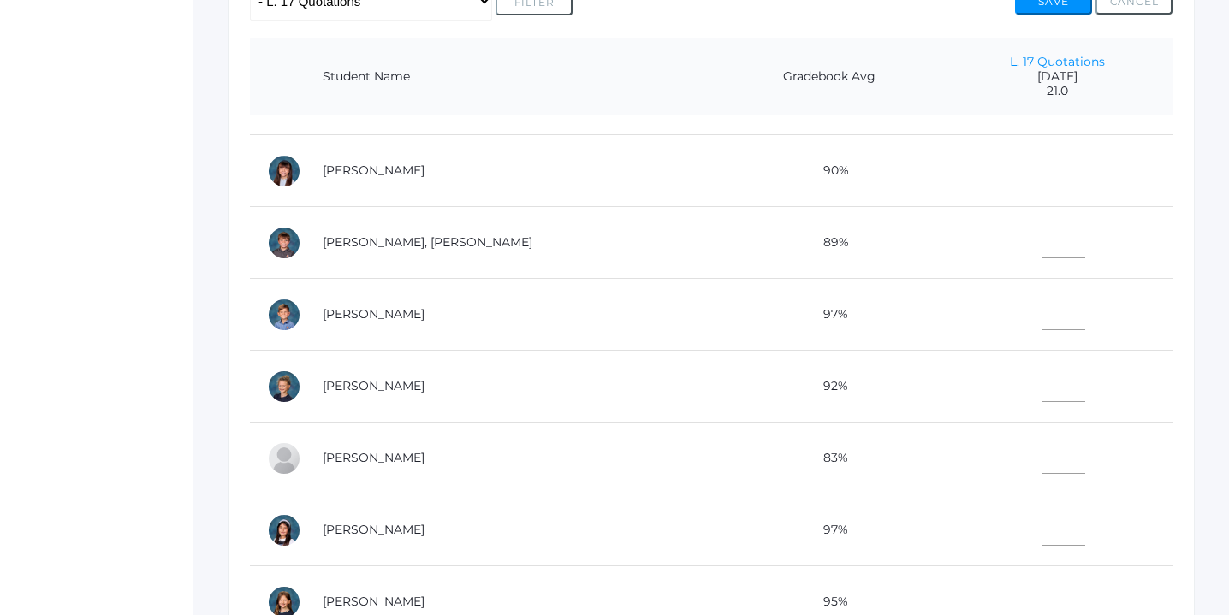
scroll to position [654, 0]
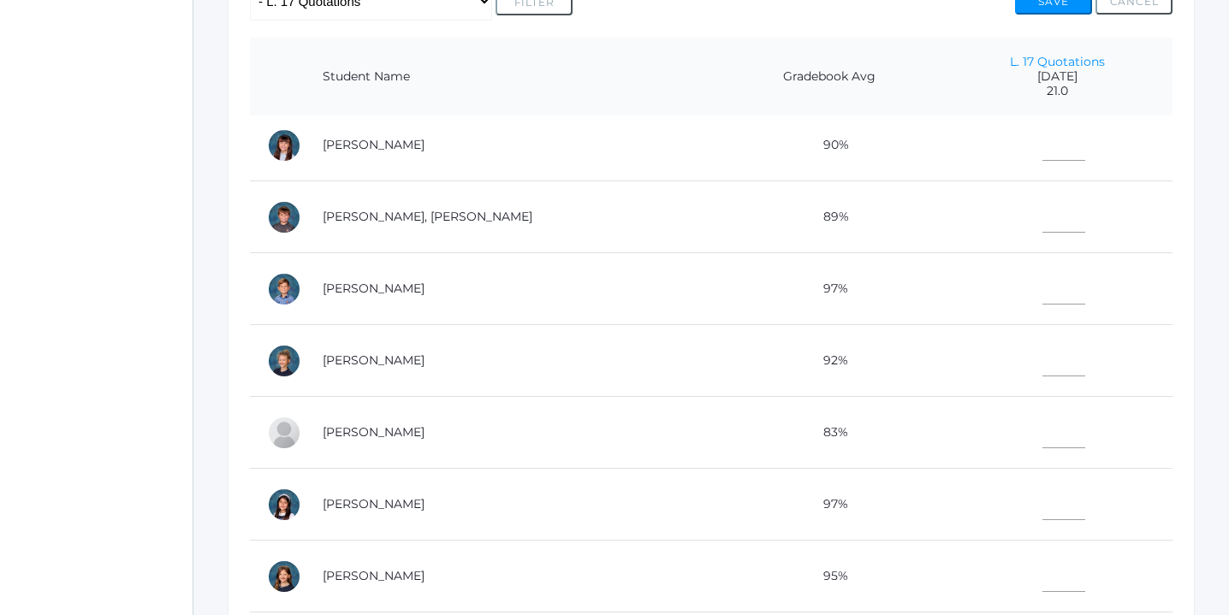
type input"] "14"
click at [1042, 423] on input"] "text" at bounding box center [1063, 429] width 43 height 39
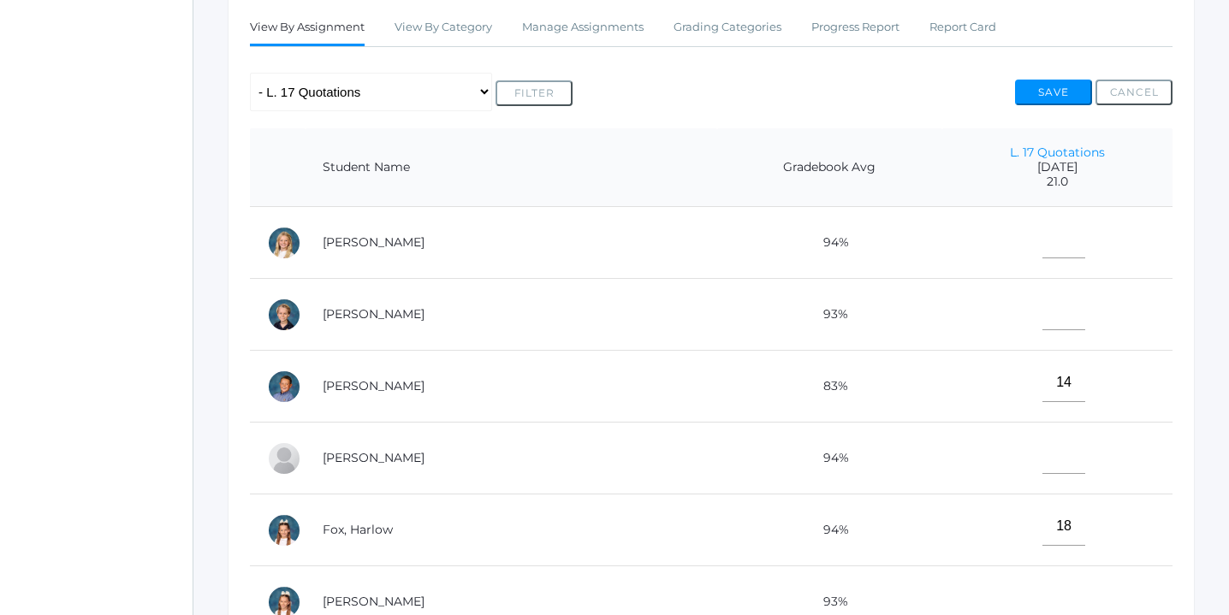
scroll to position [303, 0]
type input"] "17"
click at [1042, 313] on input"] "text" at bounding box center [1063, 312] width 43 height 39
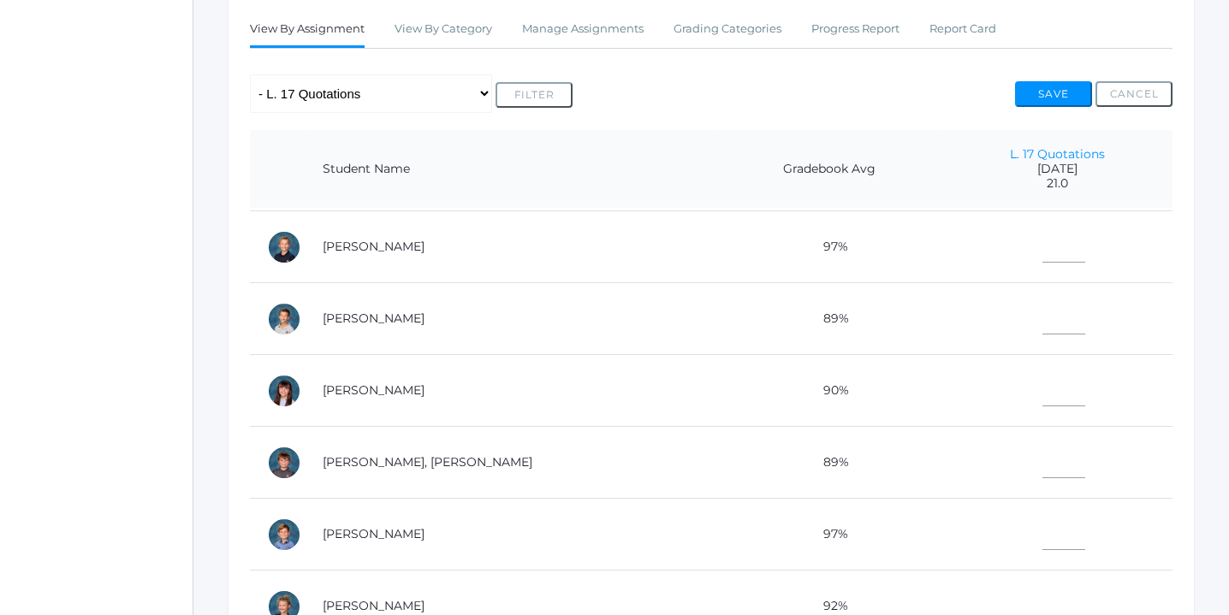
scroll to position [514, 0]
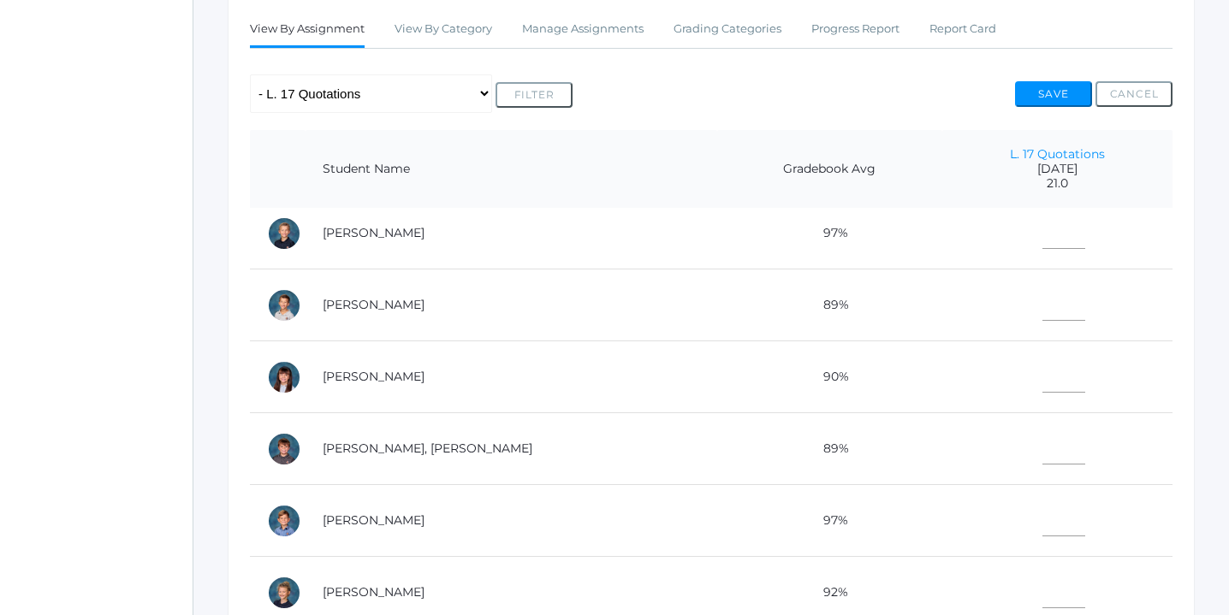
type input"] "14"
click at [1042, 368] on input"] "text" at bounding box center [1063, 373] width 43 height 39
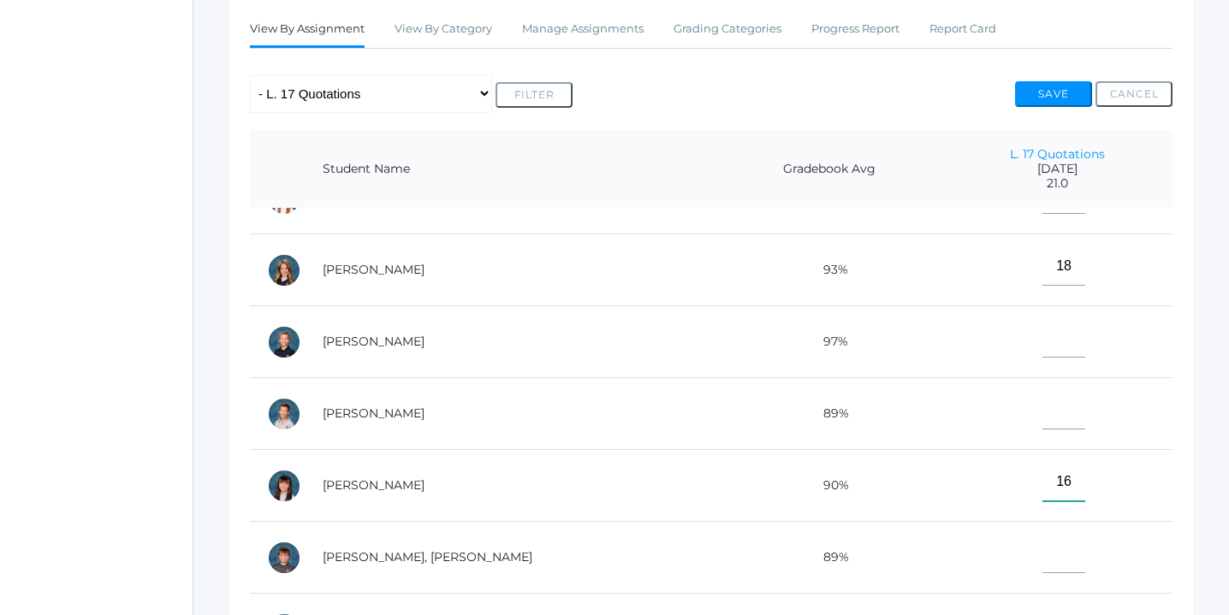
scroll to position [388, 0]
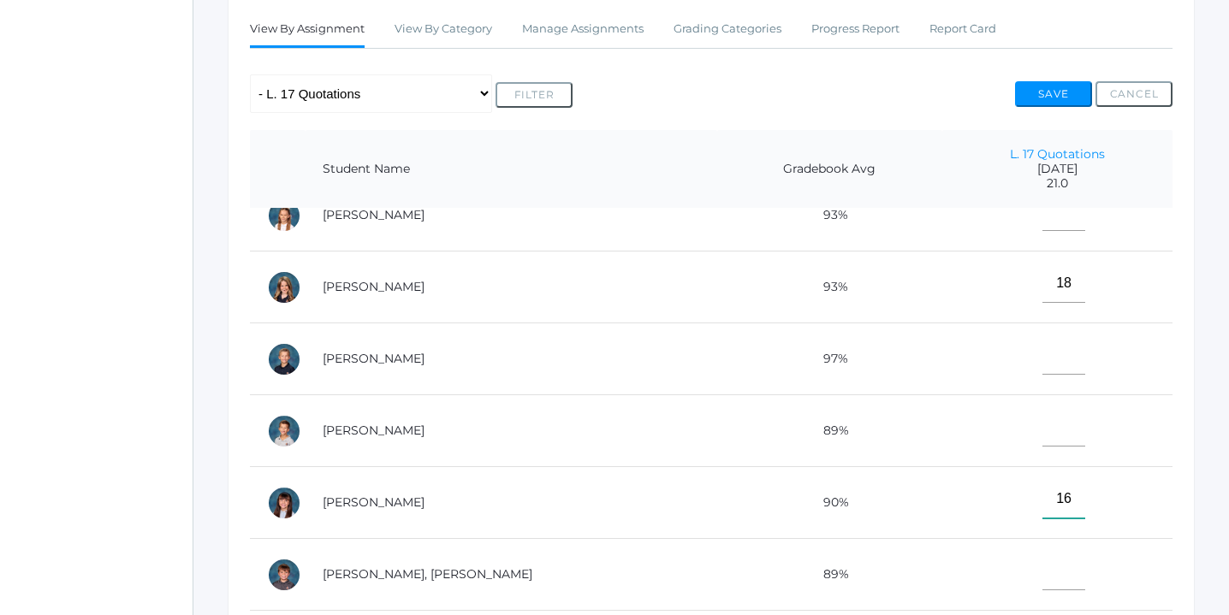
type input"] "16"
click at [1042, 417] on input"] "text" at bounding box center [1063, 427] width 43 height 39
type input"] "15"
click at [1042, 356] on input"] "text" at bounding box center [1063, 355] width 43 height 39
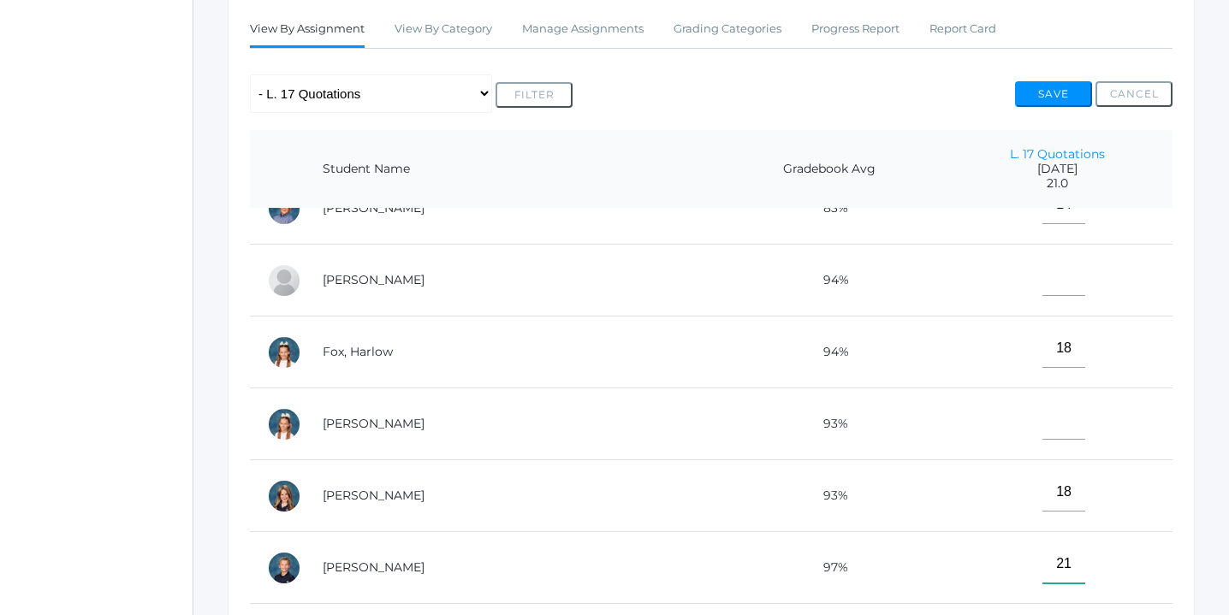
scroll to position [178, 0]
type input"] "21"
click at [1042, 411] on input"] "text" at bounding box center [1063, 422] width 43 height 39
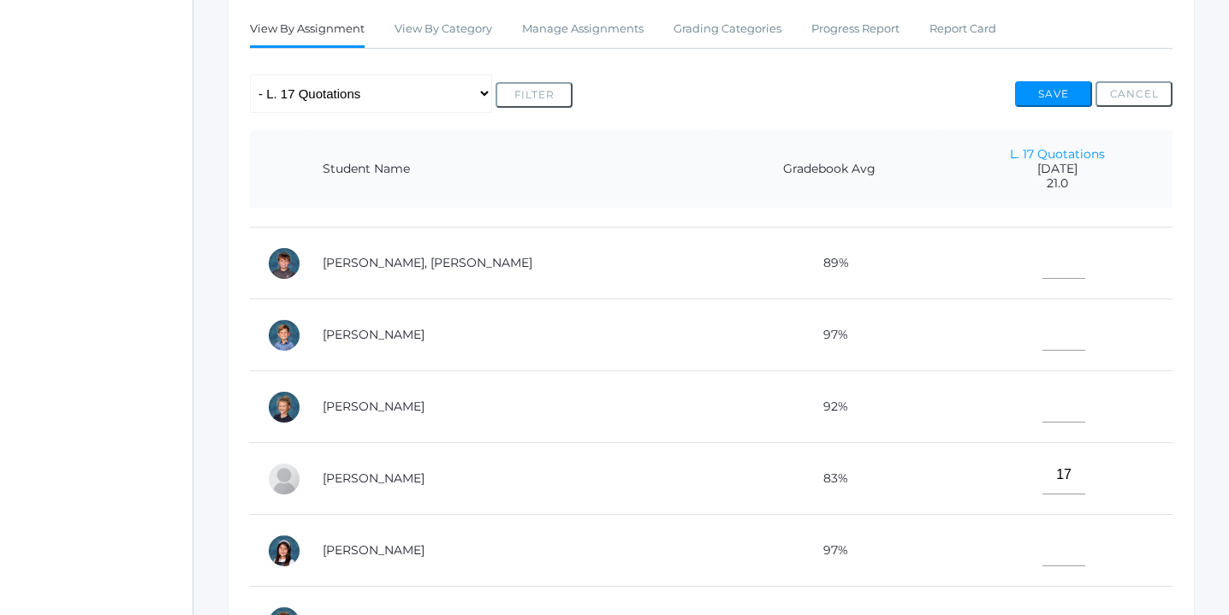
scroll to position [704, 0]
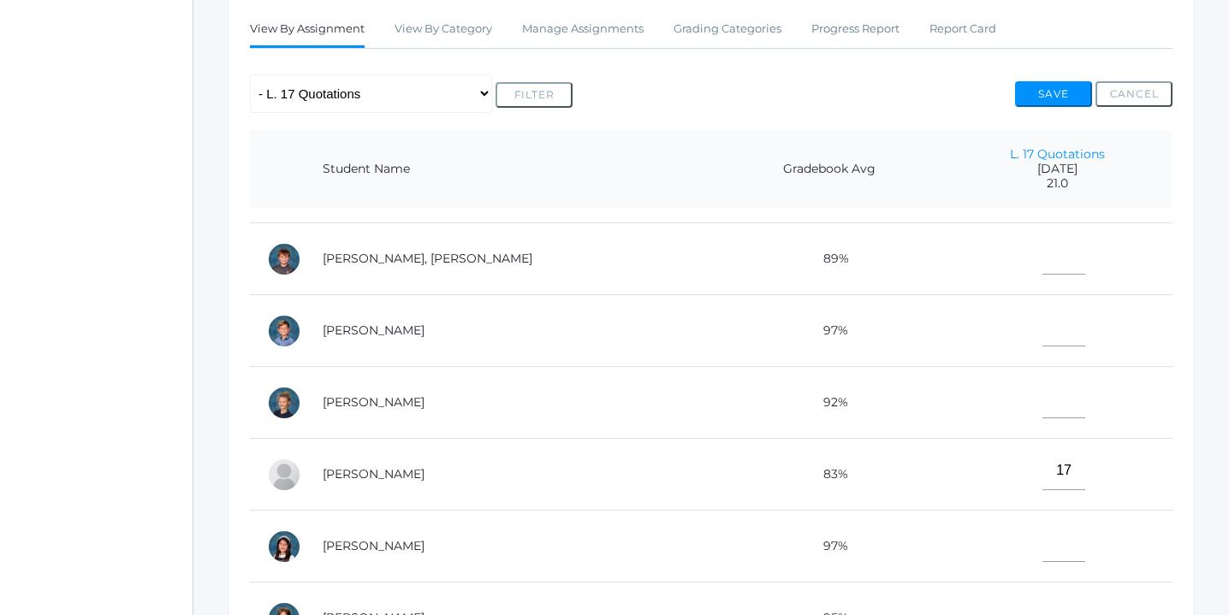
type input"] "21"
click at [1042, 254] on input"] "text" at bounding box center [1063, 255] width 43 height 39
type input"] "15"
click at [1042, 538] on input"] "text" at bounding box center [1063, 543] width 43 height 39
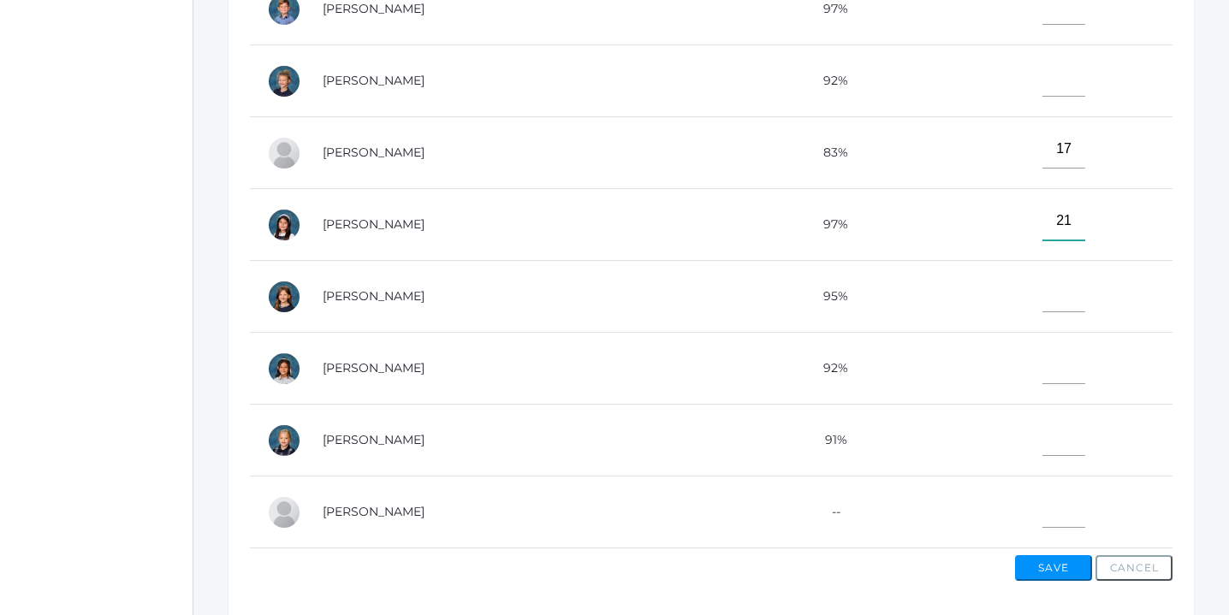
scroll to position [571, 0]
type input"] "21"
click at [1042, 436] on input"] "text" at bounding box center [1063, 435] width 43 height 39
type input"] "21"
click at [1043, 68] on input"] "text" at bounding box center [1063, 75] width 43 height 39
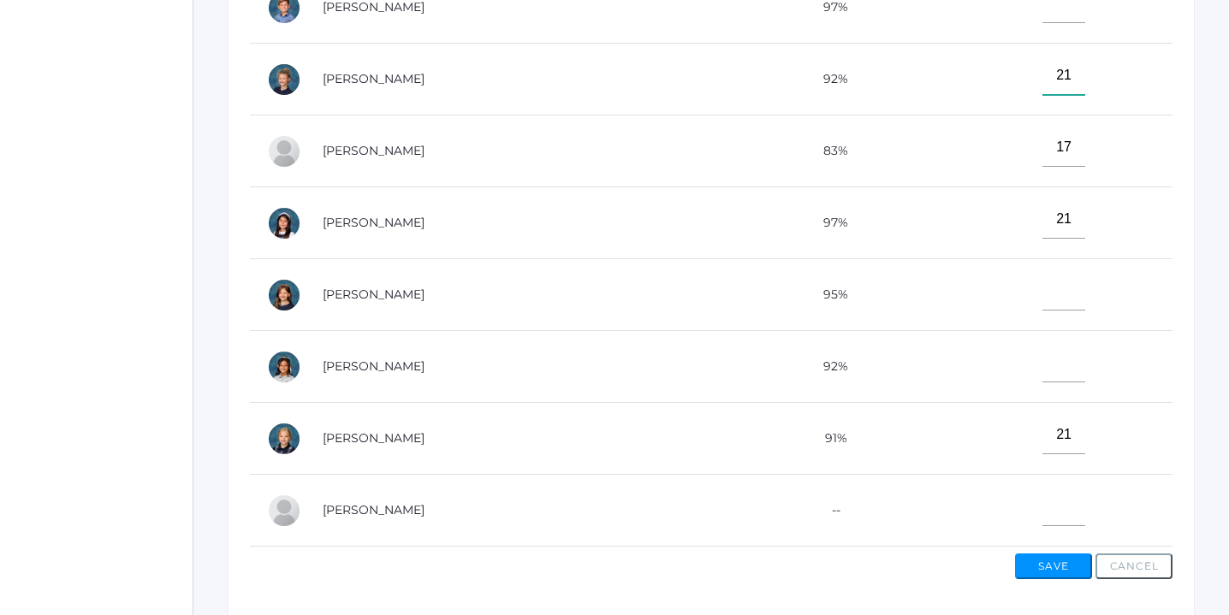
type input"] "21"
click at [1042, 359] on input"] "text" at bounding box center [1063, 363] width 43 height 39
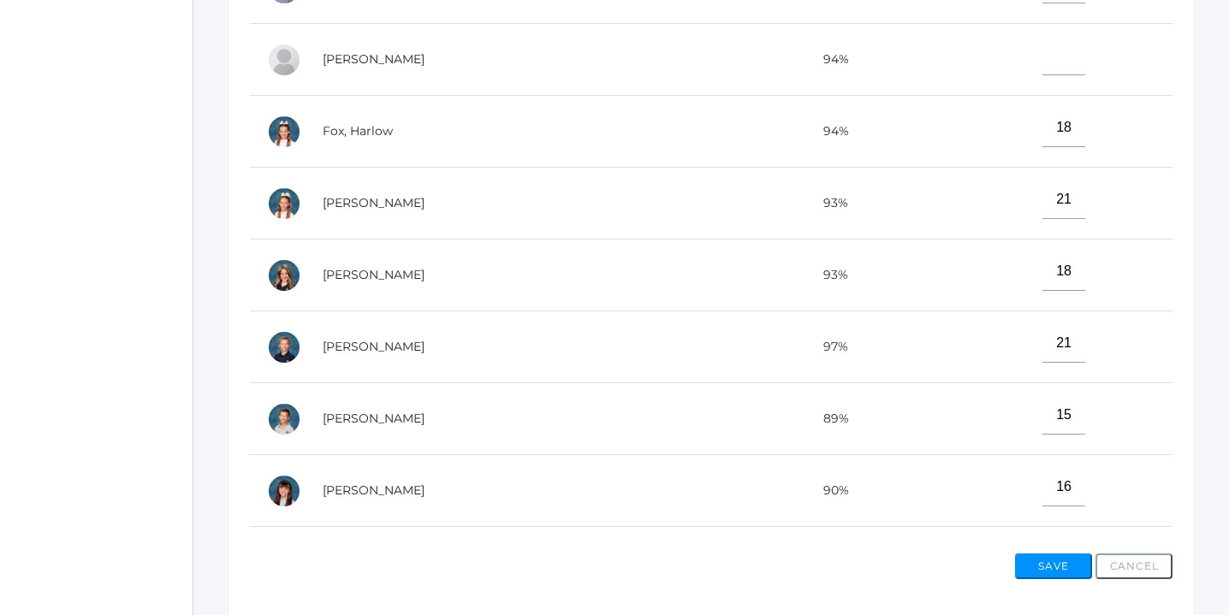
scroll to position [0, 0]
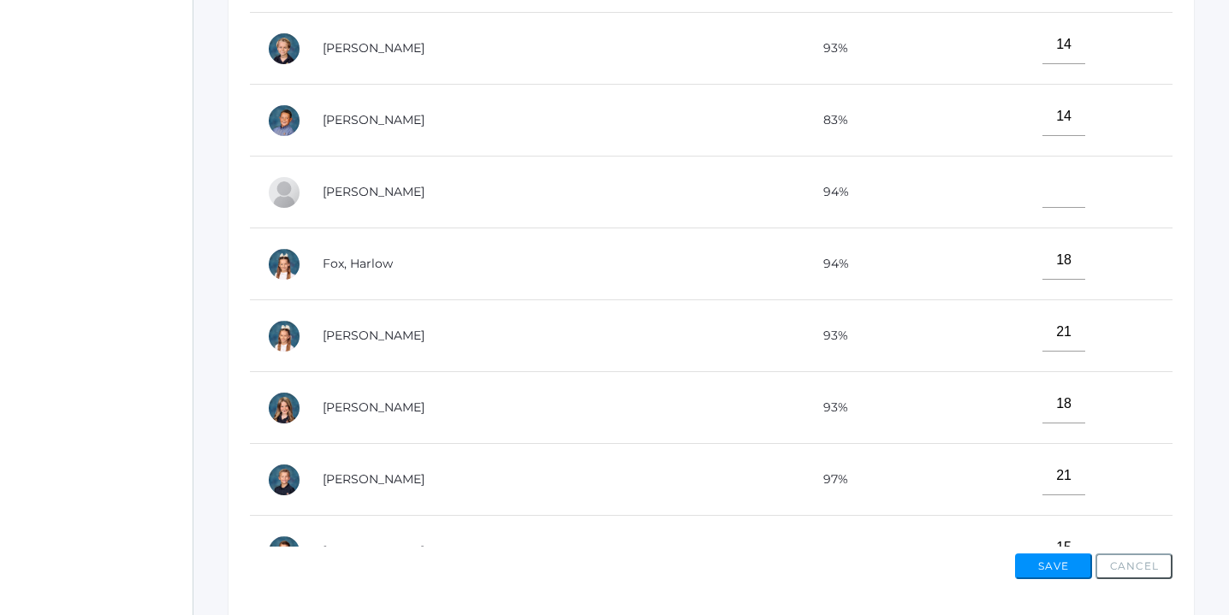
type input"] "17"
click at [1042, 177] on input"] "text" at bounding box center [1063, 188] width 43 height 39
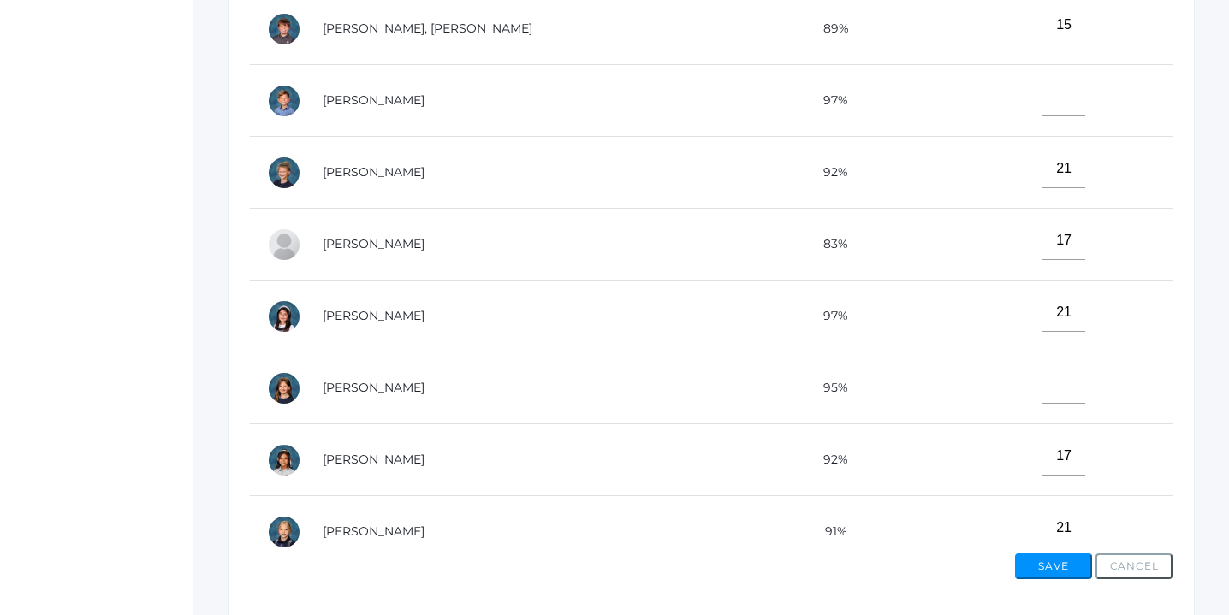
scroll to position [678, 0]
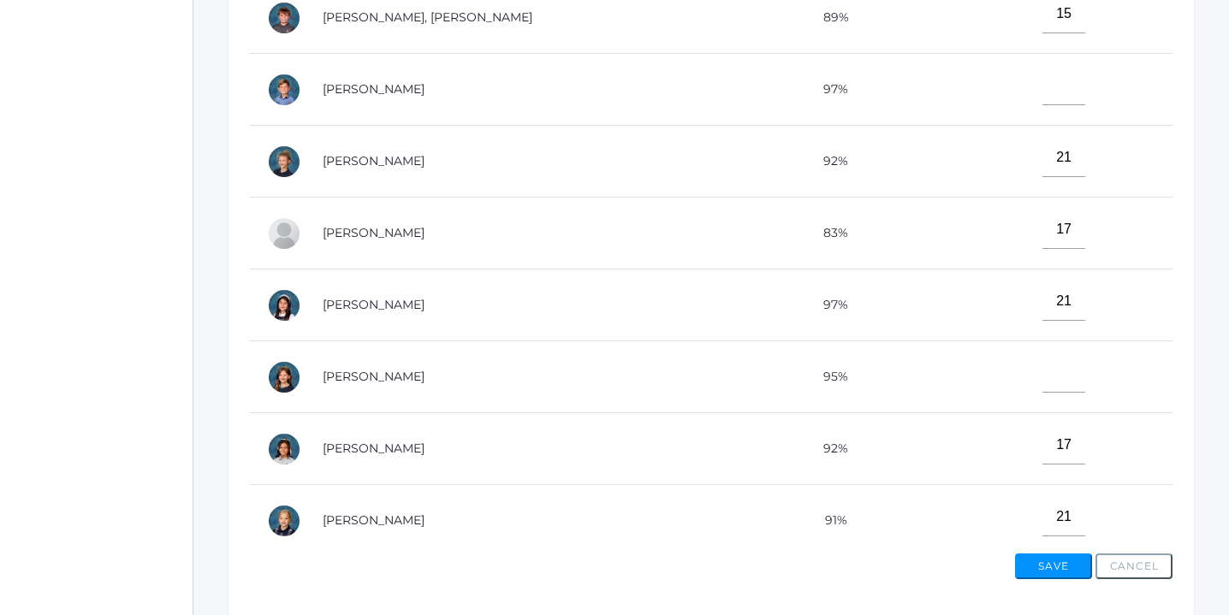
type input"] "19"
click at [1042, 366] on input"] "text" at bounding box center [1063, 373] width 43 height 39
type input"] "21"
click at [1042, 85] on input"] "text" at bounding box center [1063, 86] width 43 height 39
type input"] "19"
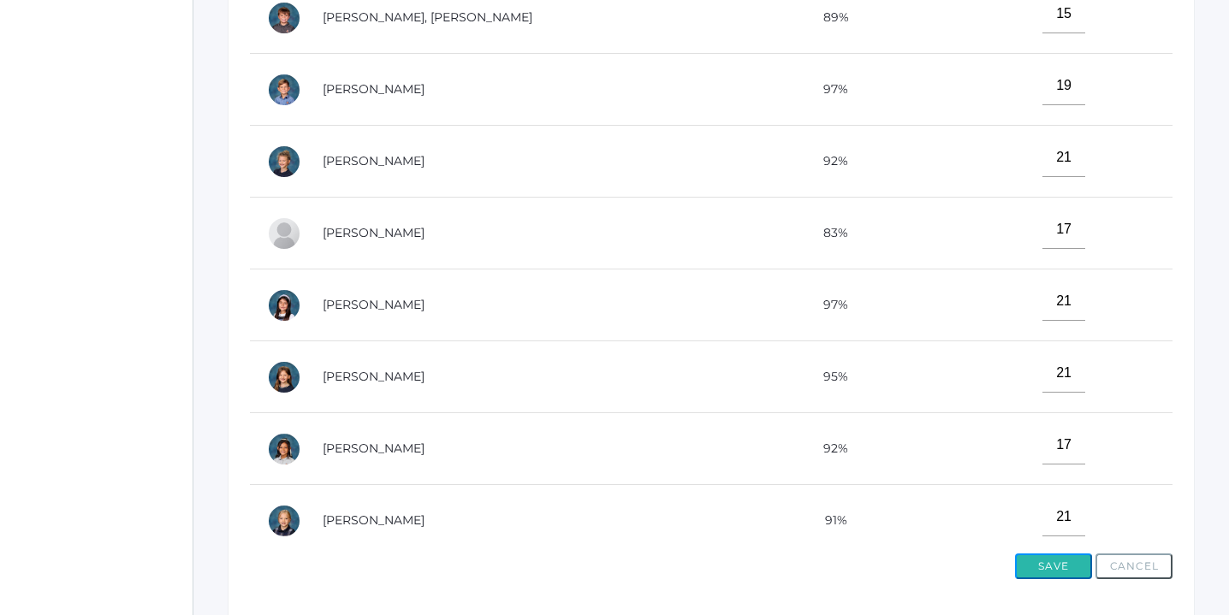
click at [1052, 566] on button "Save" at bounding box center [1053, 567] width 77 height 26
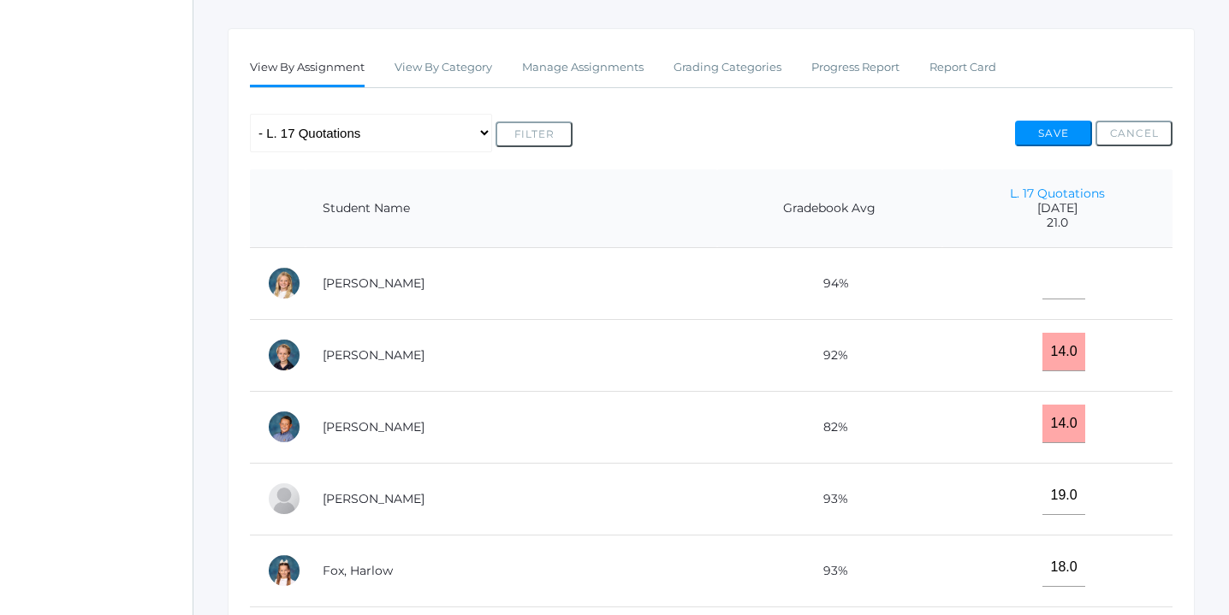
scroll to position [316, 0]
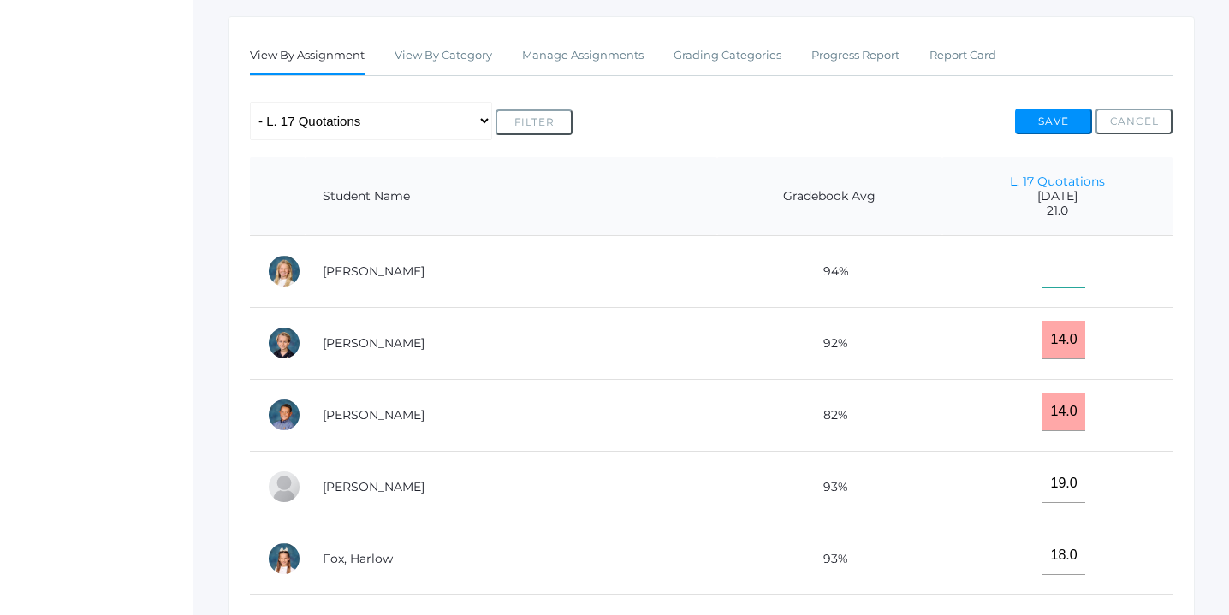
click at [1042, 266] on input"] "text" at bounding box center [1063, 268] width 43 height 39
type input"] "20"
click at [1055, 119] on button "Save" at bounding box center [1053, 122] width 77 height 26
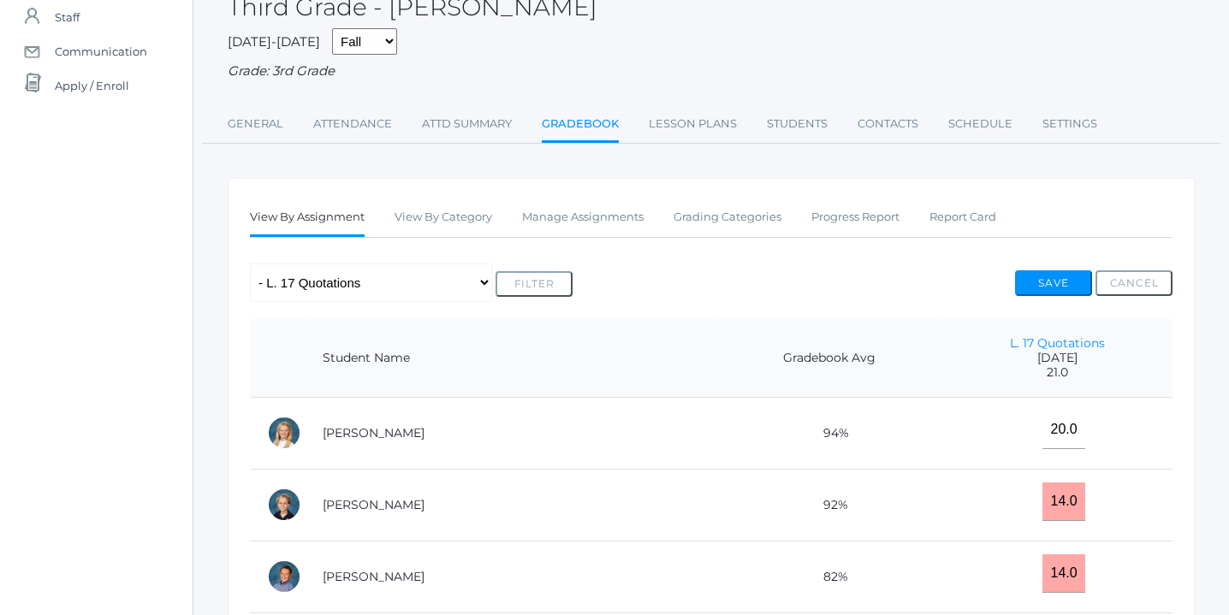
scroll to position [157, 0]
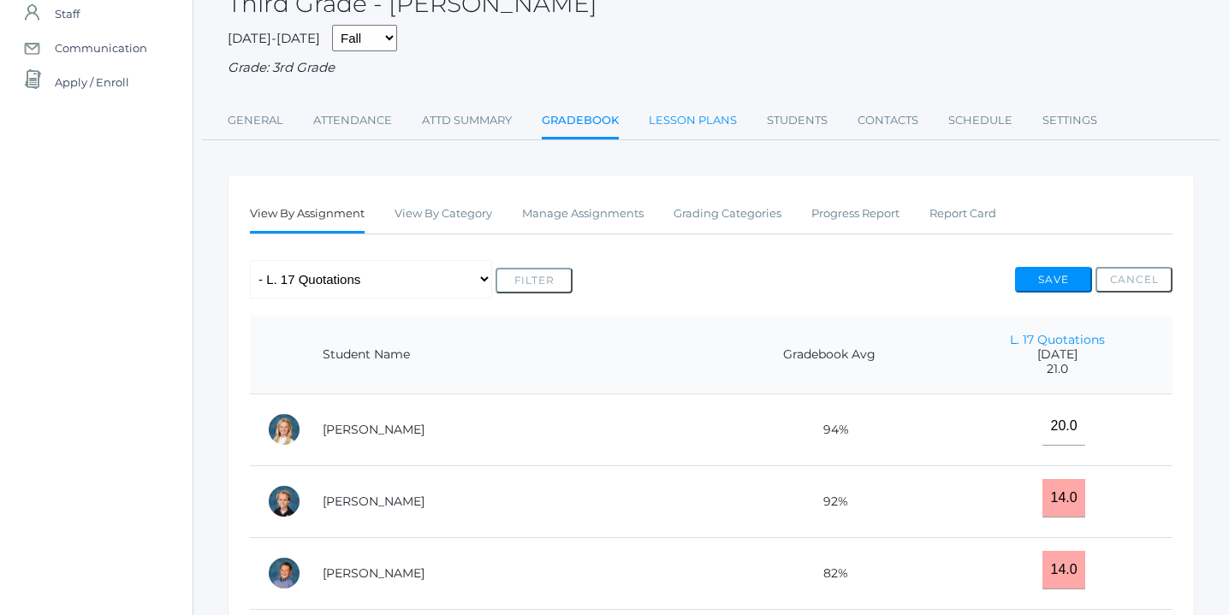
click at [690, 121] on link "Lesson Plans" at bounding box center [693, 121] width 88 height 34
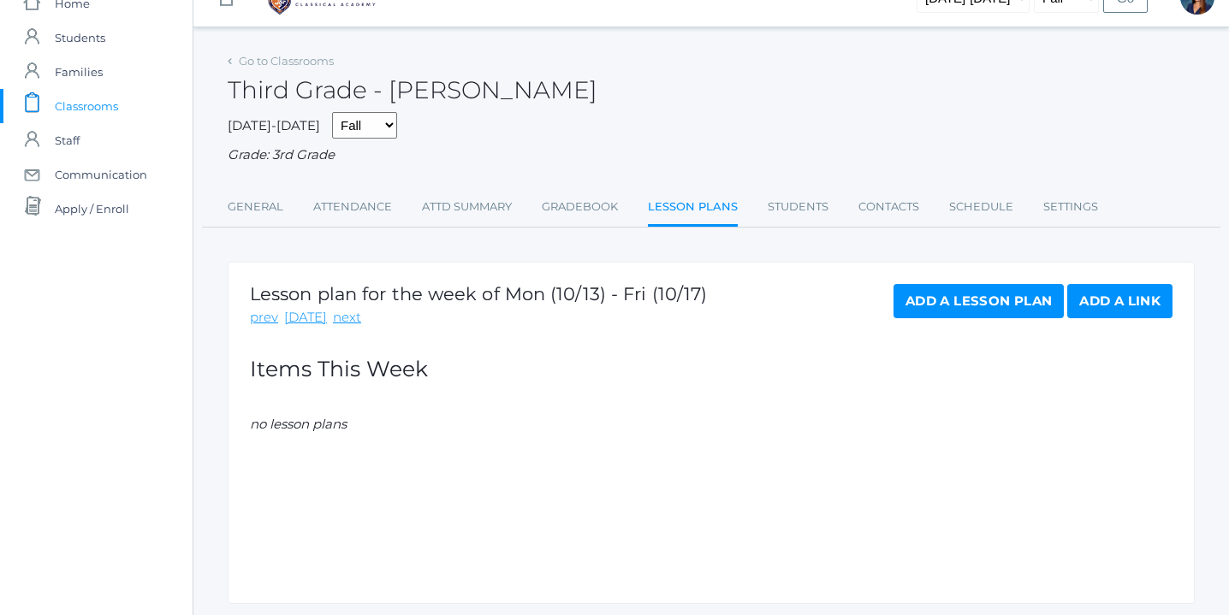
scroll to position [81, 0]
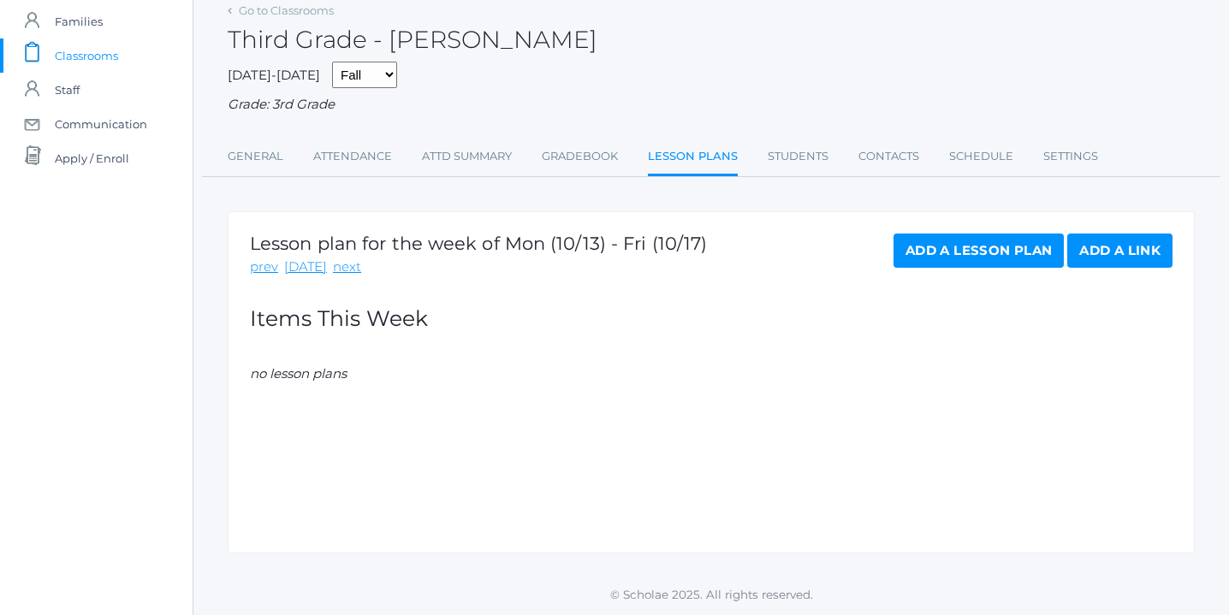
click at [981, 252] on link "Add a Lesson Plan" at bounding box center [978, 251] width 170 height 34
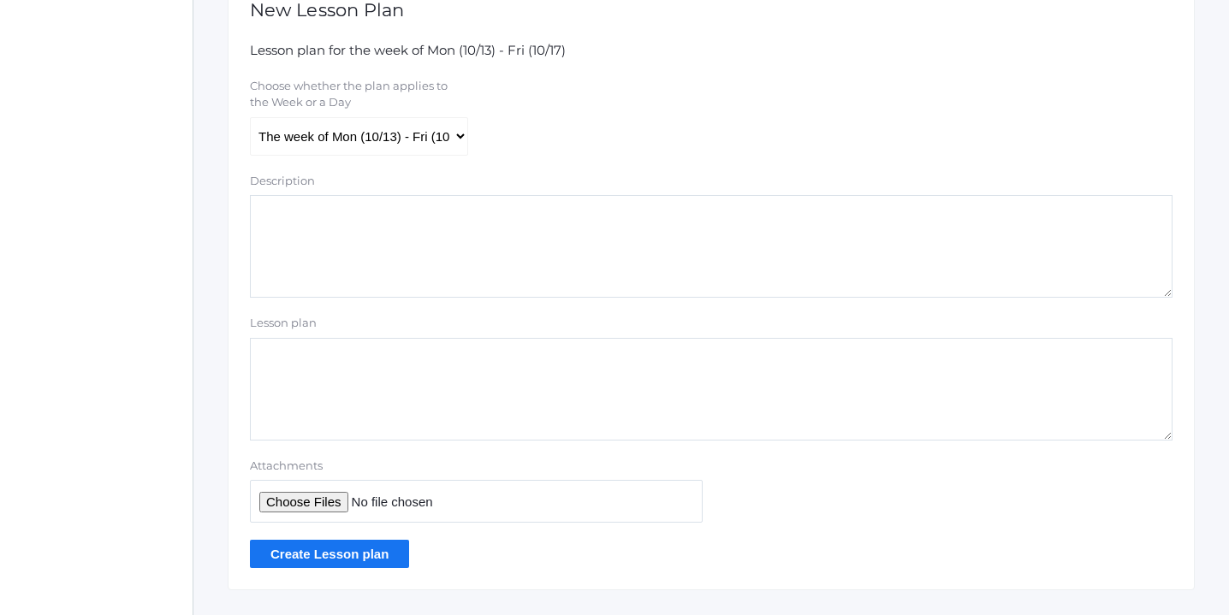
scroll to position [339, 0]
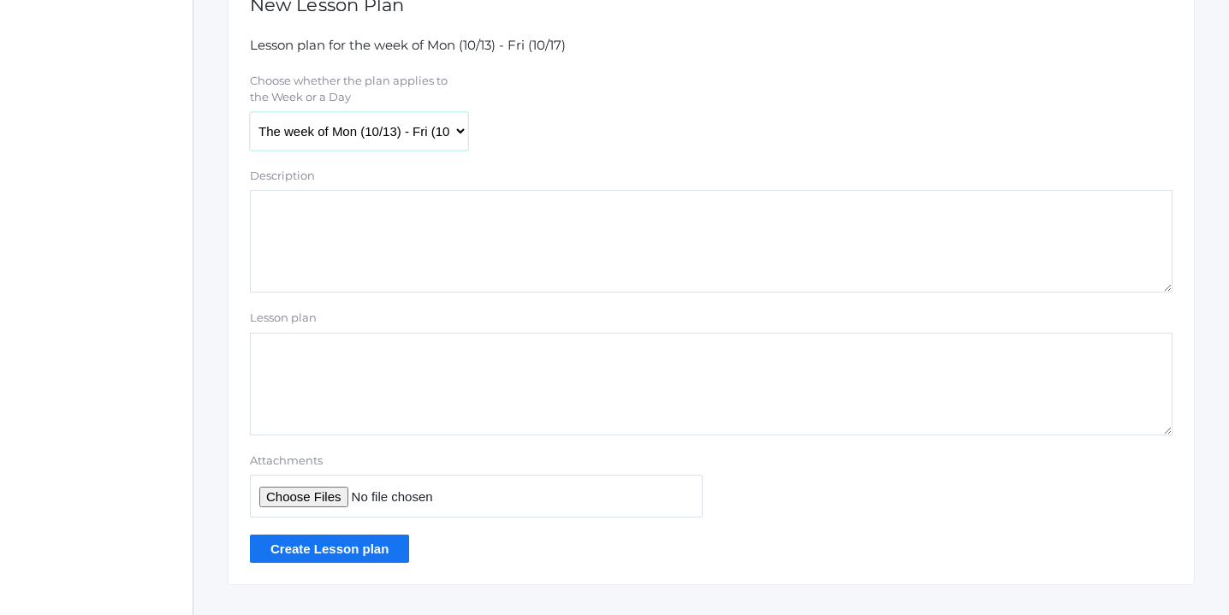
click at [460, 133] on select "The week of Mon (10/13) - Fri (10/17) Monday (10/13) Tuesday (10/14) Wednesday …" at bounding box center [359, 131] width 218 height 39
select select "2025-10-15"
click at [250, 112] on select "The week of Mon (10/13) - Fri (10/17) Monday (10/13) Tuesday (10/14) Wednesday …" at bounding box center [359, 131] width 218 height 39
click at [321, 498] on input "Attachments" at bounding box center [476, 496] width 453 height 42
type input "C:\fakepath\Week 8 Lesson Plans 2025.pdf"
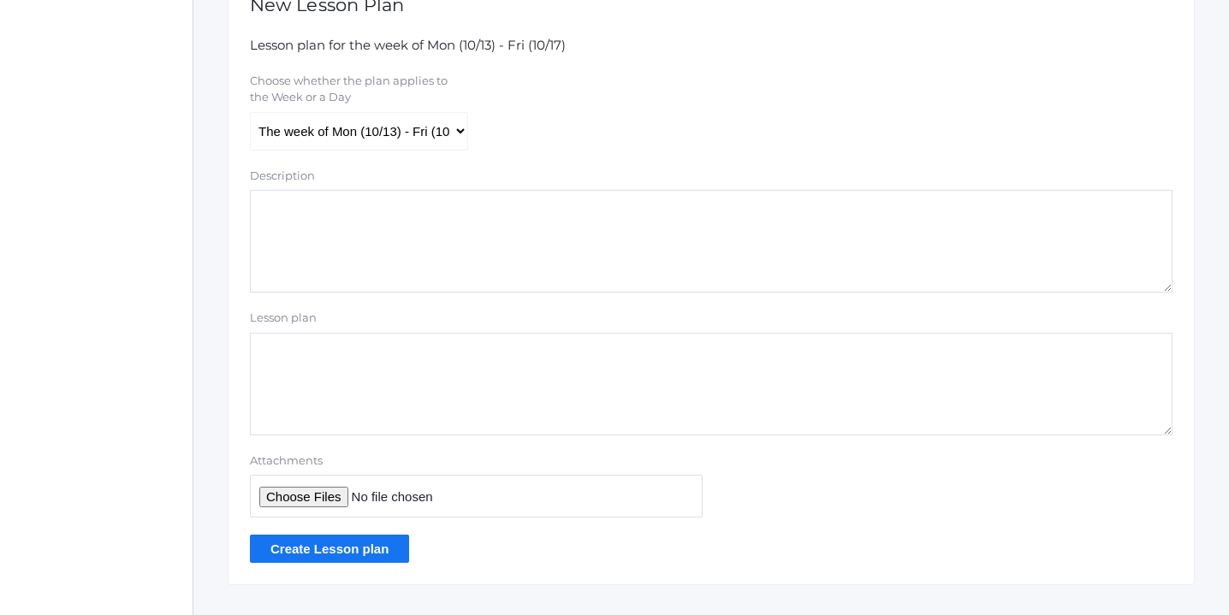
click at [332, 544] on input "Create Lesson plan" at bounding box center [329, 549] width 159 height 28
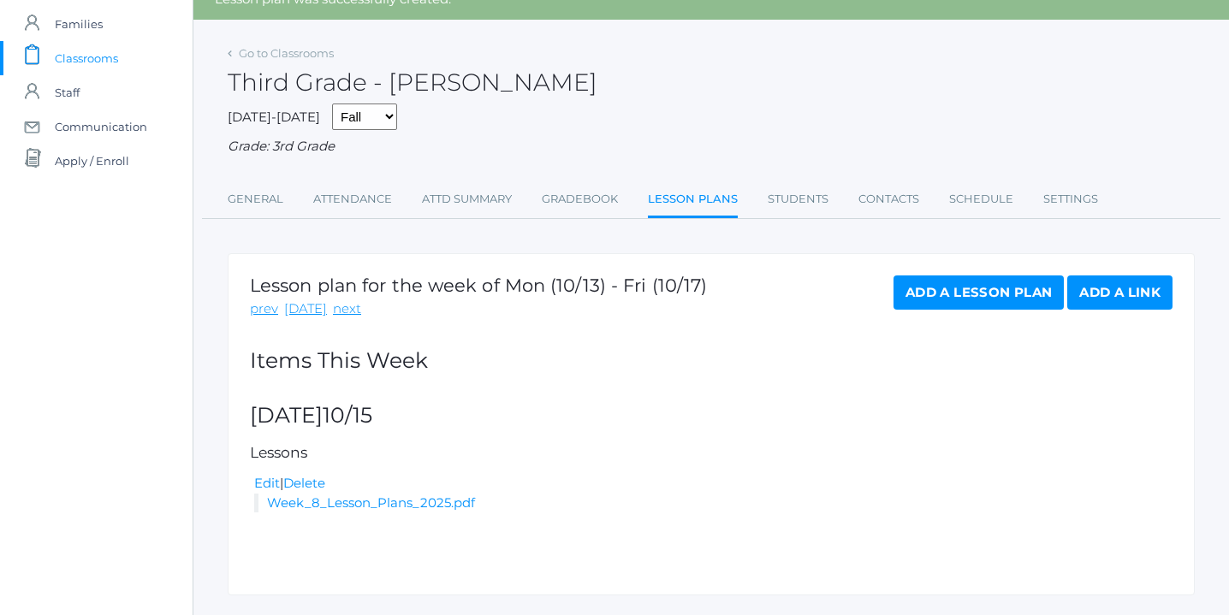
scroll to position [121, 0]
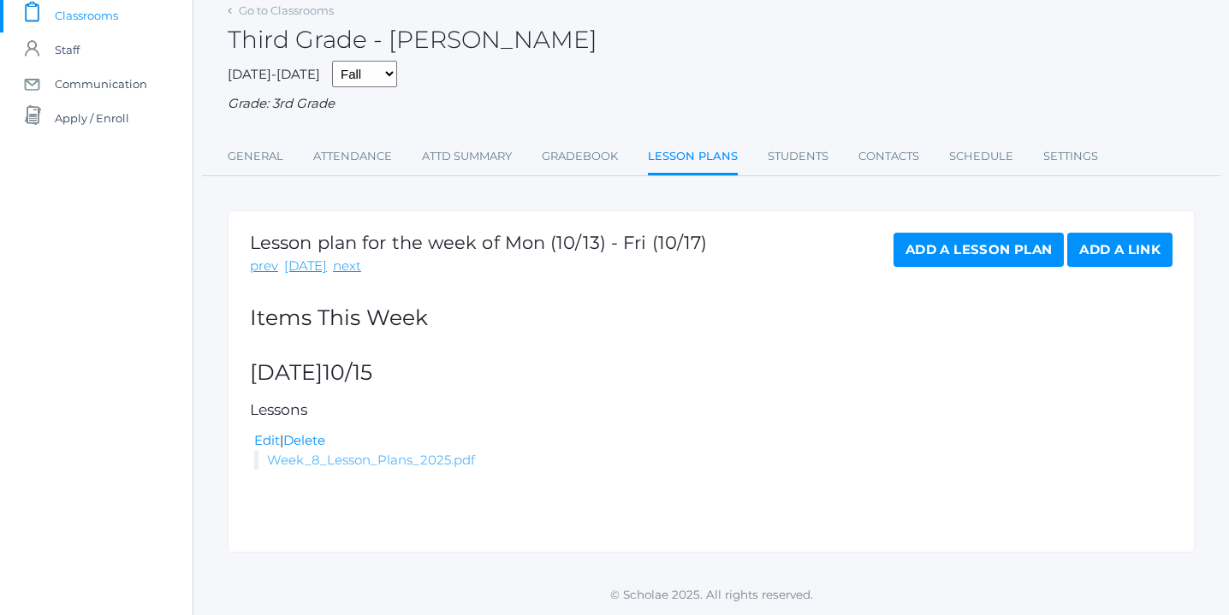
click at [392, 458] on link "Week_8_Lesson_Plans_2025.pdf" at bounding box center [371, 460] width 208 height 16
click at [952, 250] on link "Add a Lesson Plan" at bounding box center [978, 250] width 170 height 34
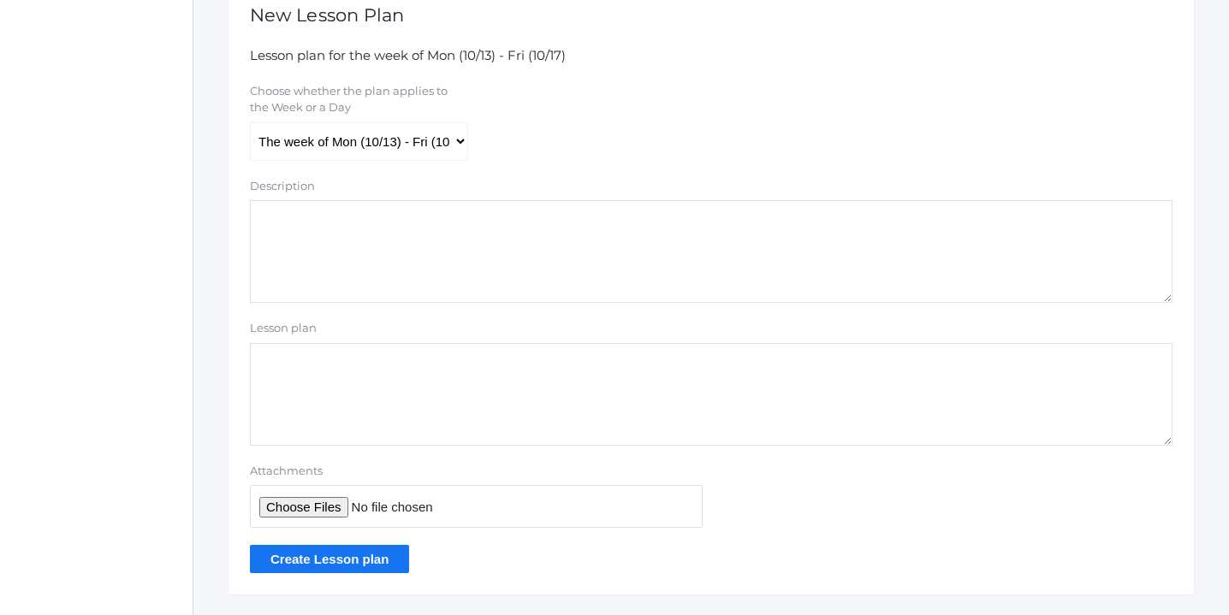
scroll to position [370, 0]
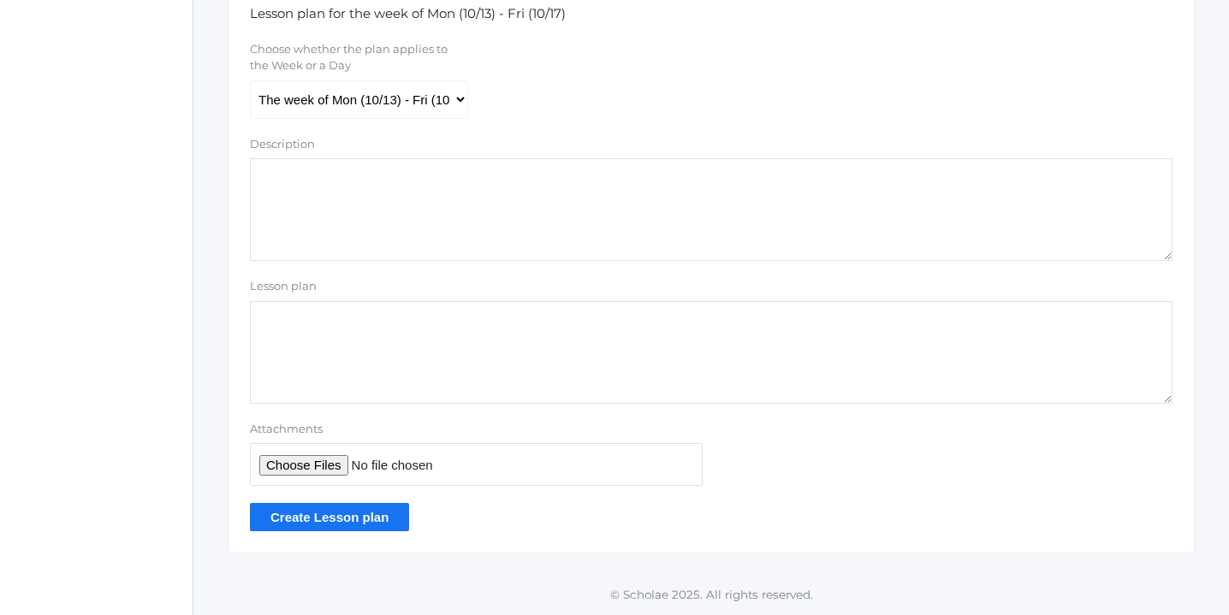
click at [316, 462] on input "Attachments" at bounding box center [476, 464] width 453 height 42
type input "C:\fakepath\Spelling List 3.pdf"
click at [373, 513] on input "Create Lesson plan" at bounding box center [329, 517] width 159 height 28
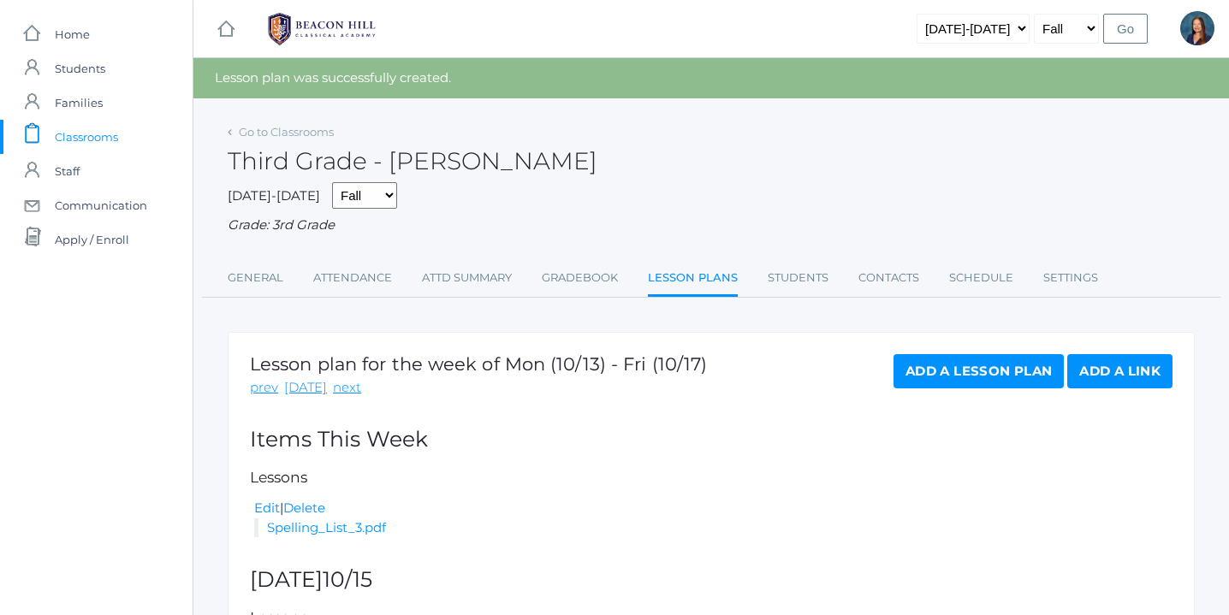
click at [966, 374] on link "Add a Lesson Plan" at bounding box center [978, 371] width 170 height 34
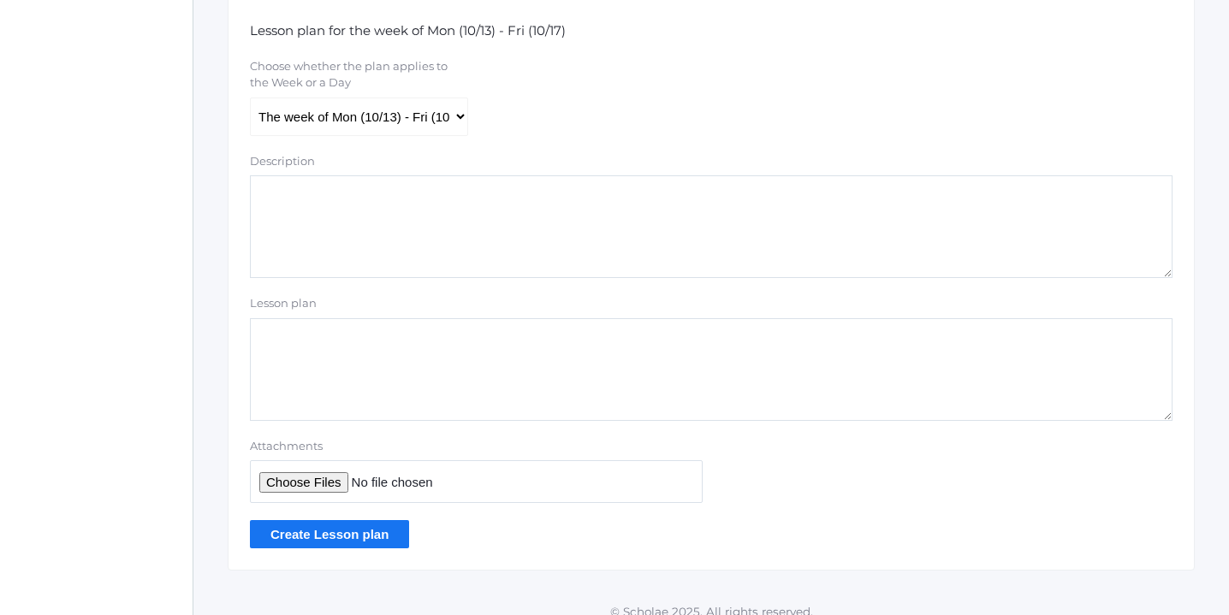
scroll to position [370, 0]
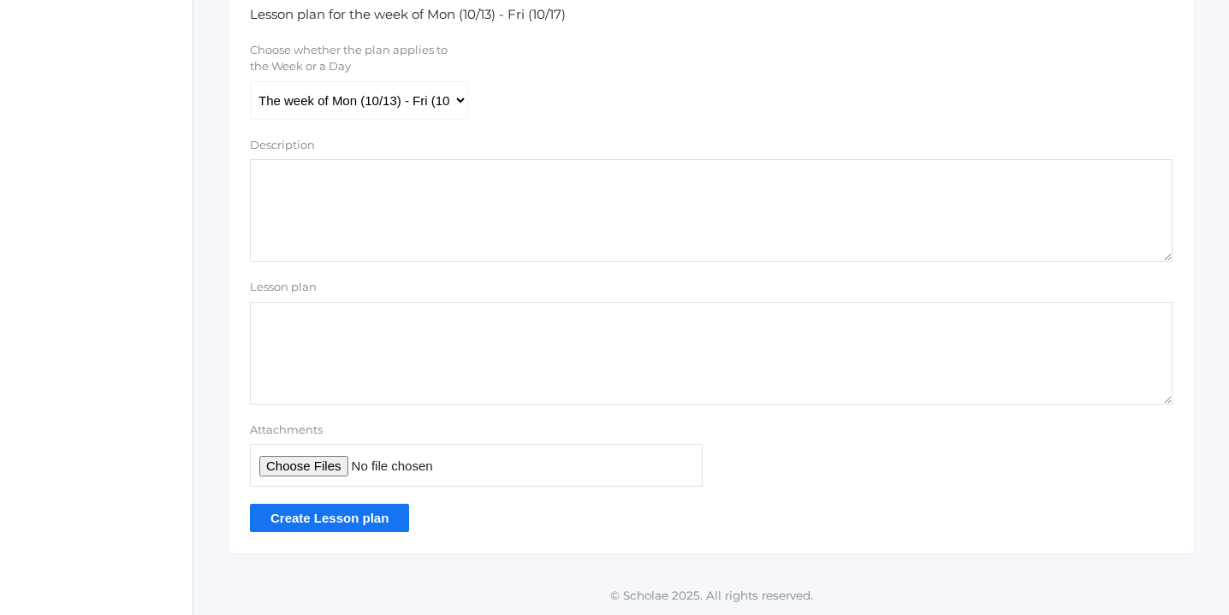
click at [320, 467] on input "Attachments" at bounding box center [476, 465] width 453 height 42
type input "C:\fakepath\Latin Week 3.pdf"
click at [344, 515] on input "Create Lesson plan" at bounding box center [329, 518] width 159 height 28
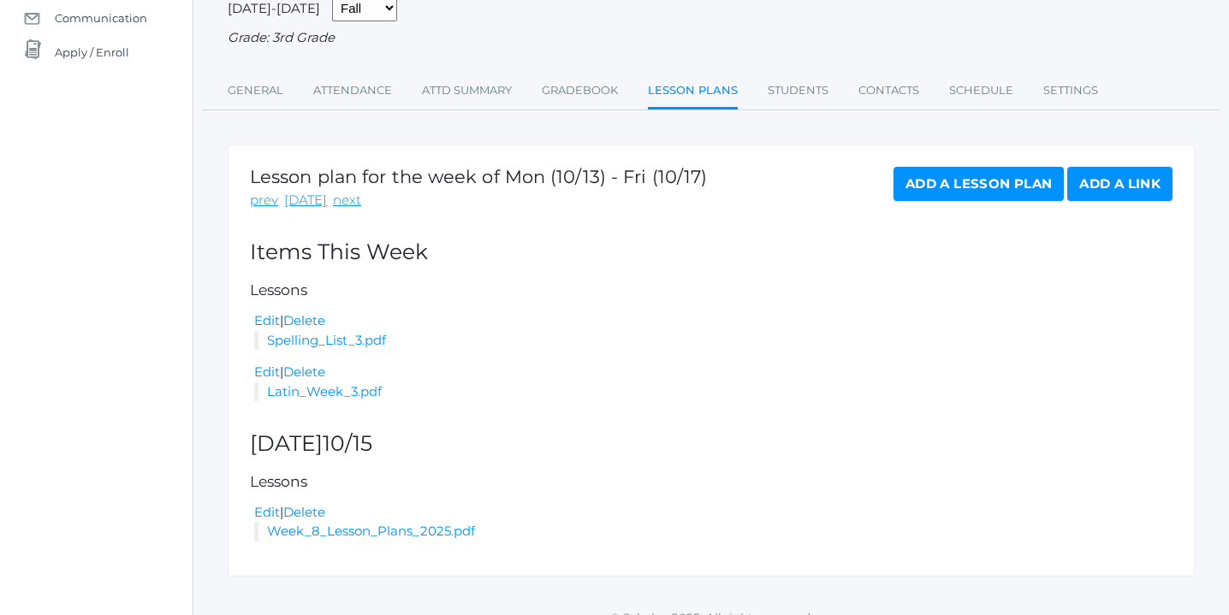
scroll to position [210, 0]
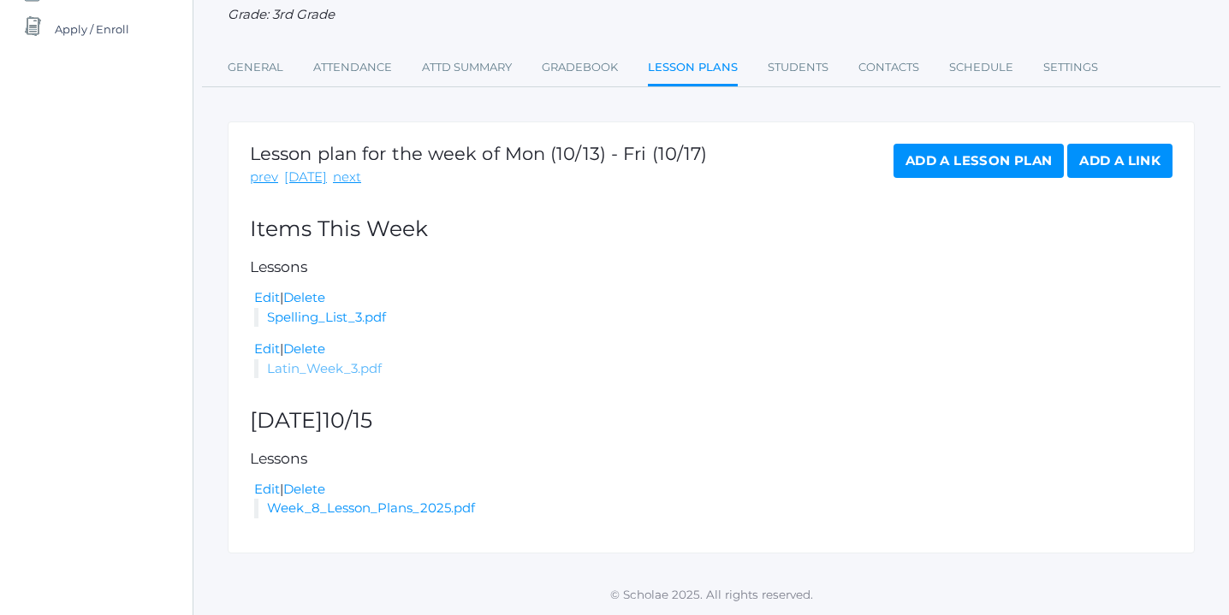
click at [329, 370] on link "Latin_Week_3.pdf" at bounding box center [324, 368] width 115 height 16
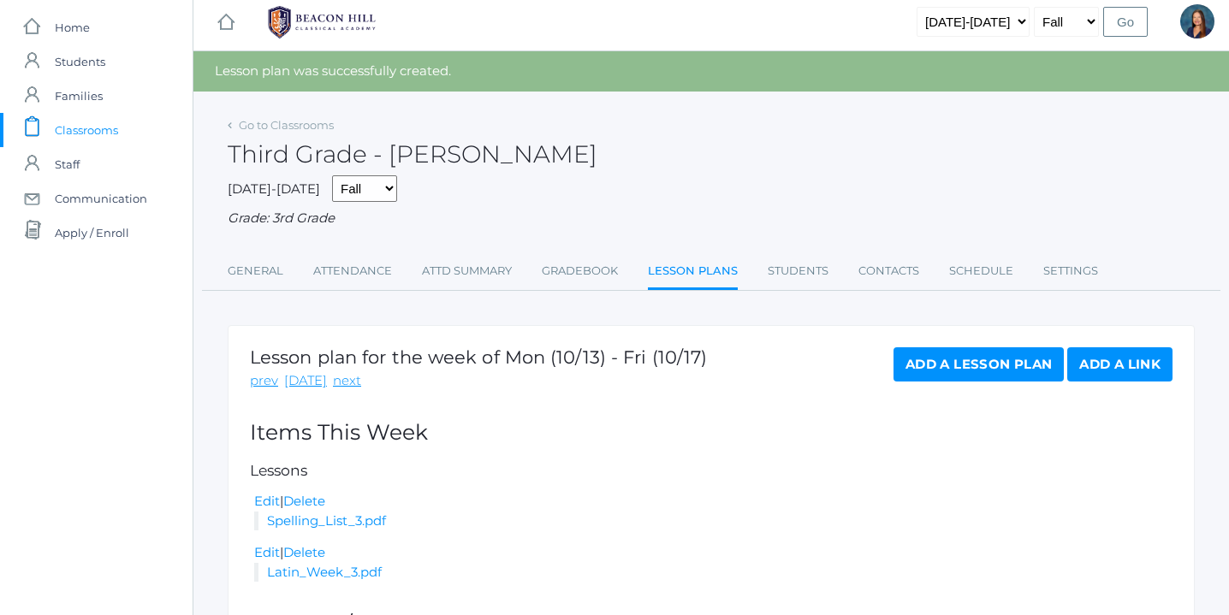
scroll to position [0, 0]
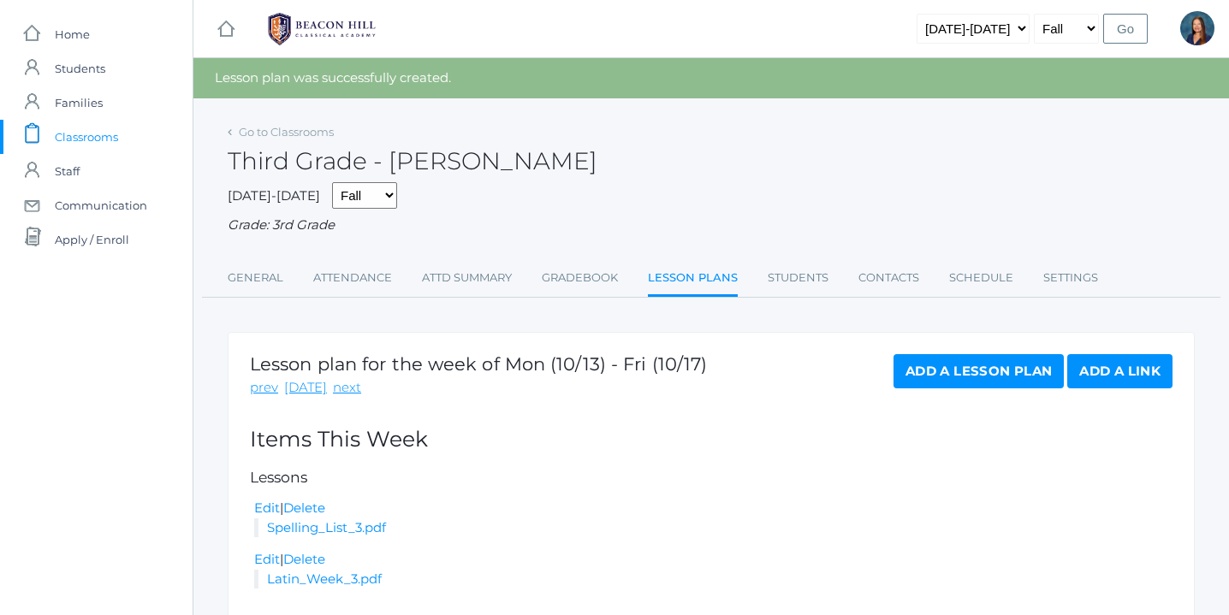
click at [110, 139] on span "Classrooms" at bounding box center [86, 137] width 63 height 34
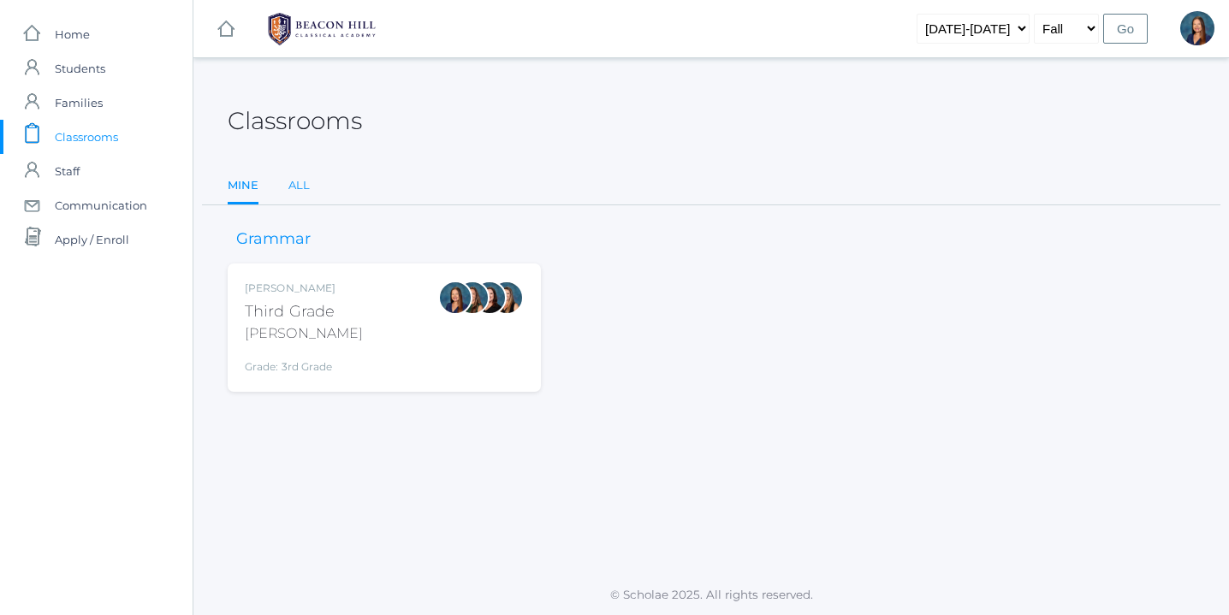
click at [296, 185] on link "All" at bounding box center [298, 186] width 21 height 34
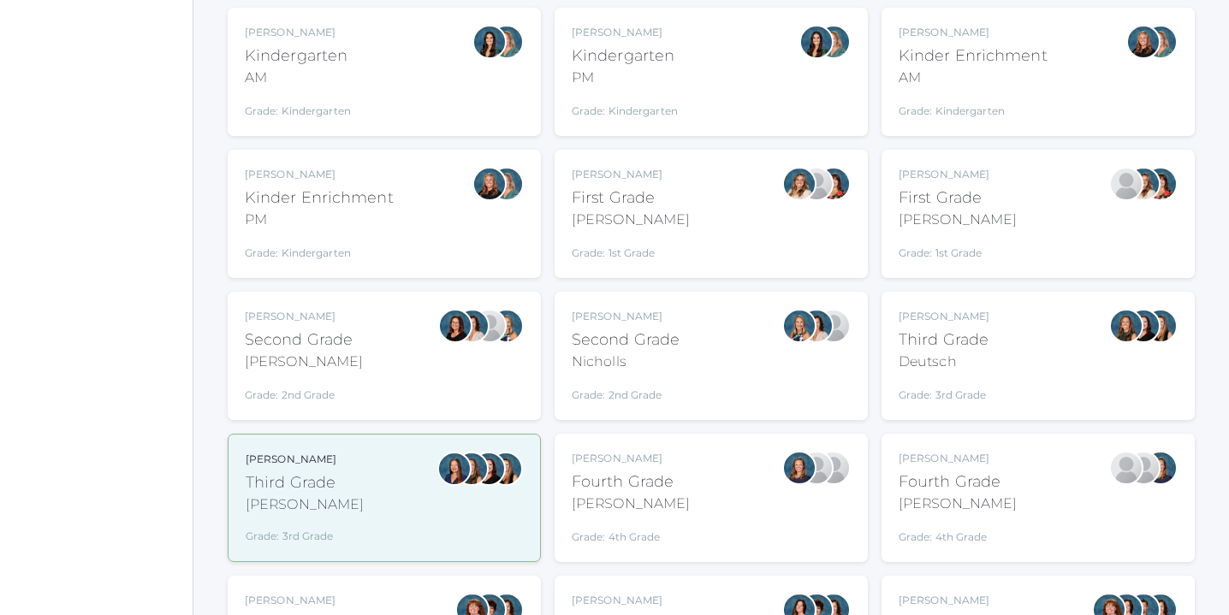
scroll to position [258, 0]
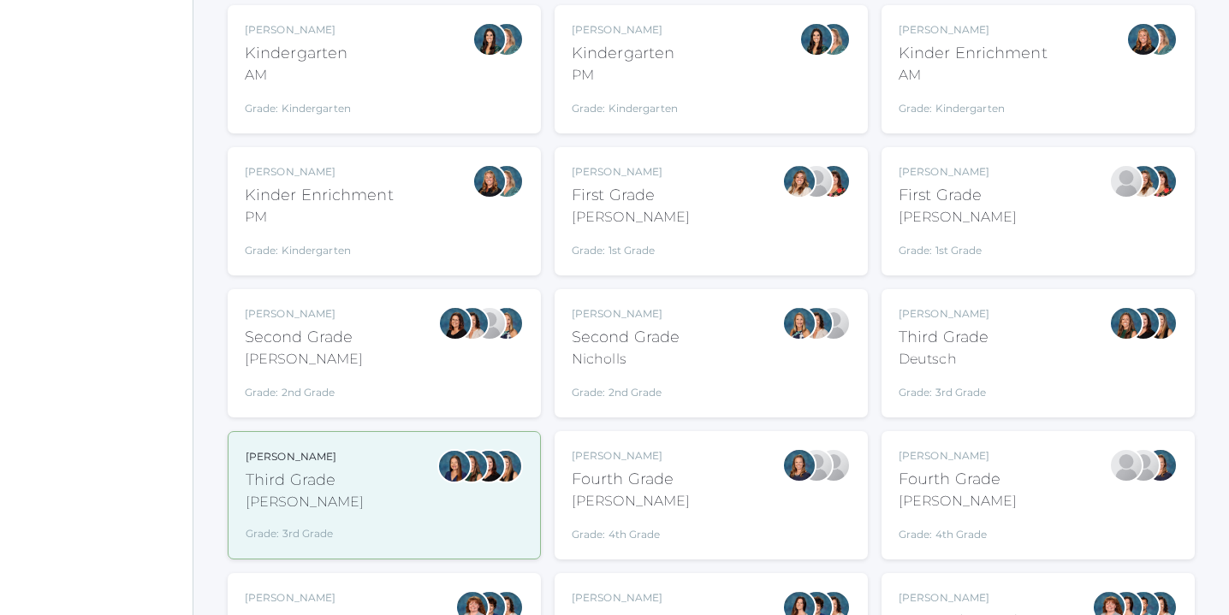
click at [995, 353] on div "Andrea Deutsch Third Grade Deutsch Grade: 3rd Grade 03LA" at bounding box center [1037, 353] width 279 height 94
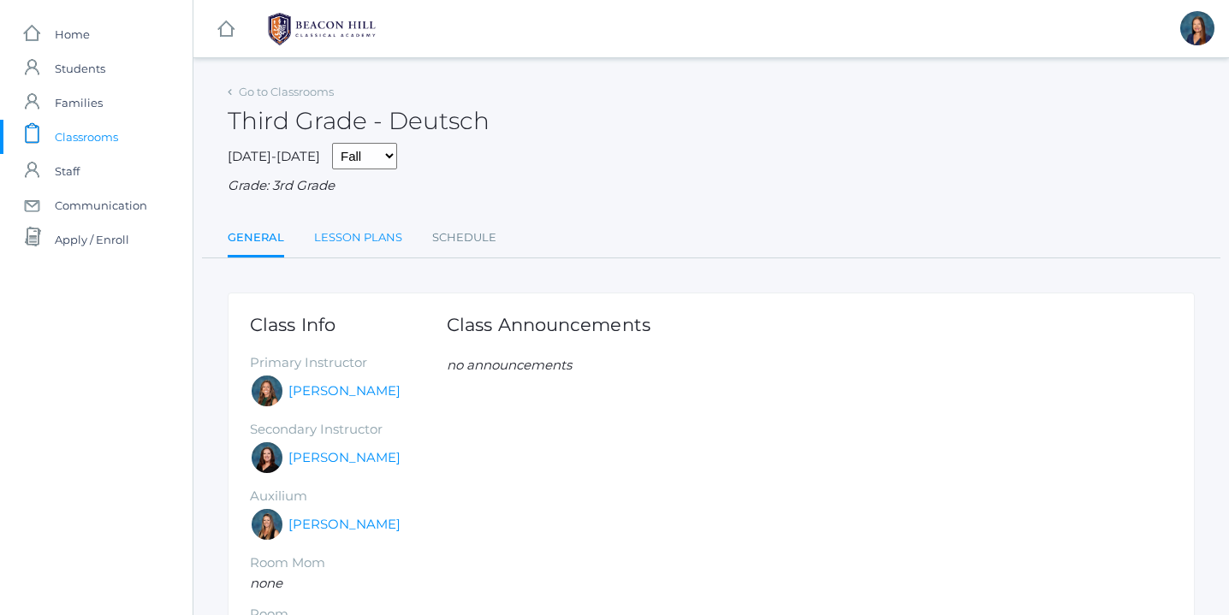
click at [371, 239] on link "Lesson Plans" at bounding box center [358, 238] width 88 height 34
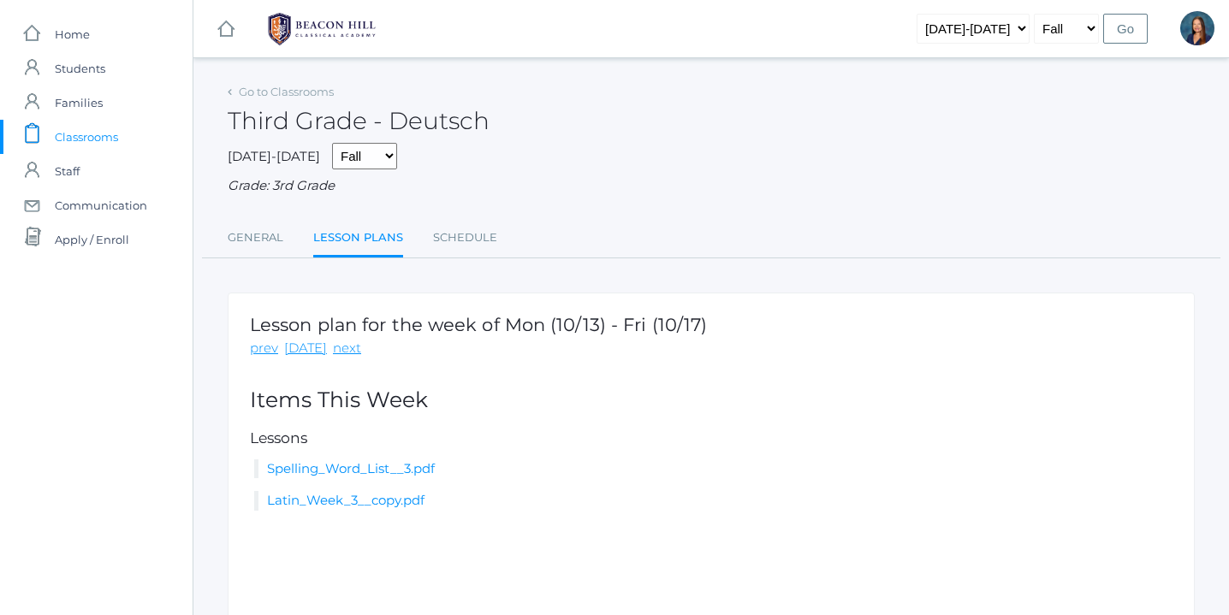
scroll to position [81, 0]
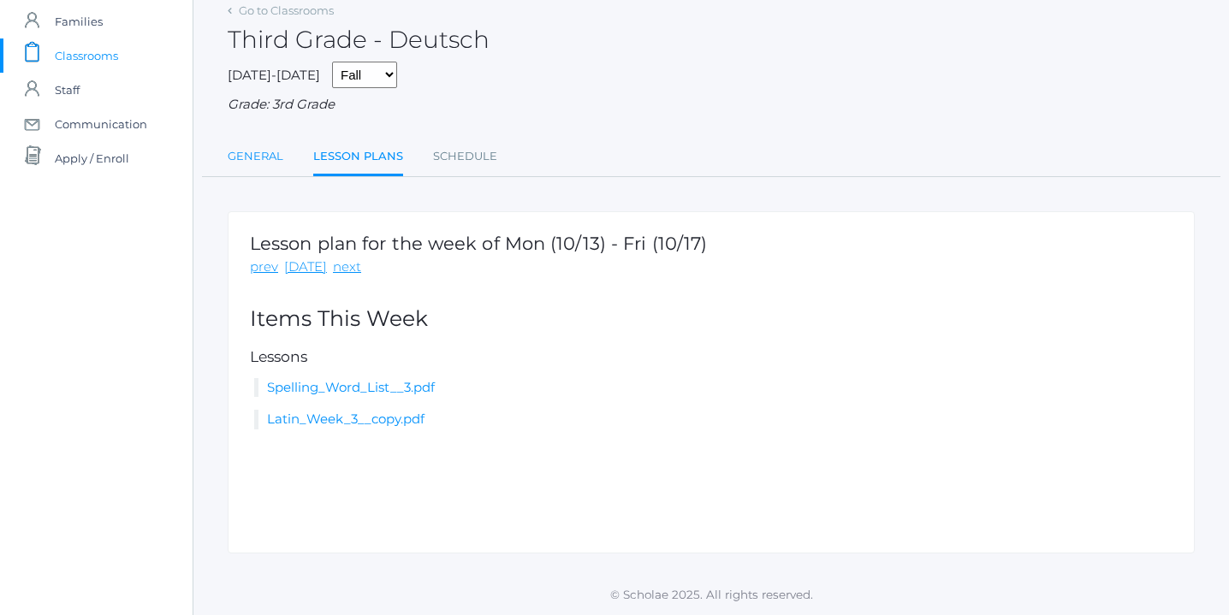
click at [269, 157] on link "General" at bounding box center [256, 156] width 56 height 34
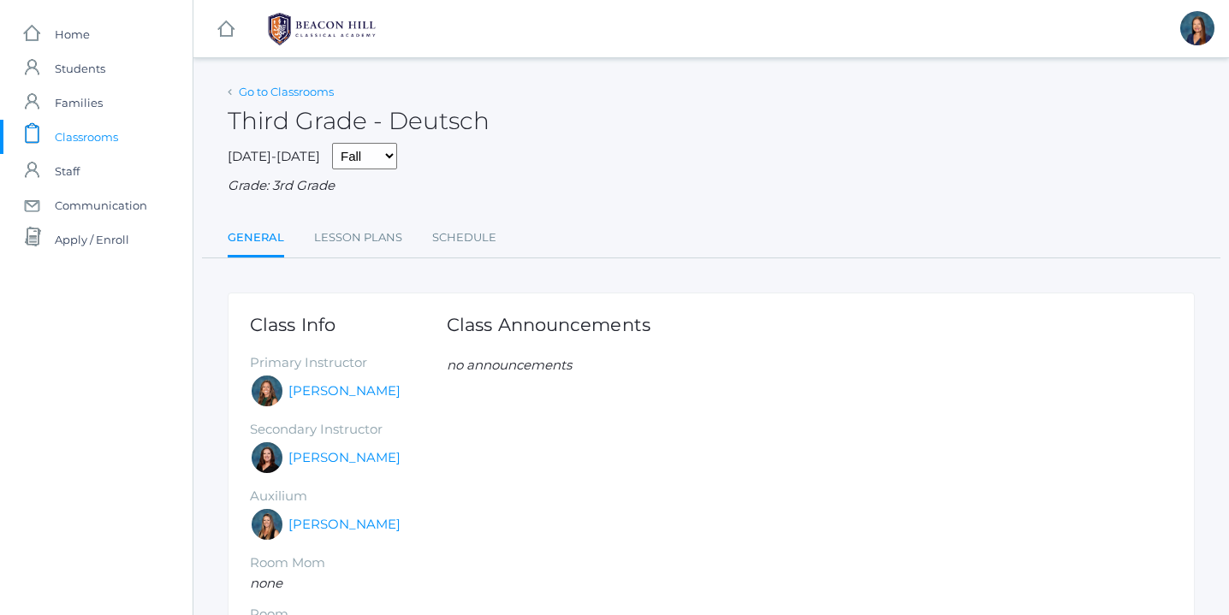
click at [271, 89] on link "Go to Classrooms" at bounding box center [286, 92] width 95 height 14
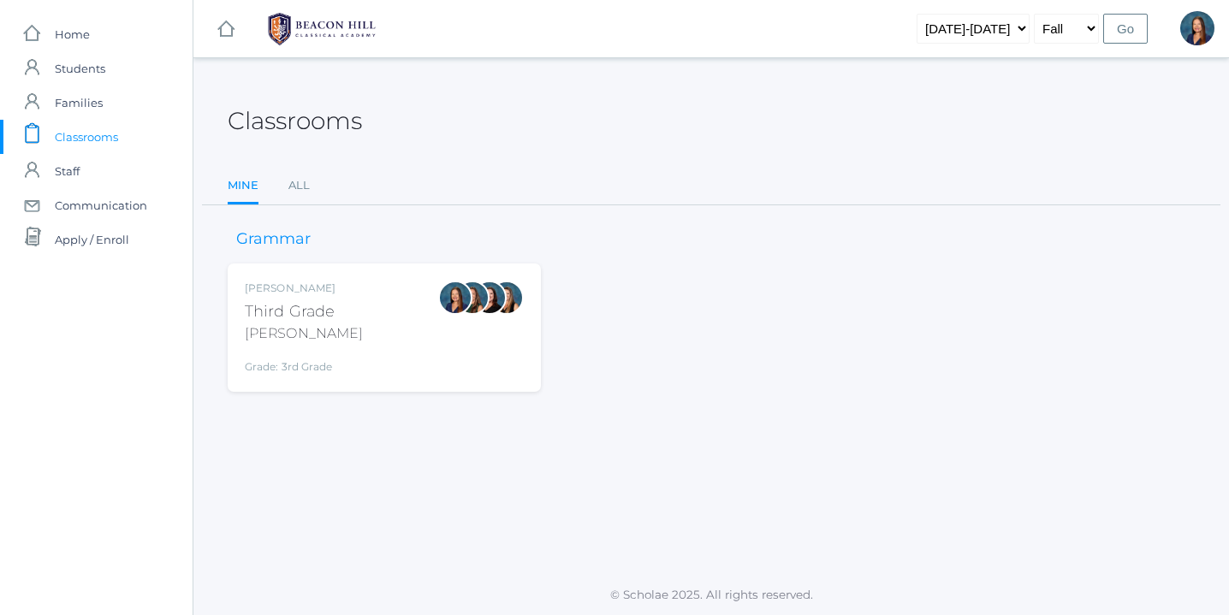
click at [375, 338] on div "Lori Webster Third Grade Webster Grade: 3rd Grade 03LA" at bounding box center [384, 328] width 279 height 94
